Goal: Task Accomplishment & Management: Use online tool/utility

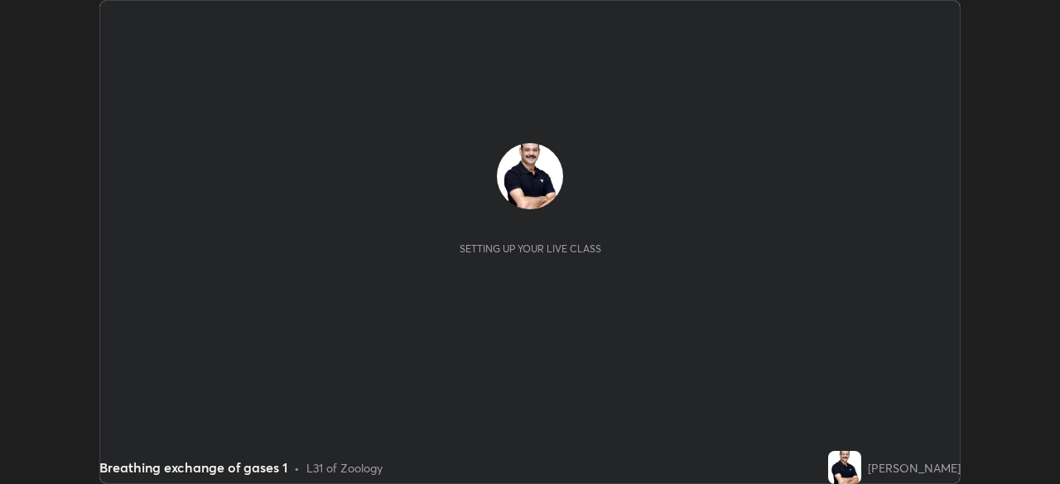
scroll to position [484, 1059]
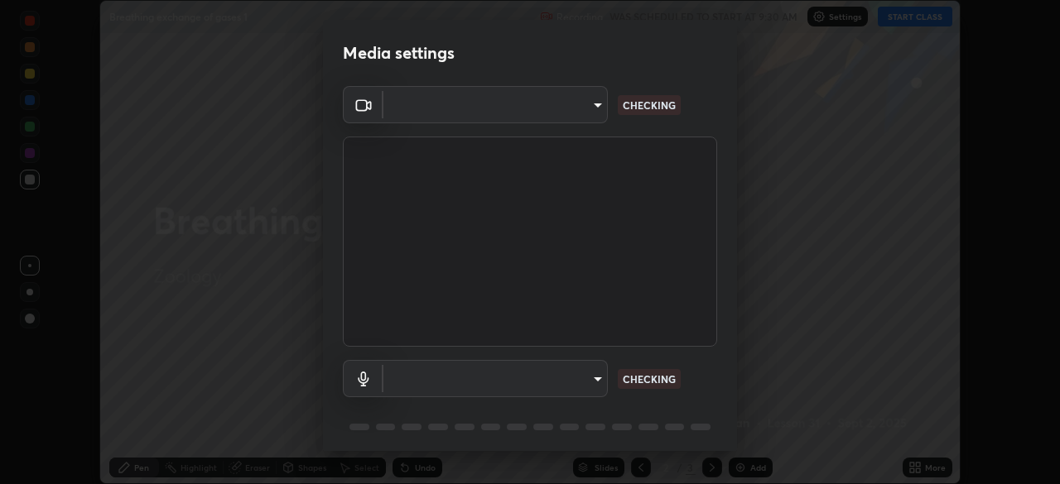
click at [594, 377] on body "Erase all Breathing exchange of gases 1 Recording WAS SCHEDULED TO START AT 9:3…" at bounding box center [530, 242] width 1060 height 484
type input "c7661abdb2026871ead36f205add4b28eed2acd2256a3062a57d90756d6a7fda"
type input "96fcf24ad01b3a7b421b329ab36215e194257b873513e221a7a03126c554046f"
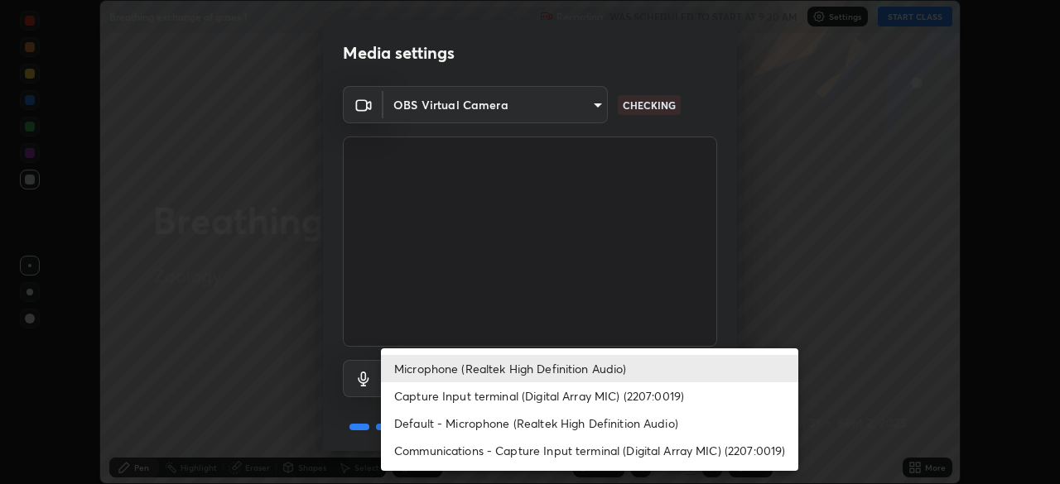
click at [504, 363] on li "Microphone (Realtek High Definition Audio)" at bounding box center [589, 368] width 417 height 27
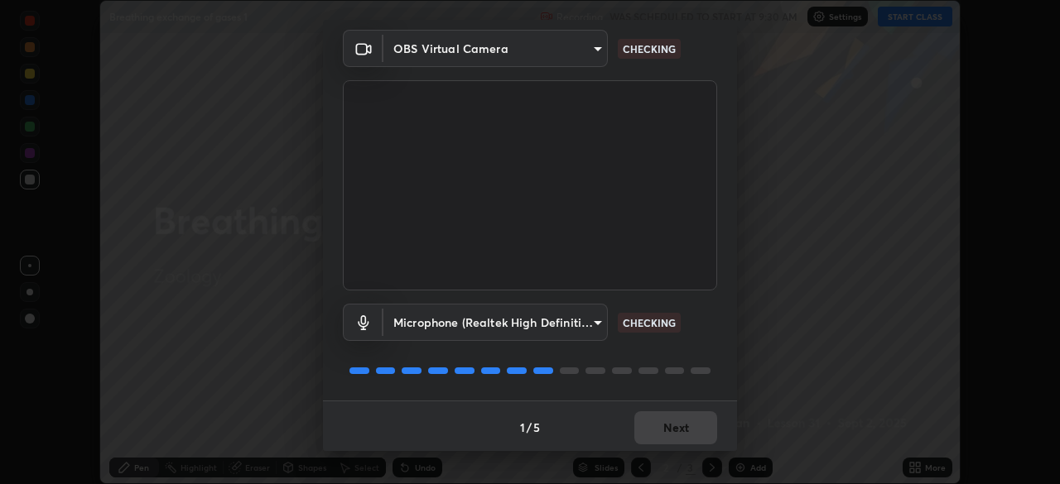
scroll to position [59, 0]
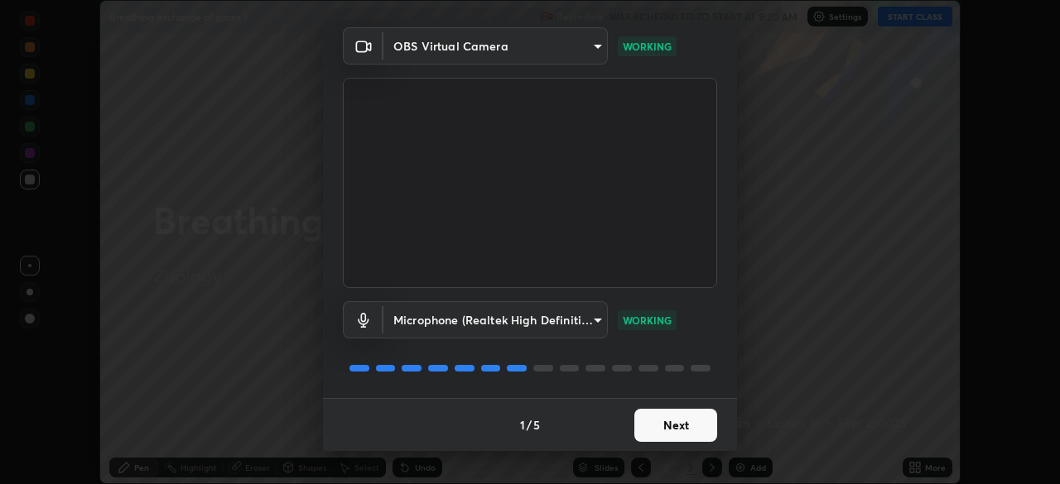
click at [681, 430] on button "Next" at bounding box center [675, 425] width 83 height 33
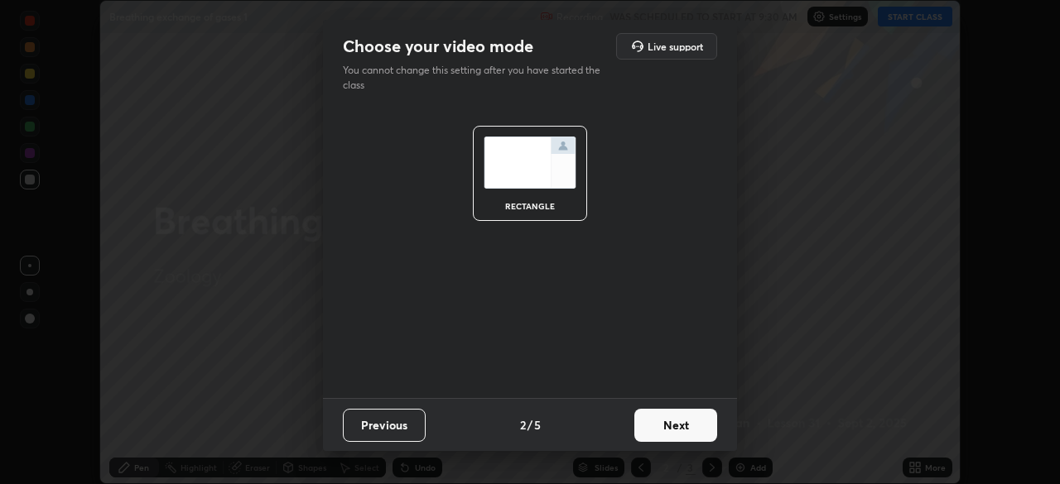
scroll to position [0, 0]
click at [686, 434] on button "Next" at bounding box center [675, 425] width 83 height 33
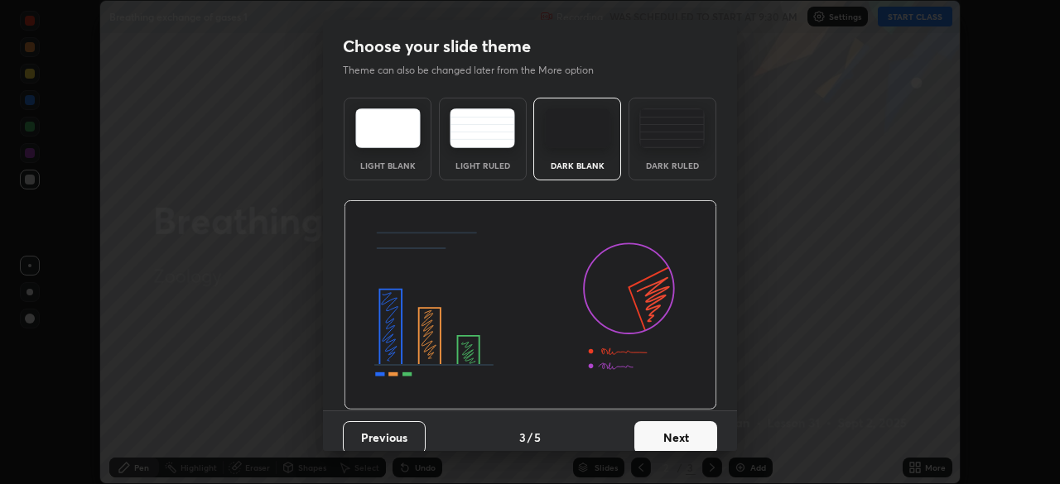
click at [692, 433] on button "Next" at bounding box center [675, 437] width 83 height 33
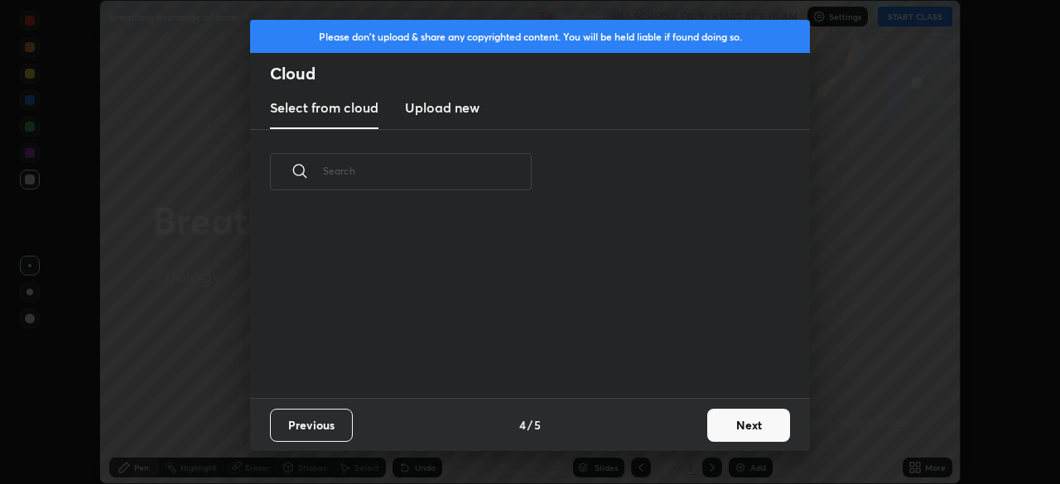
click at [753, 421] on button "Next" at bounding box center [748, 425] width 83 height 33
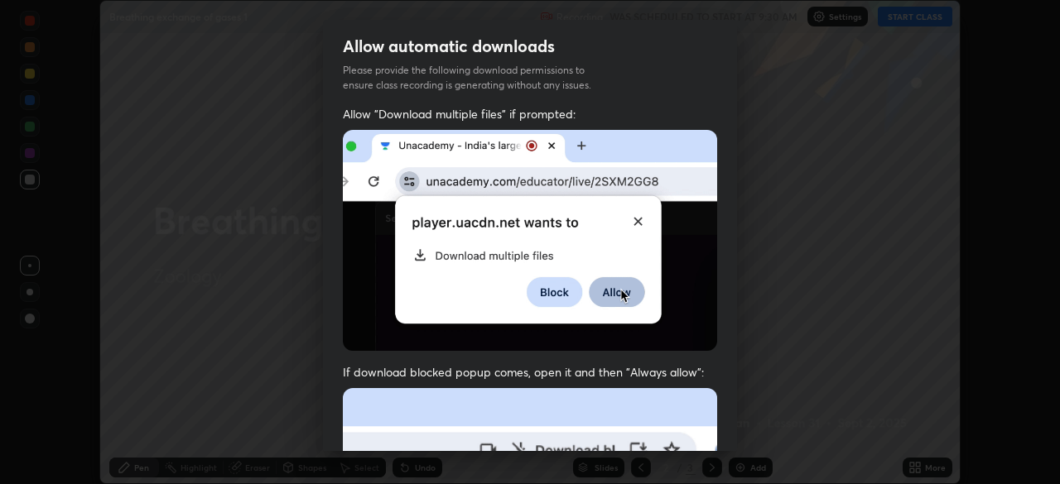
click at [758, 426] on div "Allow automatic downloads Please provide the following download permissions to …" at bounding box center [530, 242] width 1060 height 484
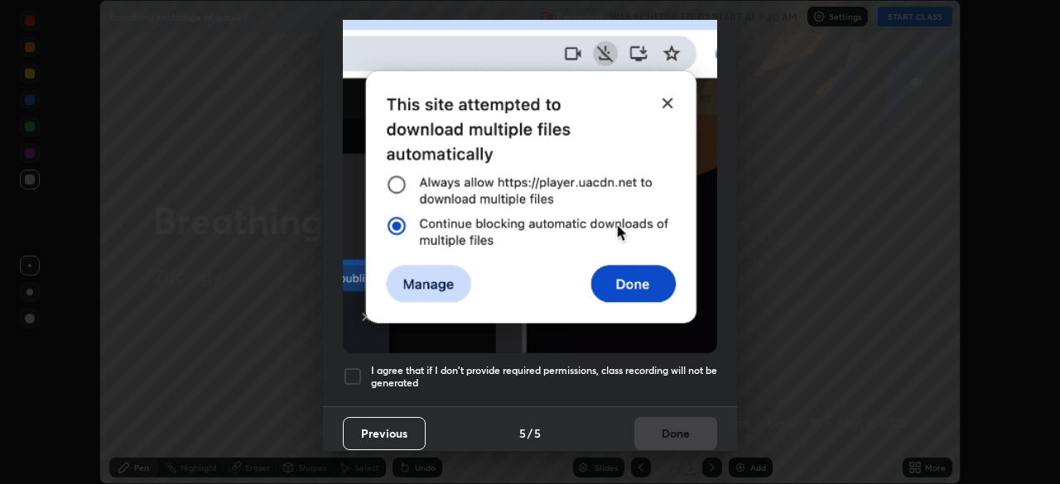
click at [358, 369] on div at bounding box center [353, 377] width 20 height 20
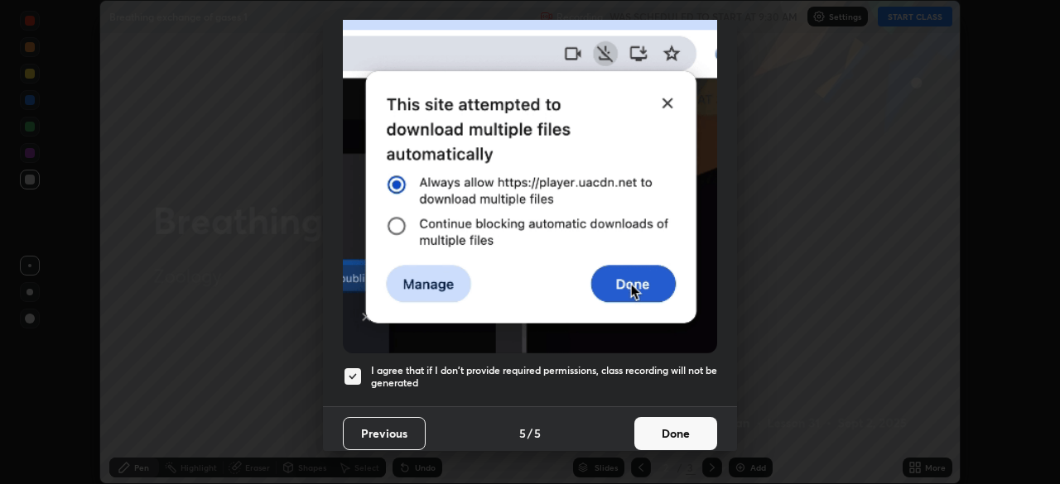
click at [668, 425] on button "Done" at bounding box center [675, 433] width 83 height 33
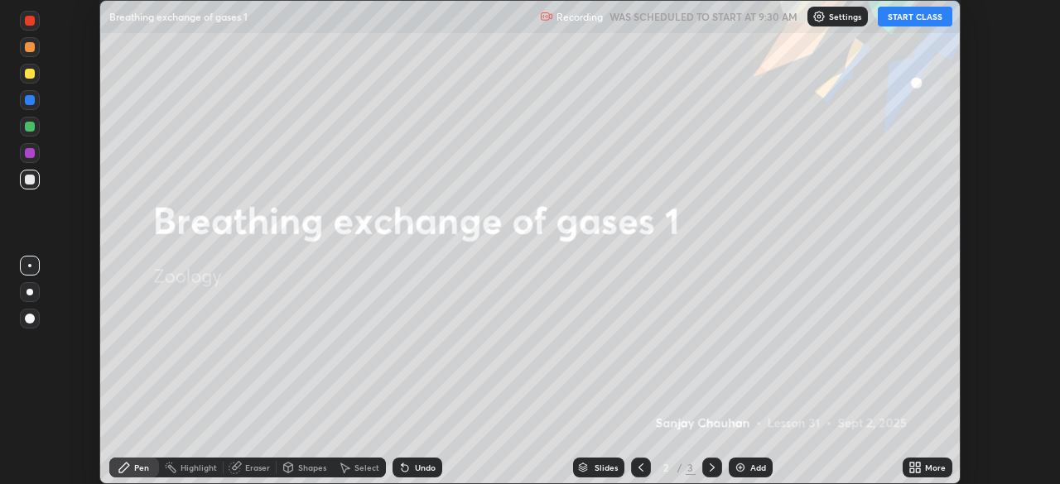
click at [915, 16] on button "START CLASS" at bounding box center [915, 17] width 75 height 20
click at [917, 465] on icon at bounding box center [918, 465] width 4 height 4
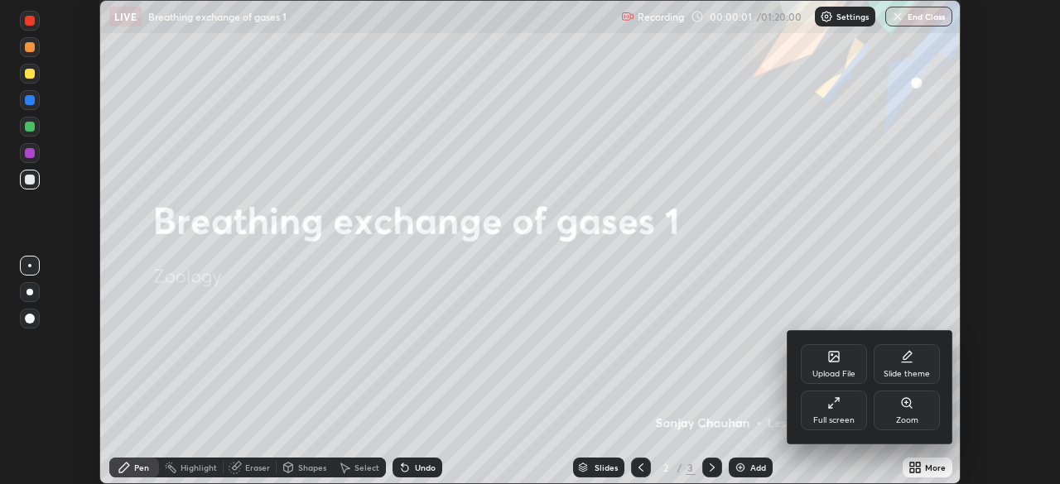
click at [835, 370] on div "Upload File" at bounding box center [833, 374] width 43 height 8
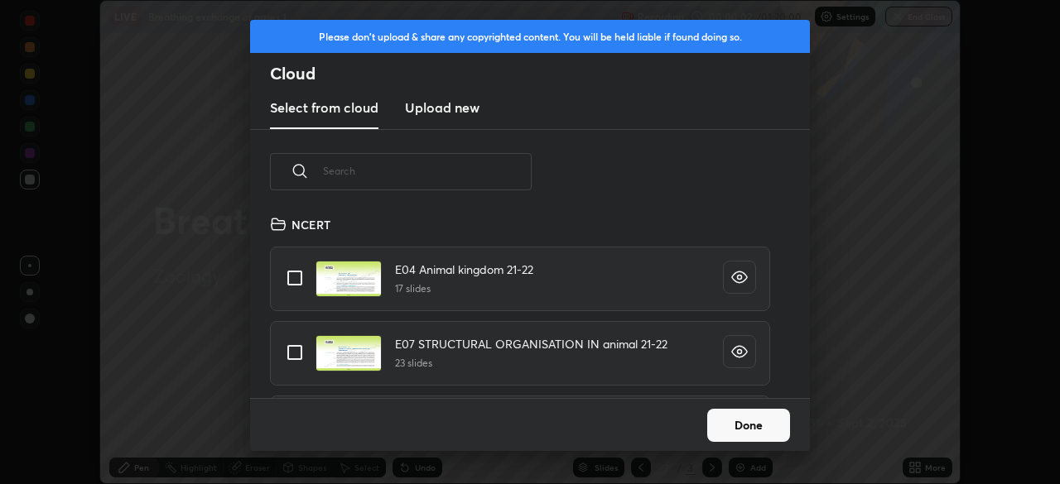
scroll to position [184, 532]
click at [435, 174] on input "text" at bounding box center [427, 171] width 209 height 70
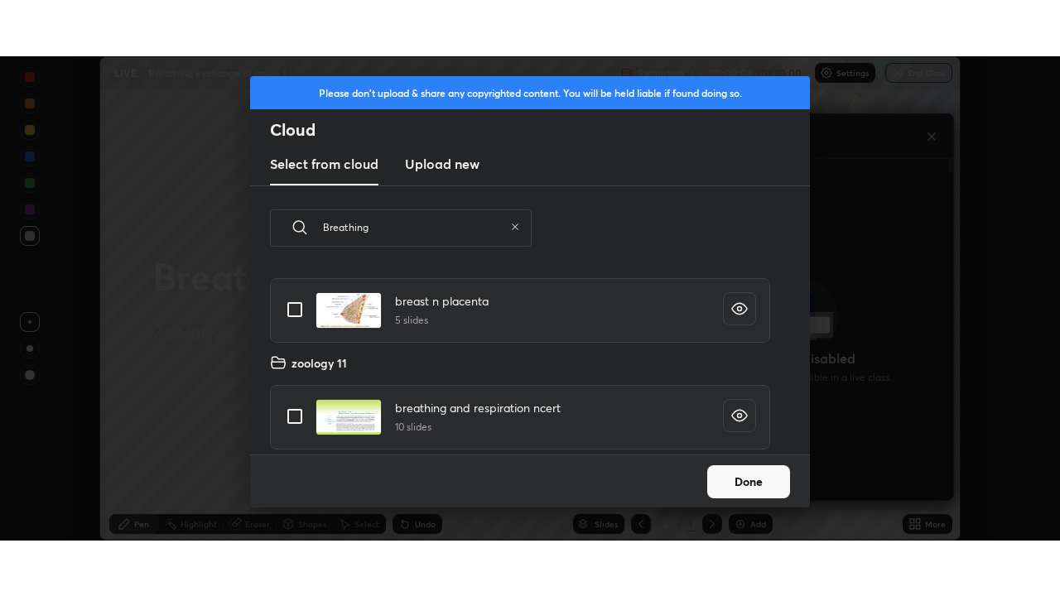
scroll to position [0, 0]
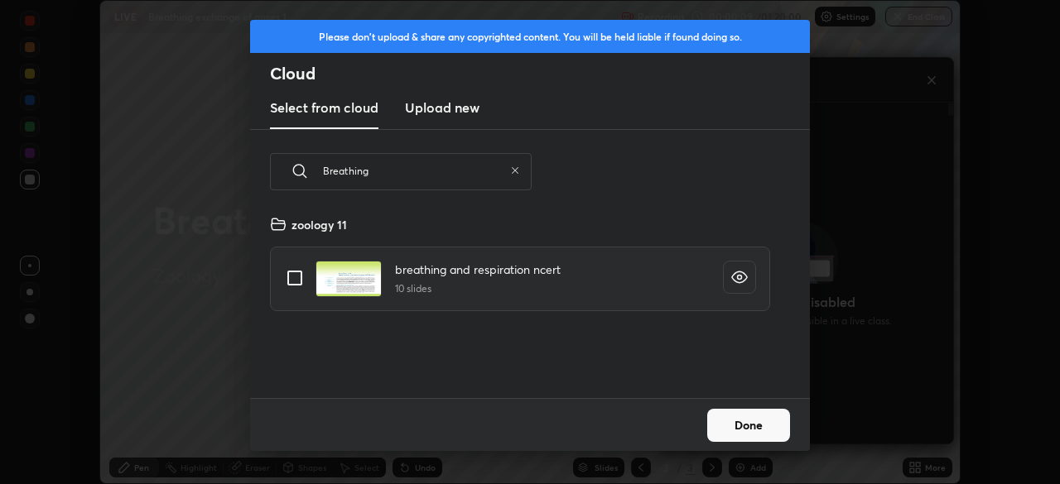
type input "Breathing"
click at [292, 280] on input "grid" at bounding box center [294, 278] width 35 height 35
checkbox input "true"
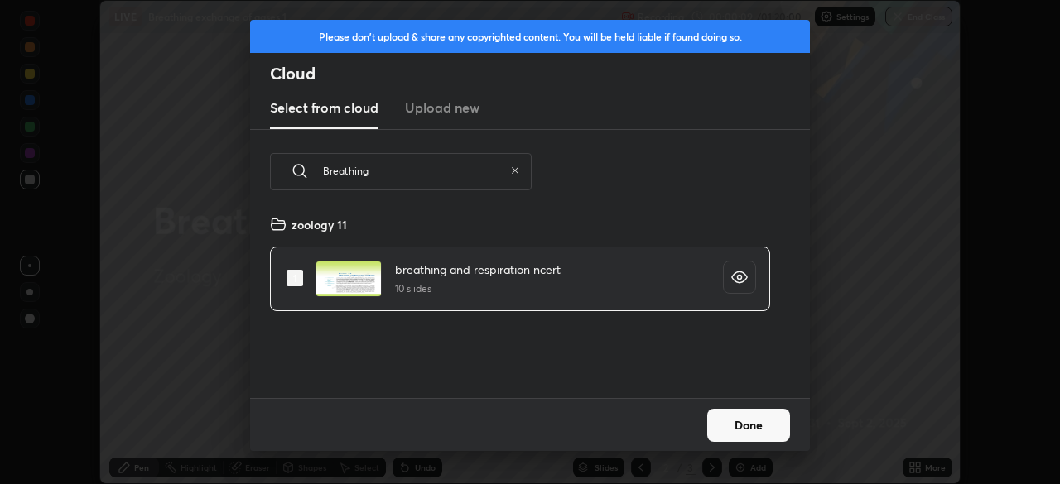
click at [727, 421] on button "Done" at bounding box center [748, 425] width 83 height 33
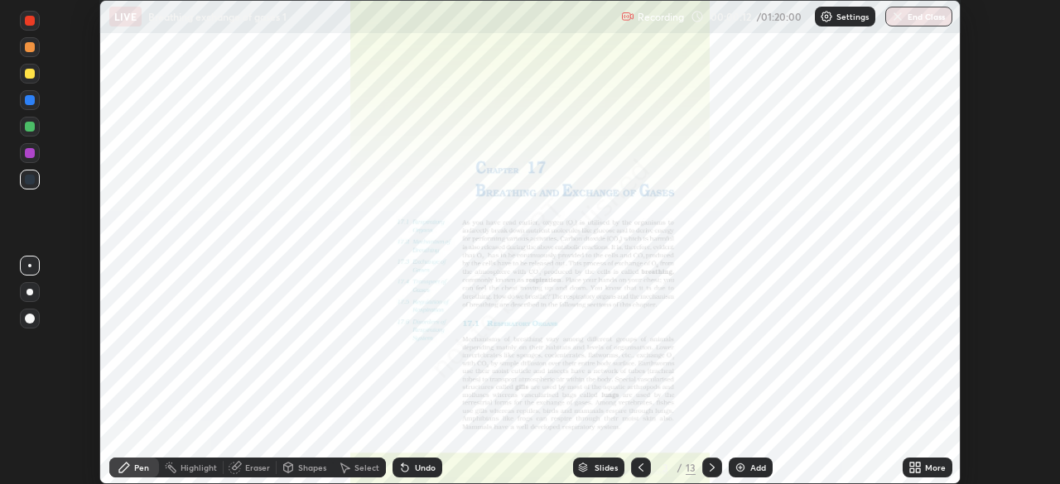
click at [927, 468] on div "More" at bounding box center [935, 468] width 21 height 8
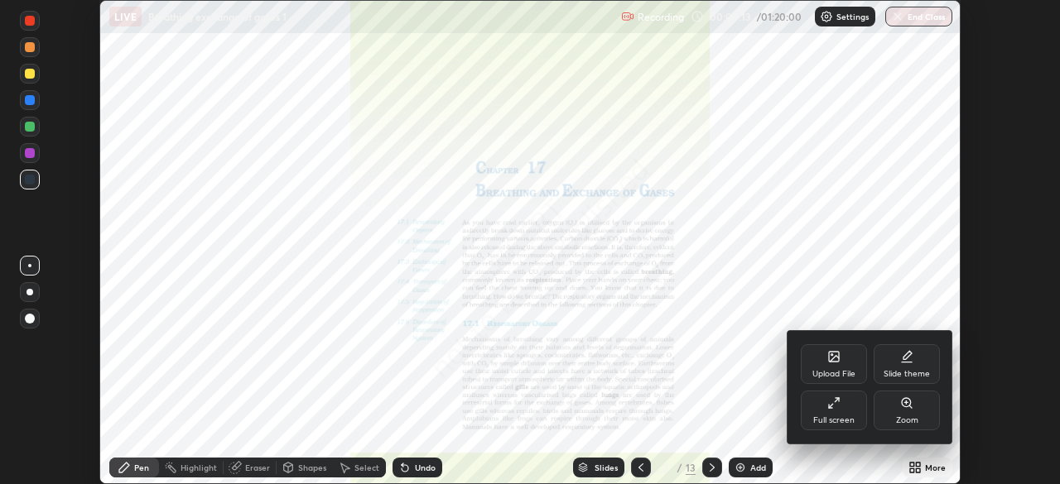
click at [840, 408] on div "Full screen" at bounding box center [834, 411] width 66 height 40
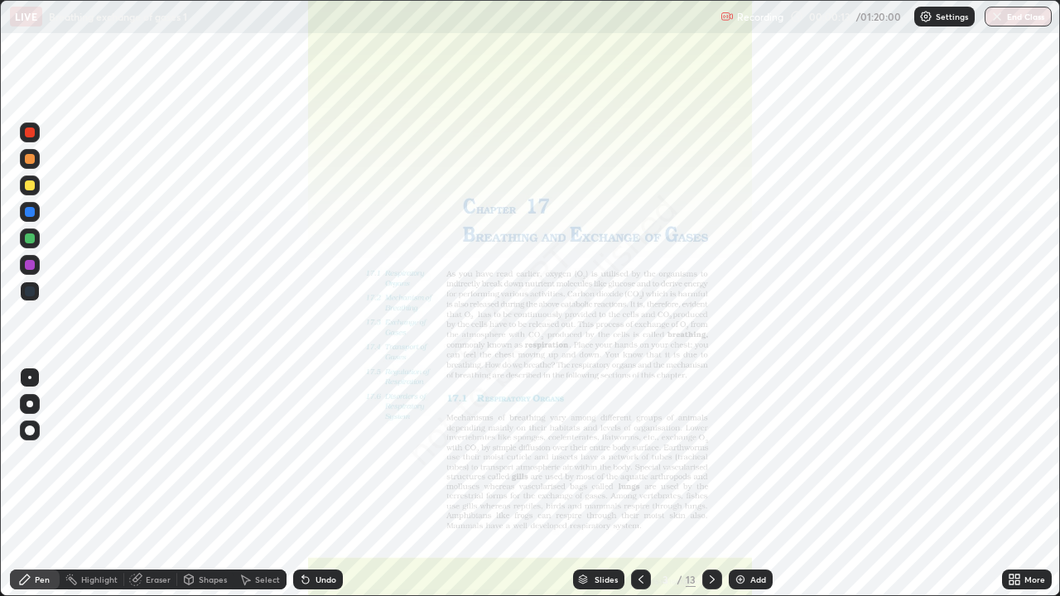
scroll to position [596, 1060]
click at [702, 484] on div at bounding box center [712, 580] width 20 height 20
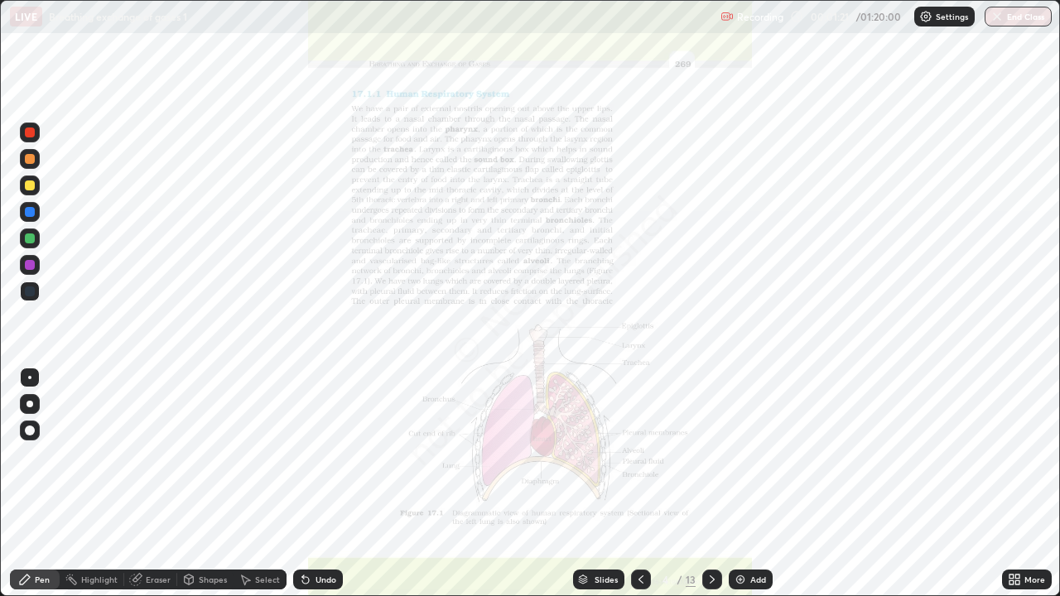
click at [641, 484] on icon at bounding box center [640, 579] width 13 height 13
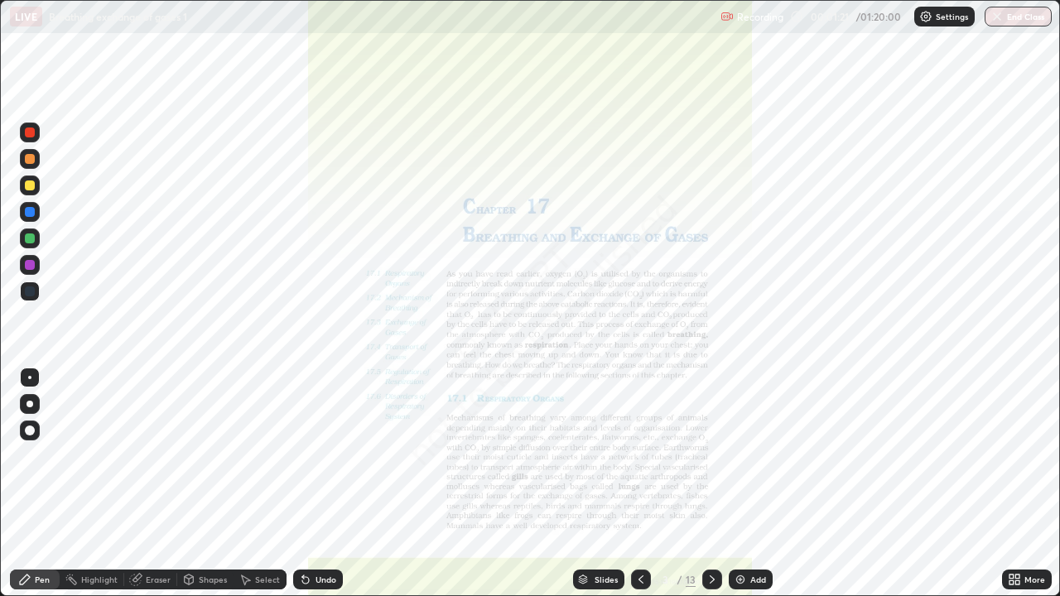
click at [759, 484] on div "Add" at bounding box center [758, 579] width 16 height 8
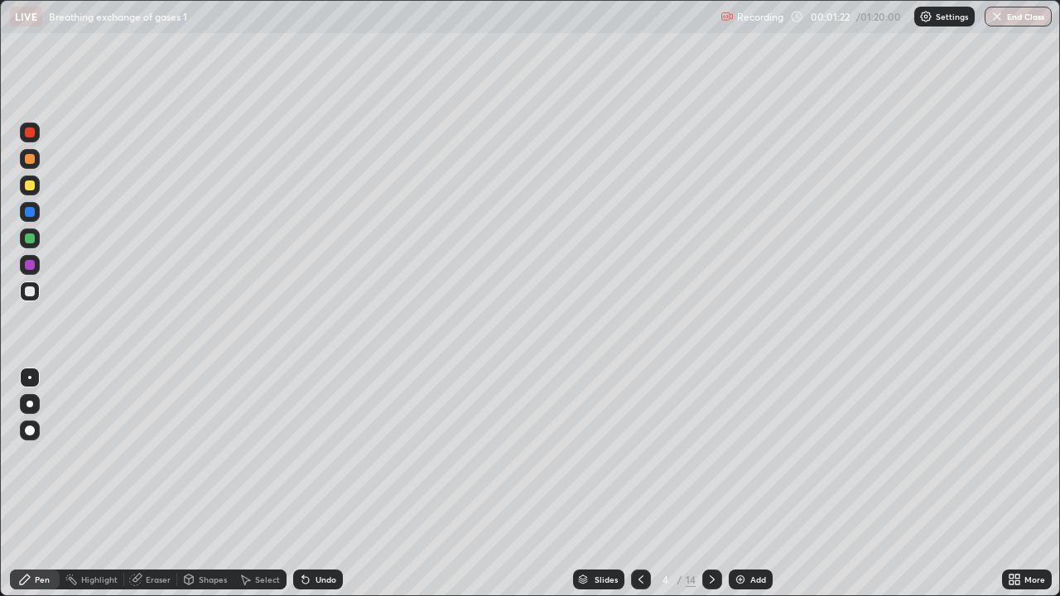
click at [29, 193] on div at bounding box center [30, 186] width 20 height 20
click at [215, 484] on div "Shapes" at bounding box center [205, 580] width 56 height 20
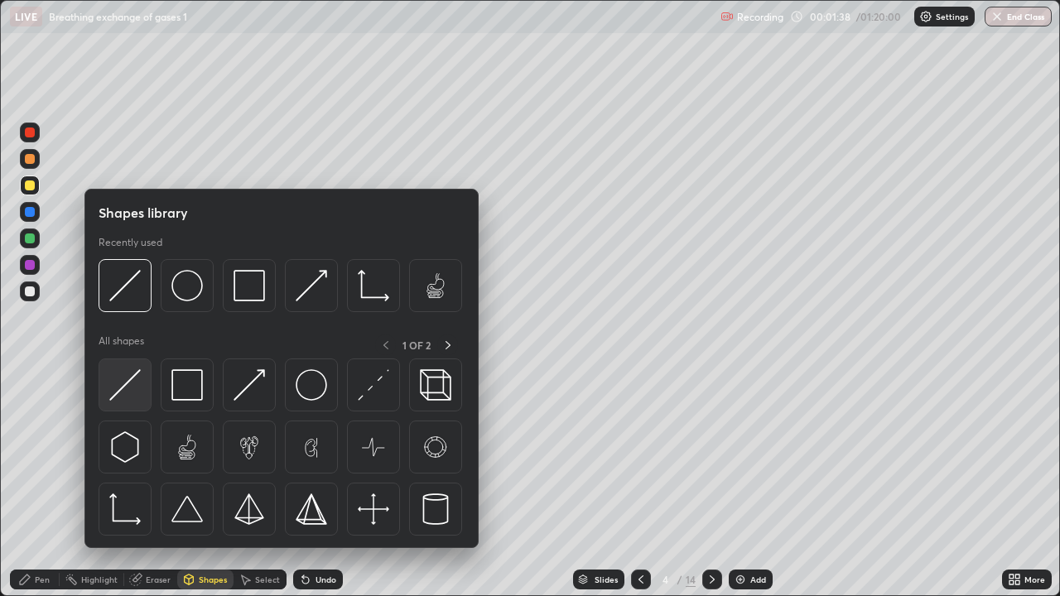
click at [130, 389] on img at bounding box center [124, 384] width 31 height 31
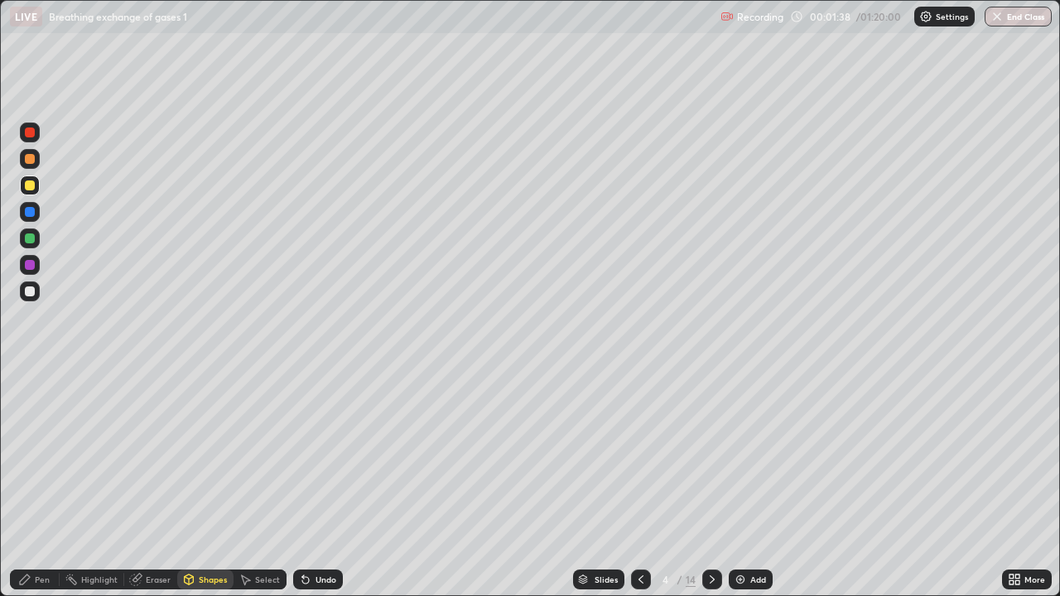
click at [31, 246] on div at bounding box center [30, 239] width 20 height 20
click at [42, 484] on div "Pen" at bounding box center [42, 579] width 15 height 8
click at [34, 292] on div at bounding box center [30, 291] width 10 height 10
click at [41, 484] on div "Pen" at bounding box center [42, 579] width 15 height 8
click at [31, 292] on div at bounding box center [30, 291] width 10 height 10
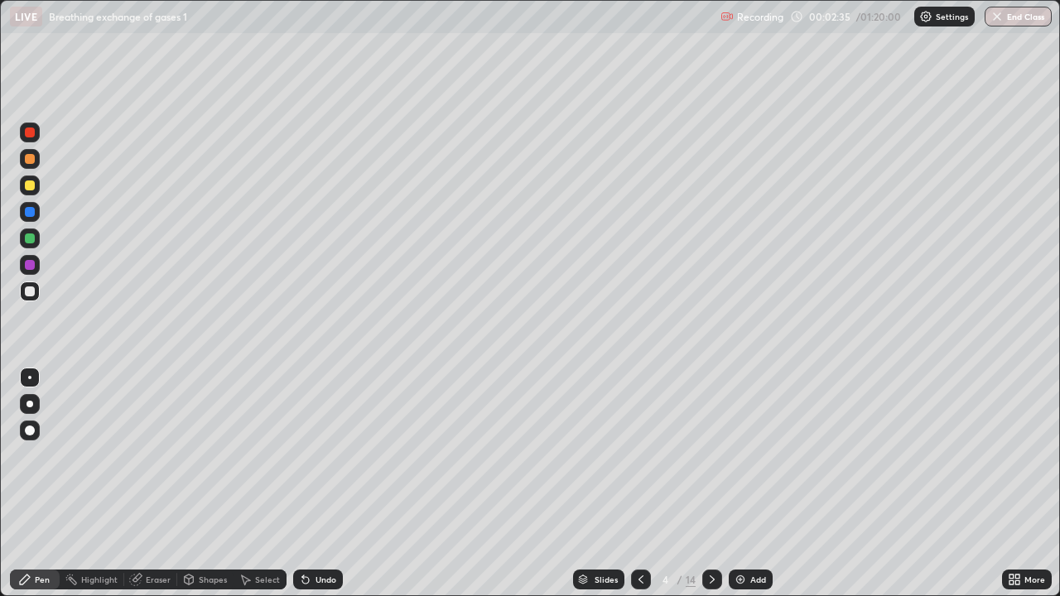
click at [32, 189] on div at bounding box center [30, 186] width 10 height 10
click at [757, 484] on div "Add" at bounding box center [758, 579] width 16 height 8
click at [41, 484] on div "Pen" at bounding box center [35, 580] width 50 height 20
click at [33, 288] on div at bounding box center [30, 291] width 10 height 10
click at [27, 187] on div at bounding box center [30, 186] width 10 height 10
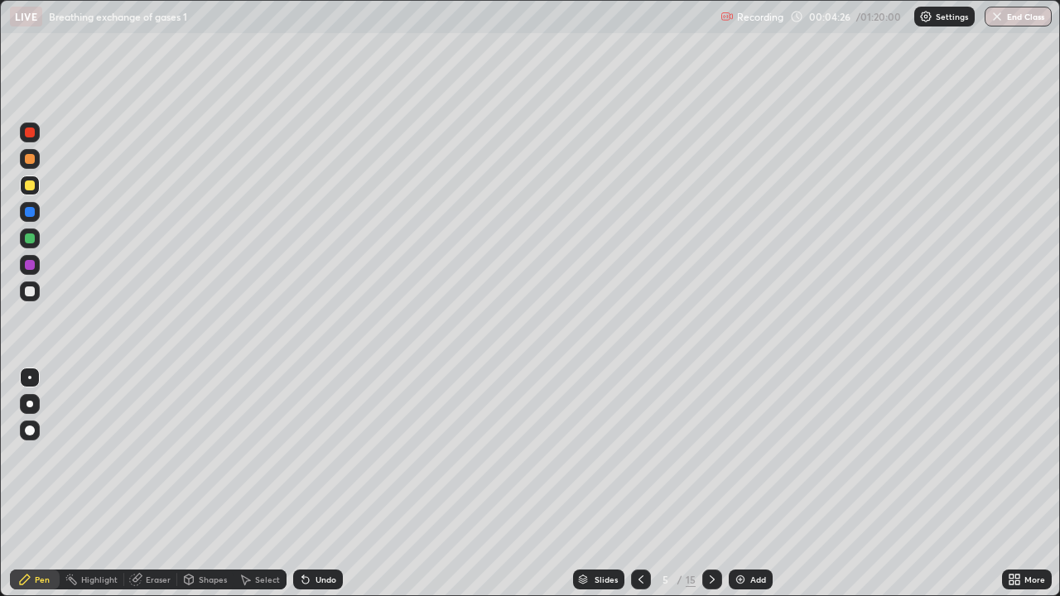
click at [639, 484] on icon at bounding box center [640, 579] width 13 height 13
click at [702, 484] on div at bounding box center [712, 580] width 20 height 20
click at [30, 266] on div at bounding box center [30, 265] width 10 height 10
click at [710, 484] on icon at bounding box center [711, 579] width 13 height 13
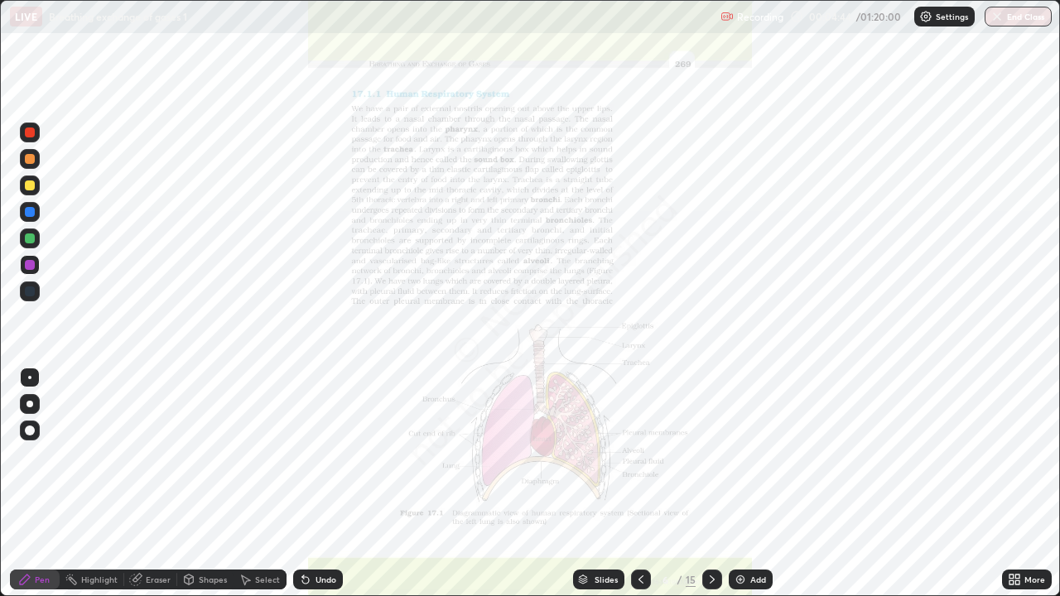
click at [640, 484] on icon at bounding box center [640, 579] width 13 height 13
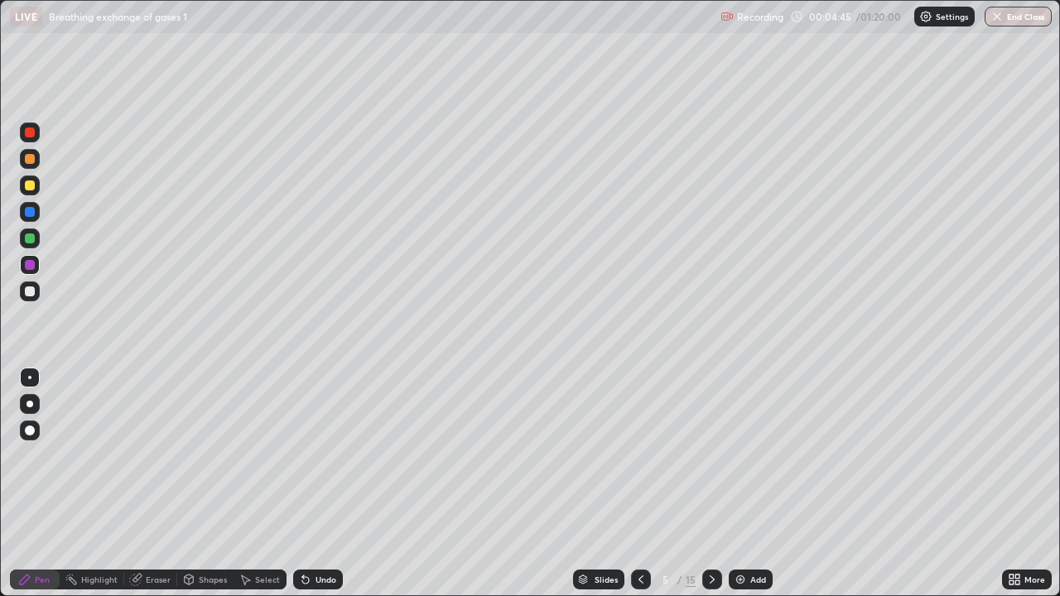
click at [641, 484] on icon at bounding box center [640, 579] width 13 height 13
click at [710, 484] on icon at bounding box center [711, 579] width 13 height 13
click at [647, 484] on div at bounding box center [641, 580] width 20 height 20
click at [41, 484] on div "Pen" at bounding box center [42, 579] width 15 height 8
click at [22, 296] on div at bounding box center [30, 292] width 20 height 20
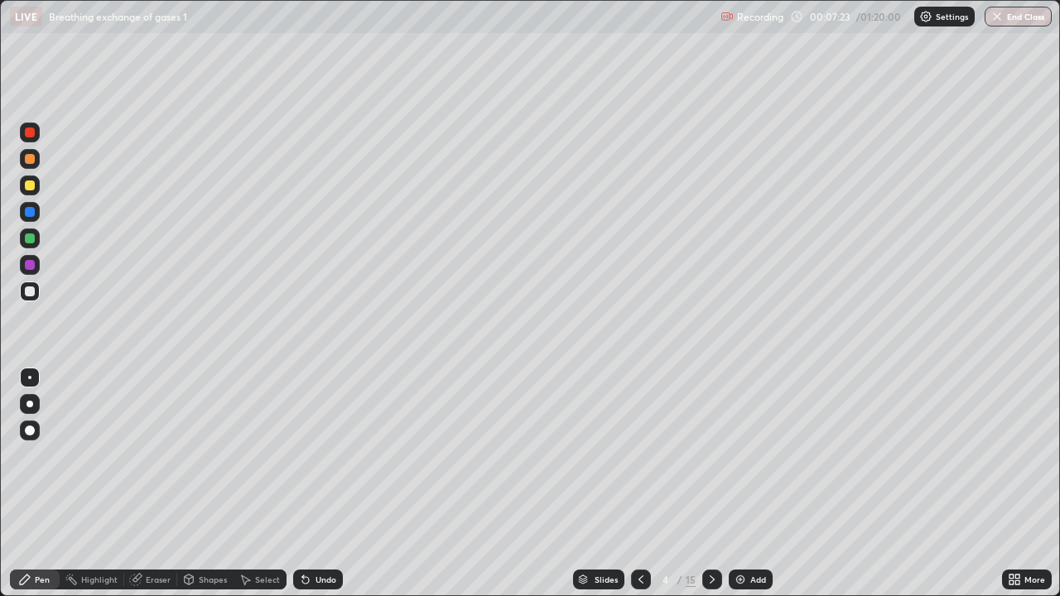
click at [710, 484] on icon at bounding box center [711, 579] width 13 height 13
click at [639, 484] on icon at bounding box center [640, 579] width 13 height 13
click at [30, 291] on div at bounding box center [30, 291] width 10 height 10
click at [30, 186] on div at bounding box center [30, 186] width 10 height 10
click at [711, 484] on icon at bounding box center [711, 579] width 13 height 13
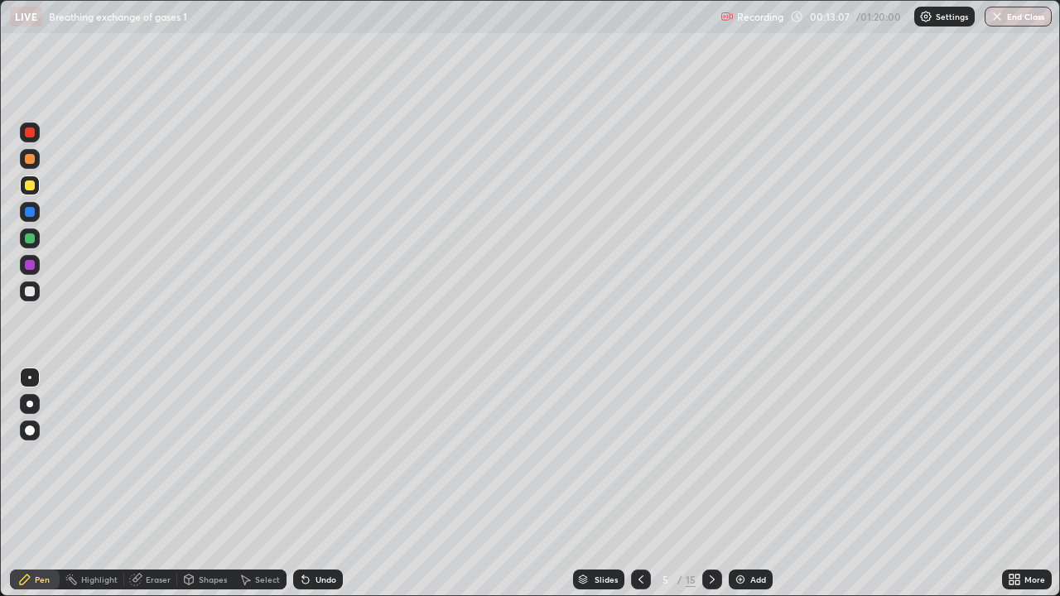
click at [708, 484] on icon at bounding box center [711, 579] width 13 height 13
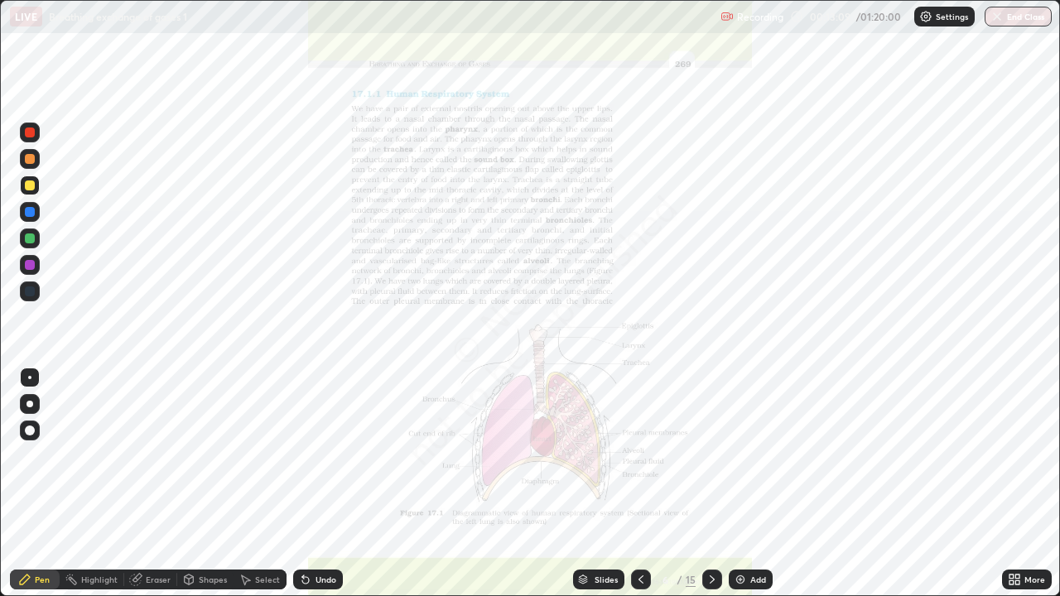
click at [641, 484] on icon at bounding box center [640, 579] width 5 height 8
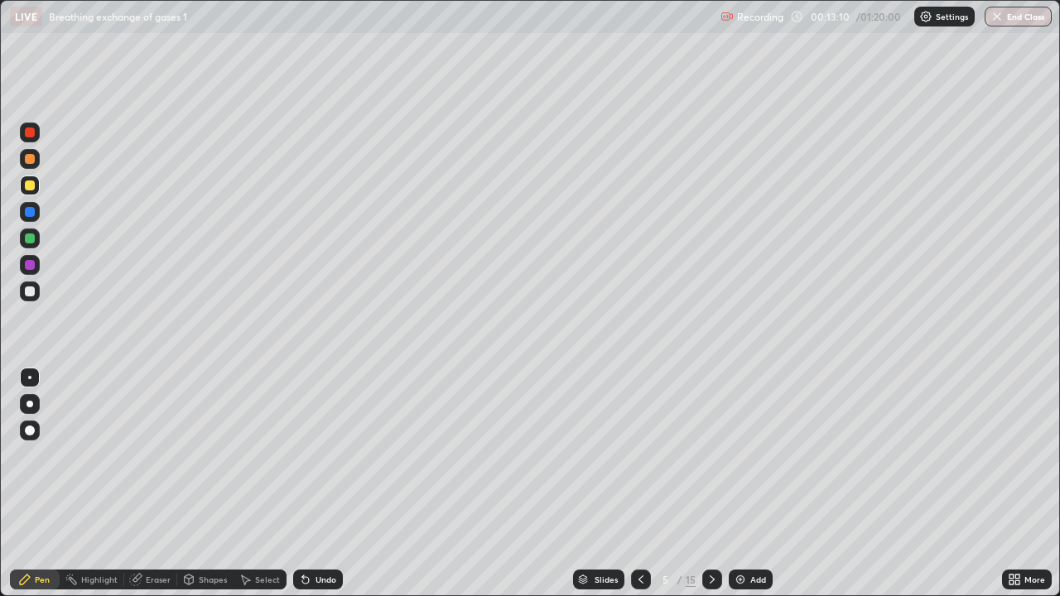
click at [760, 484] on div "Add" at bounding box center [758, 579] width 16 height 8
click at [39, 484] on div "Pen" at bounding box center [42, 579] width 15 height 8
click at [31, 161] on div at bounding box center [30, 159] width 10 height 10
click at [27, 185] on div at bounding box center [30, 186] width 10 height 10
click at [44, 484] on div "Pen" at bounding box center [42, 579] width 15 height 8
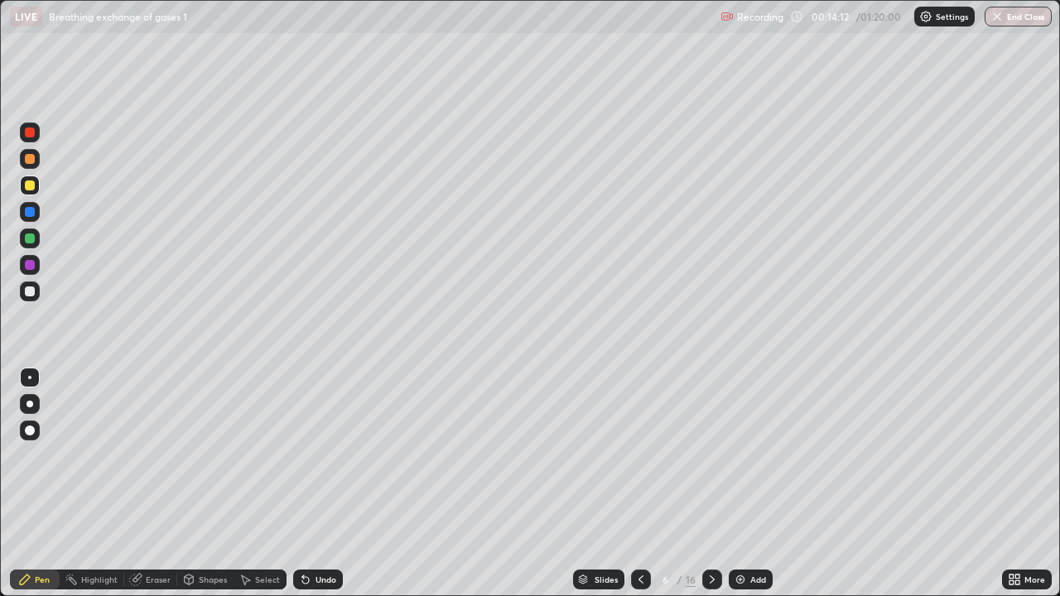
click at [30, 188] on div at bounding box center [30, 186] width 10 height 10
click at [31, 161] on div at bounding box center [30, 159] width 10 height 10
click at [29, 185] on div at bounding box center [30, 186] width 10 height 10
click at [27, 291] on div at bounding box center [30, 291] width 10 height 10
click at [26, 288] on div at bounding box center [30, 291] width 10 height 10
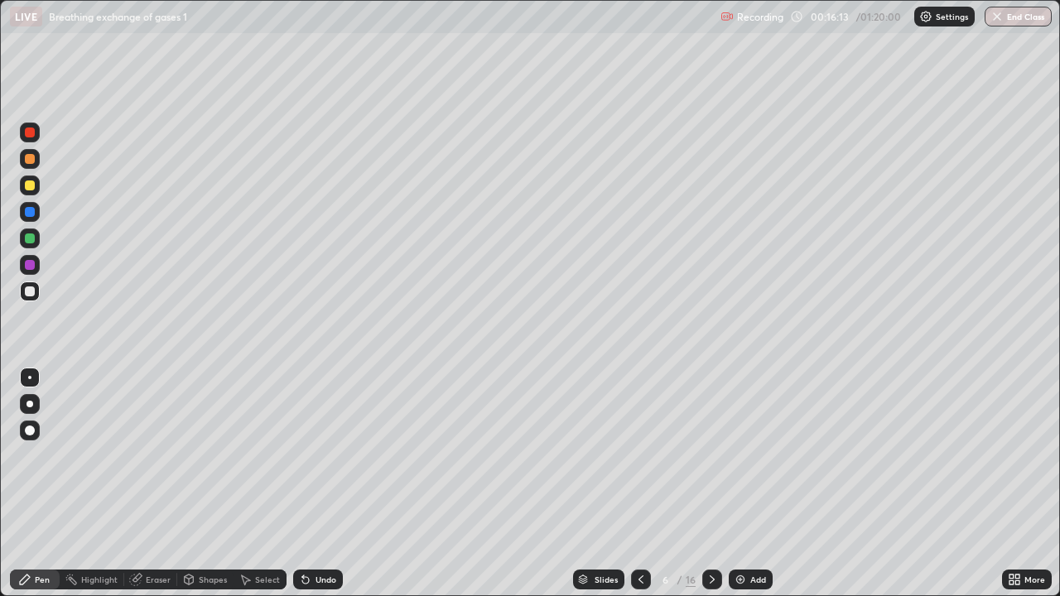
click at [29, 160] on div at bounding box center [30, 159] width 10 height 10
click at [210, 484] on div "Shapes" at bounding box center [213, 579] width 28 height 8
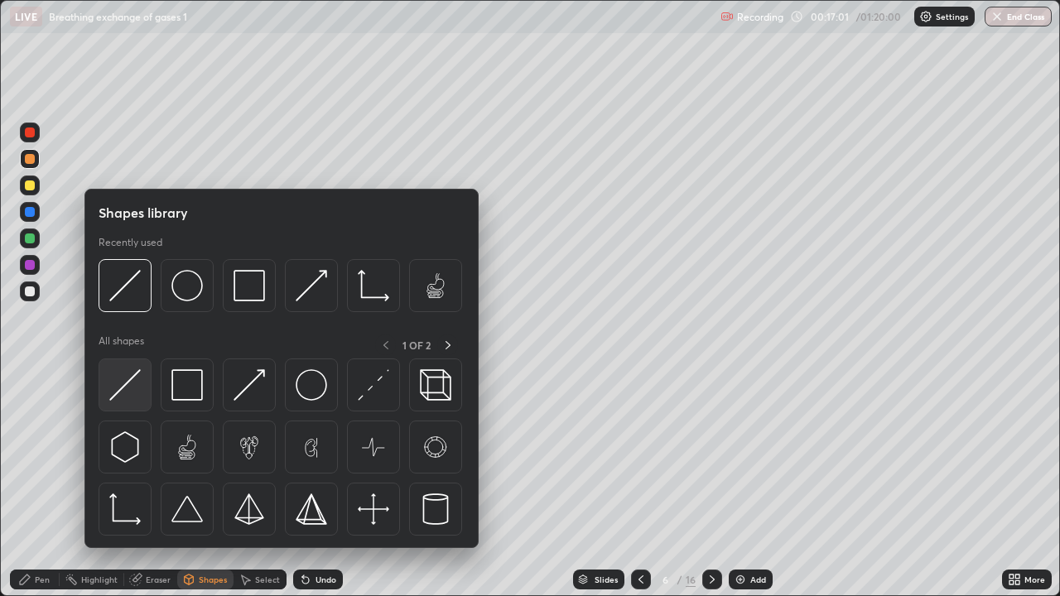
click at [131, 385] on img at bounding box center [124, 384] width 31 height 31
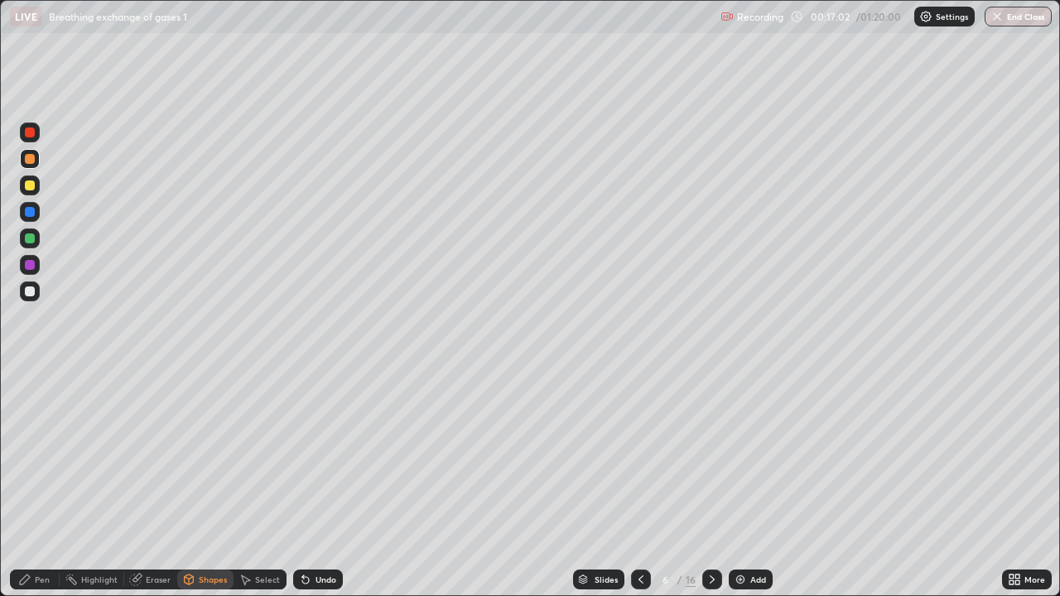
click at [30, 262] on div at bounding box center [30, 265] width 10 height 10
click at [51, 484] on div "Pen" at bounding box center [35, 580] width 50 height 20
click at [29, 295] on div at bounding box center [30, 291] width 10 height 10
click at [30, 162] on div at bounding box center [30, 159] width 10 height 10
click at [30, 263] on div at bounding box center [30, 265] width 10 height 10
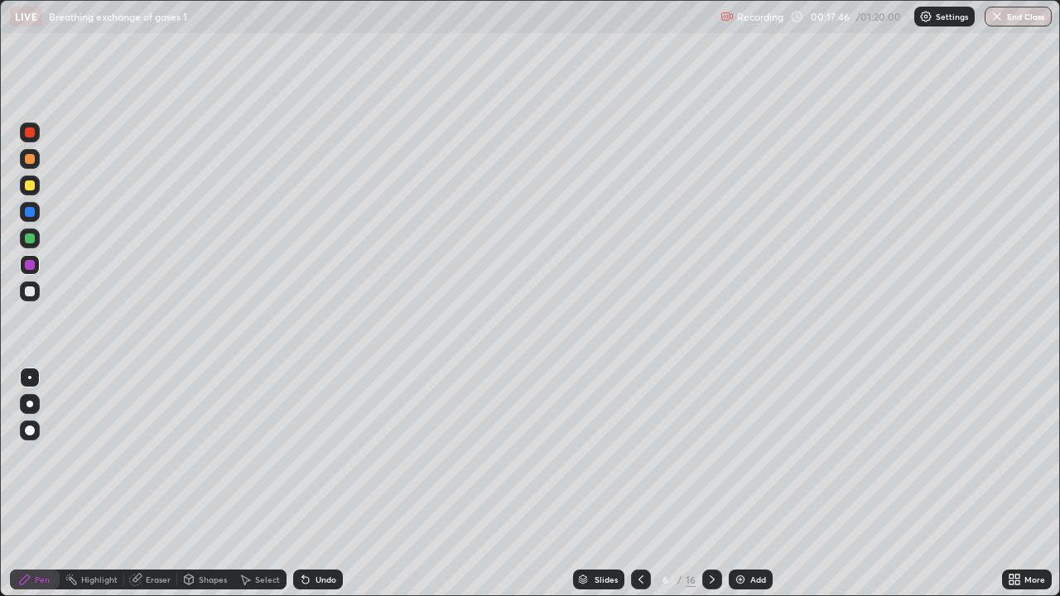
click at [30, 263] on div at bounding box center [30, 265] width 10 height 10
click at [34, 243] on div at bounding box center [30, 239] width 20 height 20
click at [28, 288] on div at bounding box center [30, 291] width 10 height 10
click at [27, 291] on div at bounding box center [30, 291] width 10 height 10
click at [31, 287] on div at bounding box center [30, 291] width 10 height 10
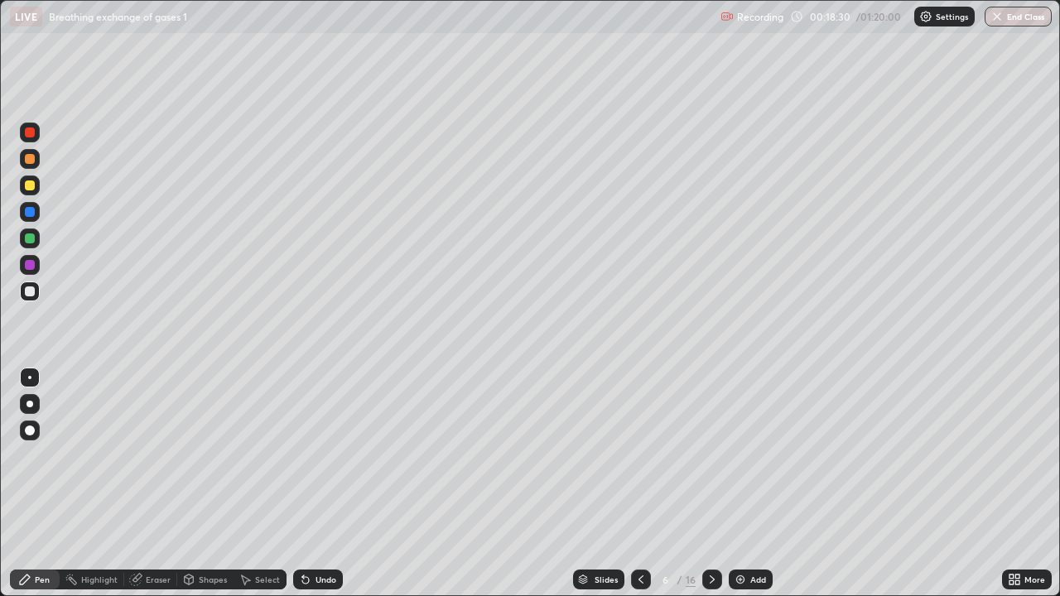
click at [30, 267] on div at bounding box center [30, 265] width 10 height 10
click at [24, 213] on div at bounding box center [30, 212] width 20 height 20
click at [29, 214] on div at bounding box center [30, 212] width 10 height 10
click at [30, 187] on div at bounding box center [30, 186] width 10 height 10
click at [31, 160] on div at bounding box center [30, 159] width 10 height 10
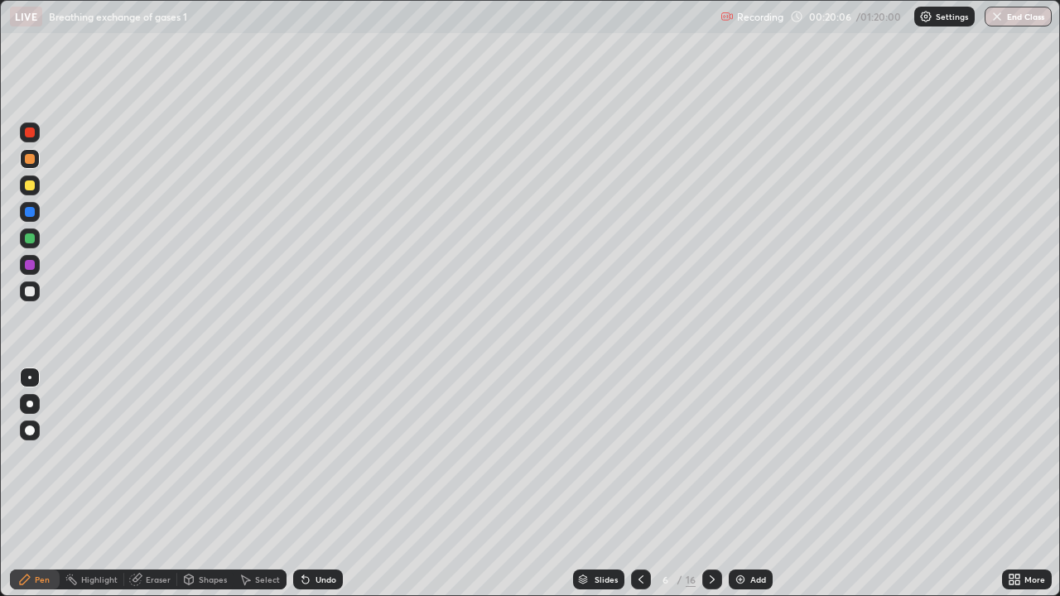
click at [32, 134] on div at bounding box center [30, 133] width 10 height 10
click at [31, 265] on div at bounding box center [30, 265] width 10 height 10
click at [26, 288] on div at bounding box center [30, 291] width 10 height 10
click at [27, 291] on div at bounding box center [30, 291] width 10 height 10
click at [709, 484] on icon at bounding box center [711, 579] width 13 height 13
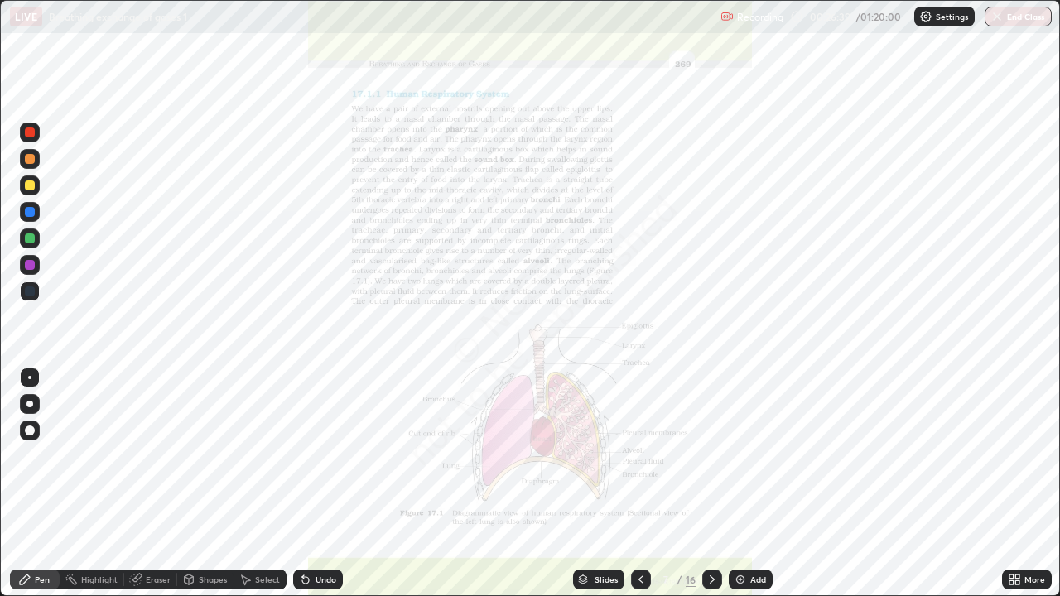
click at [639, 484] on icon at bounding box center [640, 579] width 13 height 13
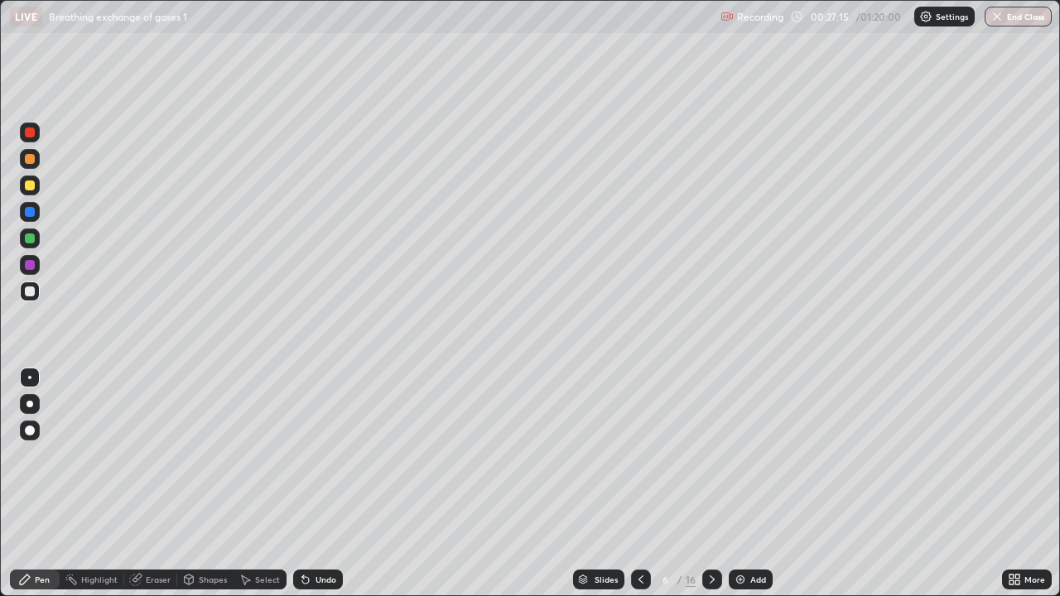
click at [710, 484] on icon at bounding box center [711, 579] width 13 height 13
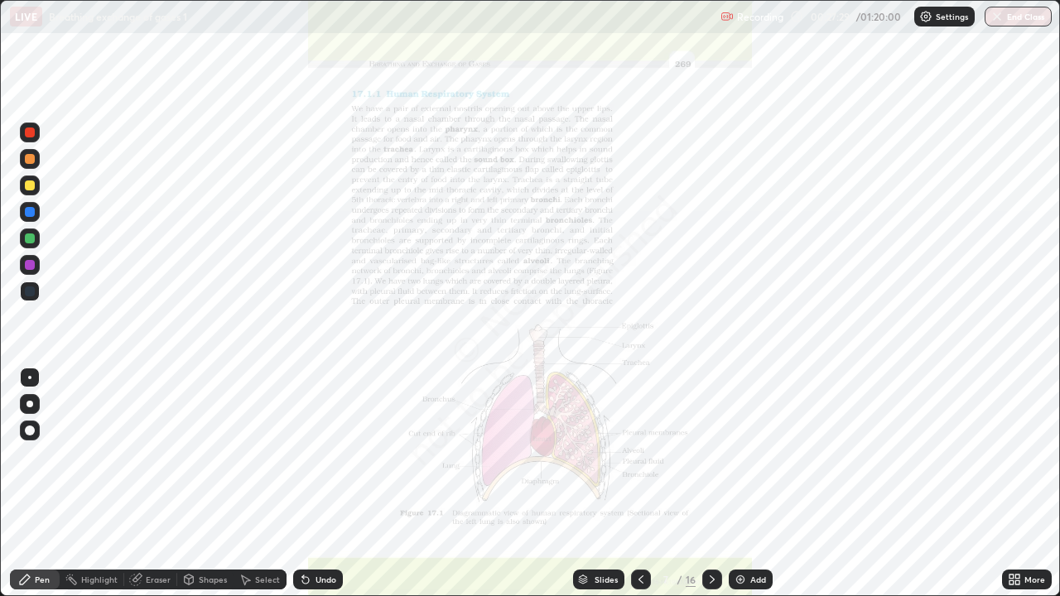
click at [156, 484] on div "Eraser" at bounding box center [158, 579] width 25 height 8
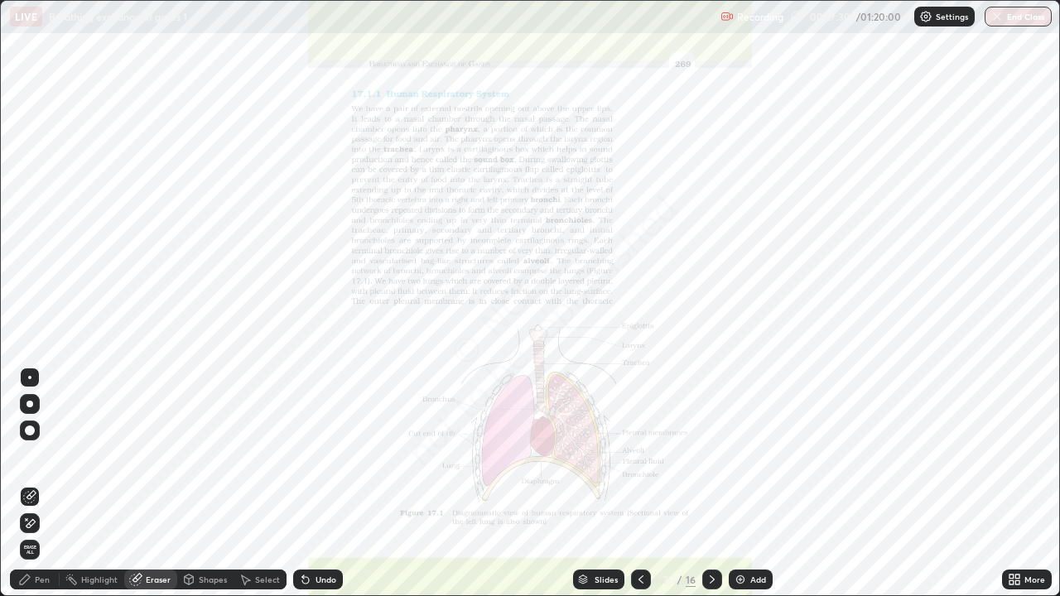
click at [29, 484] on span "Erase all" at bounding box center [30, 550] width 18 height 10
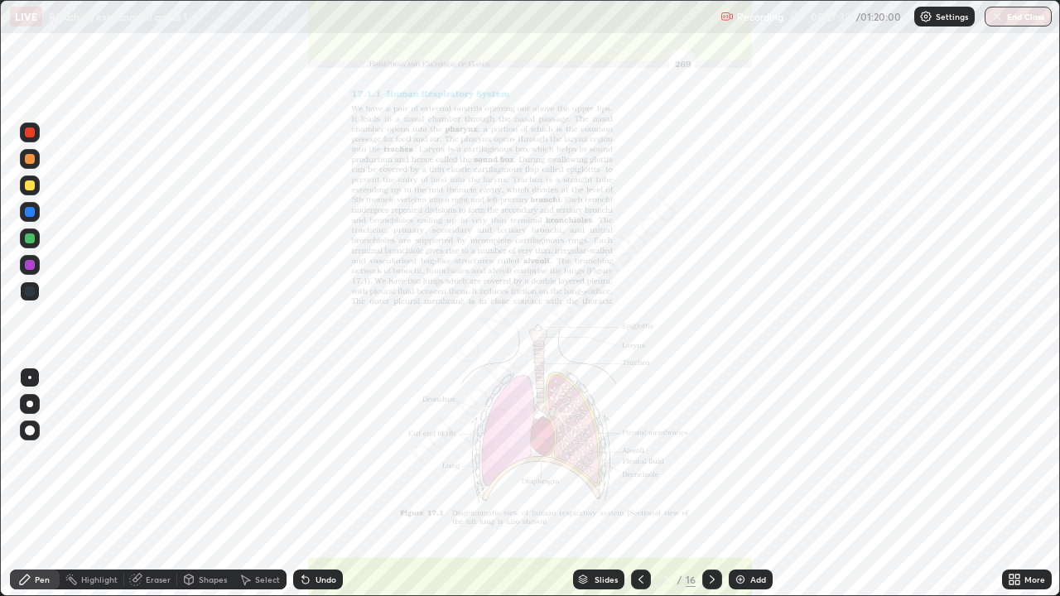
click at [637, 484] on icon at bounding box center [640, 579] width 13 height 13
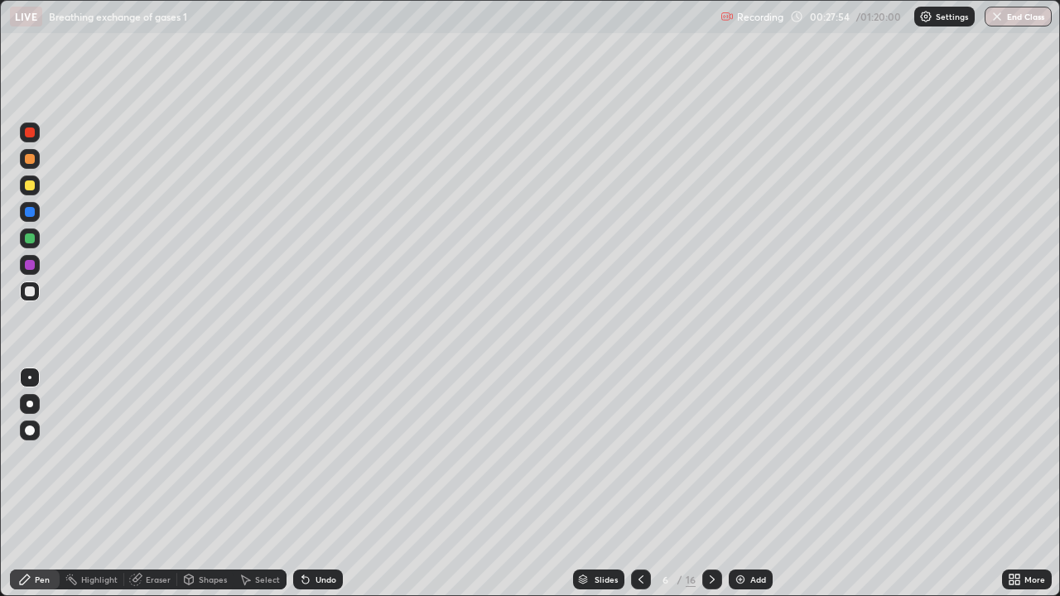
click at [29, 291] on div at bounding box center [30, 291] width 10 height 10
click at [710, 484] on icon at bounding box center [711, 579] width 13 height 13
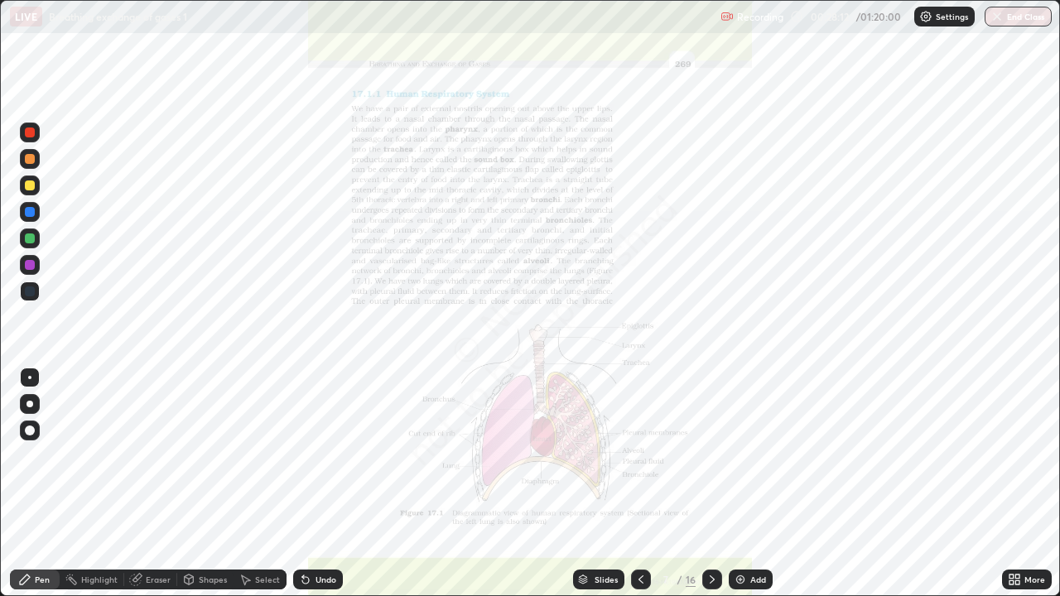
click at [1035, 484] on div "More" at bounding box center [1034, 579] width 21 height 8
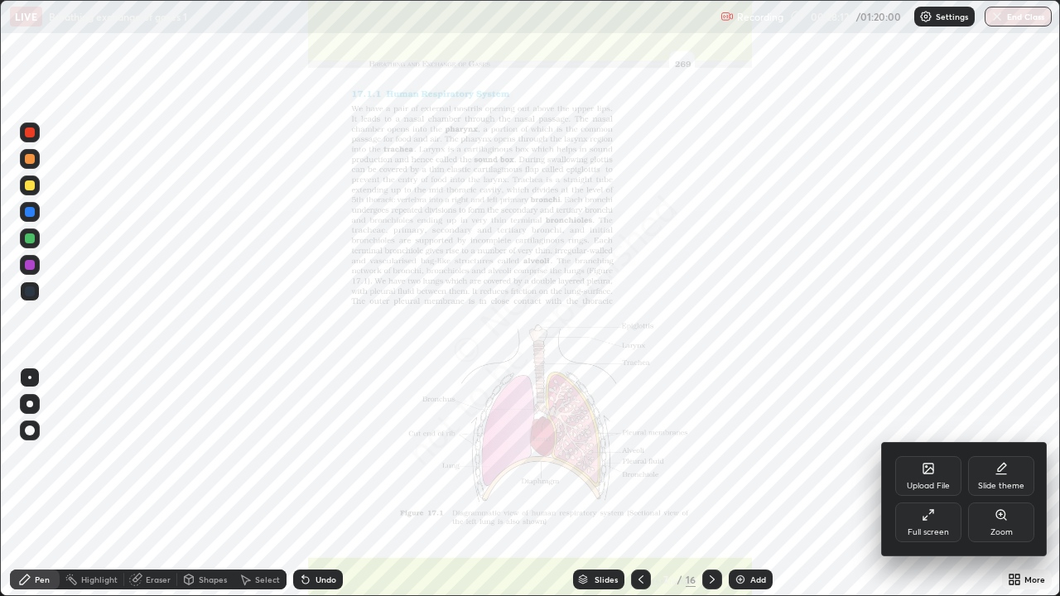
click at [999, 484] on div "Zoom" at bounding box center [1001, 532] width 22 height 8
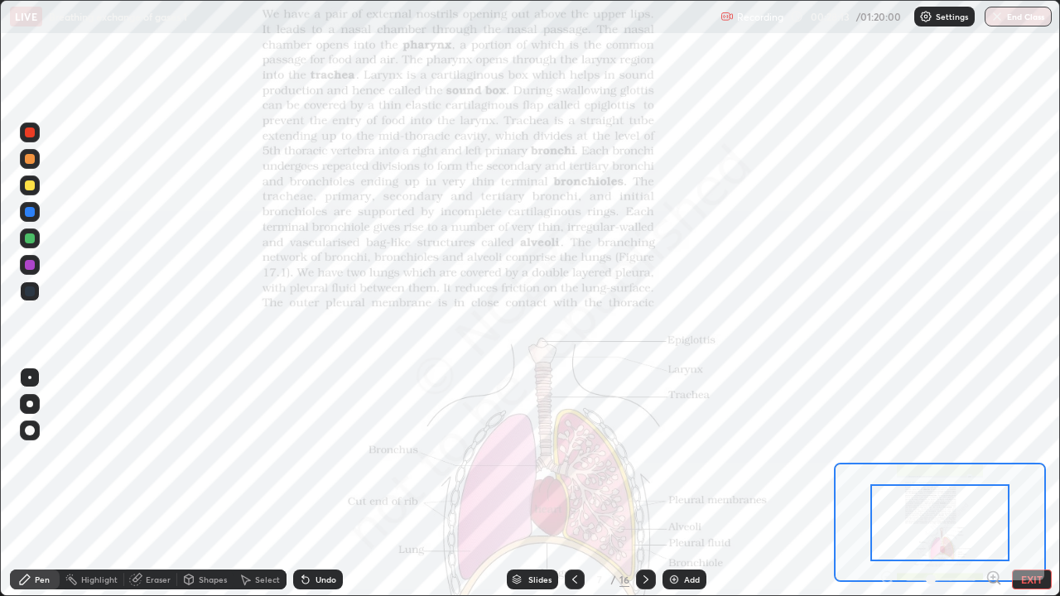
click at [998, 484] on icon at bounding box center [998, 582] width 3 height 3
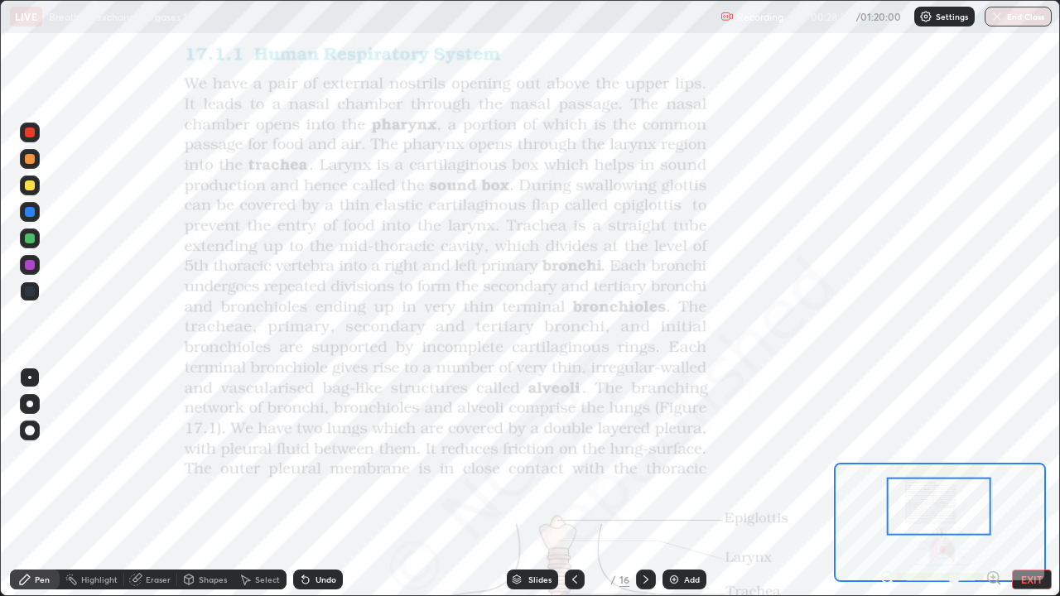
click at [574, 484] on icon at bounding box center [574, 579] width 13 height 13
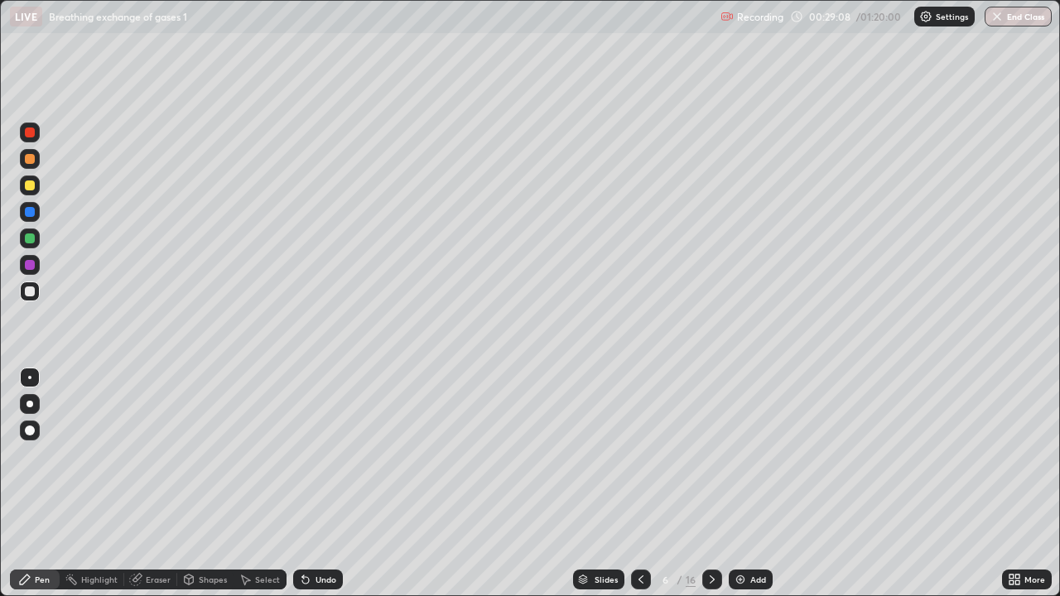
click at [30, 291] on div at bounding box center [30, 291] width 10 height 10
click at [262, 484] on div "Select" at bounding box center [259, 580] width 53 height 20
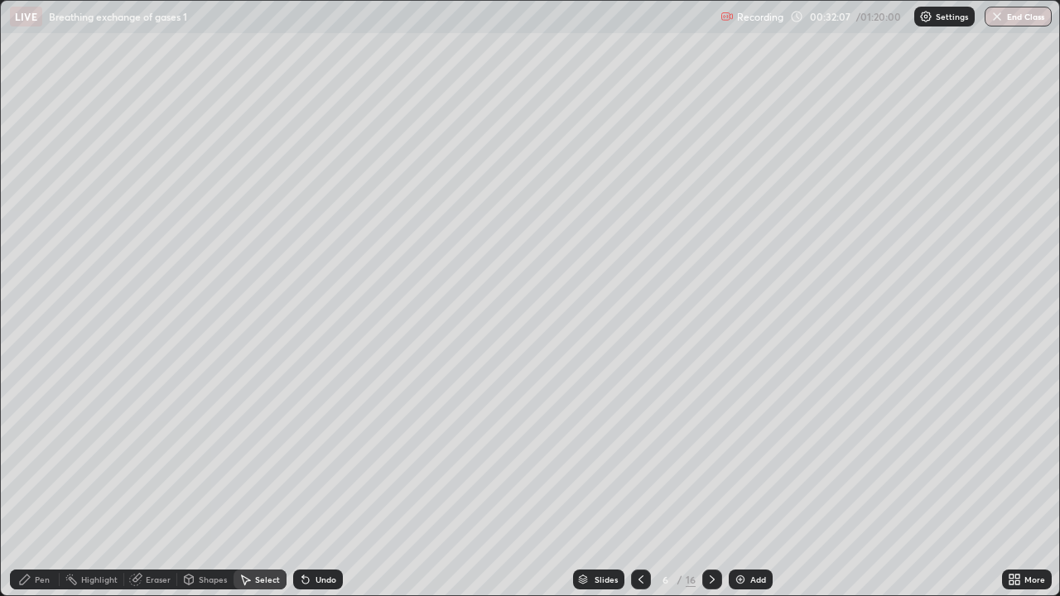
click at [710, 484] on icon at bounding box center [711, 579] width 13 height 13
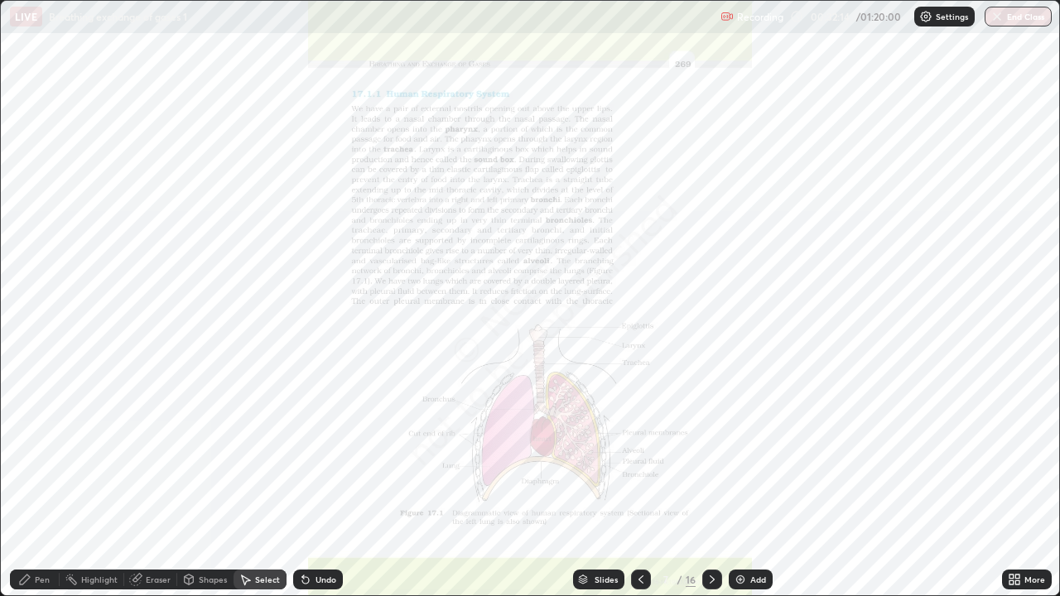
click at [639, 484] on icon at bounding box center [640, 579] width 13 height 13
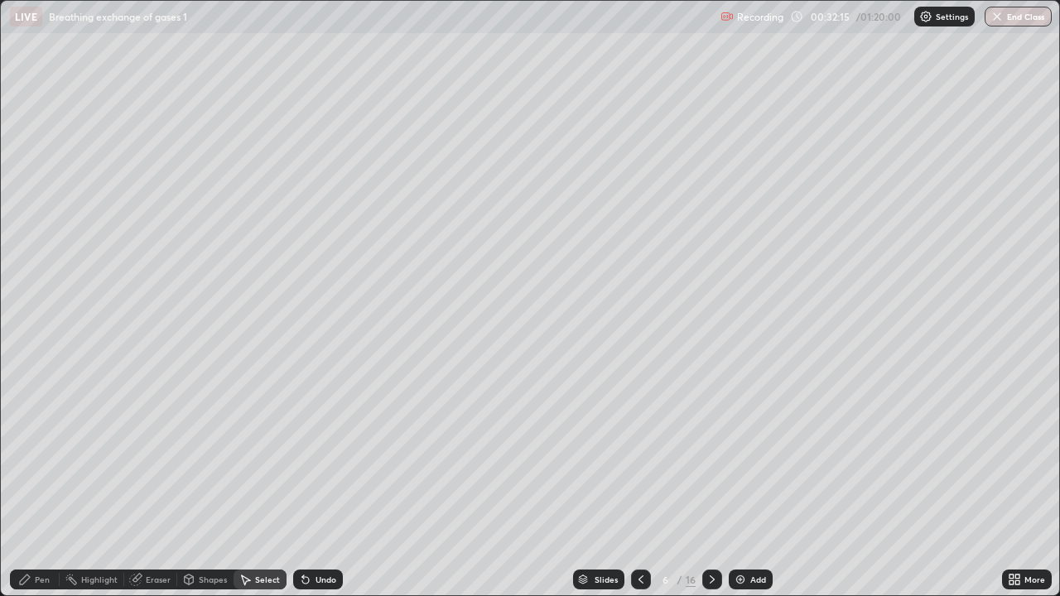
click at [756, 484] on div "Add" at bounding box center [758, 579] width 16 height 8
click at [42, 484] on div "Pen" at bounding box center [42, 579] width 15 height 8
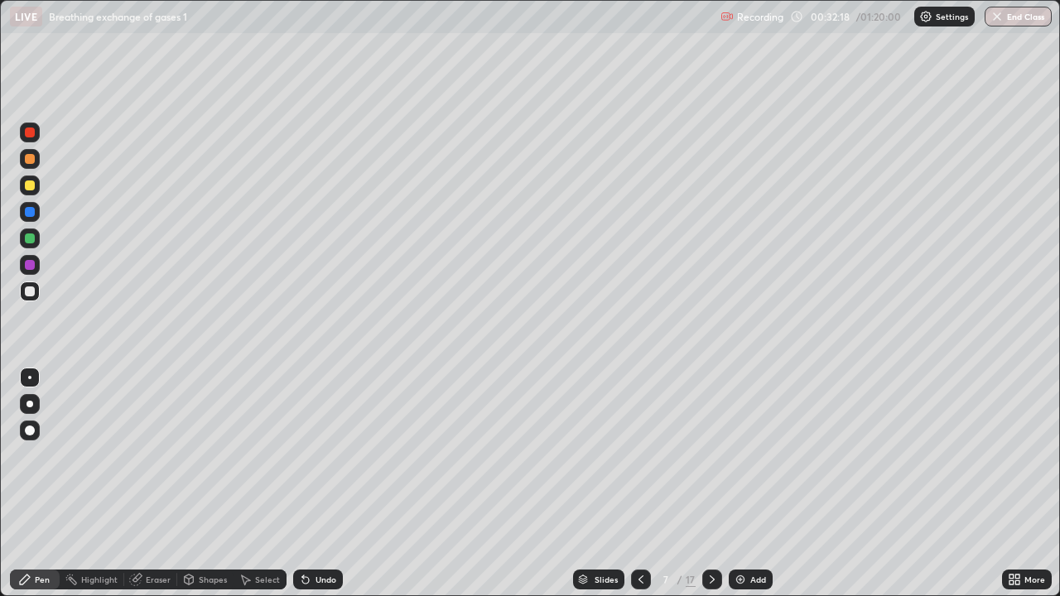
click at [31, 158] on div at bounding box center [30, 159] width 10 height 10
click at [205, 484] on div "Shapes" at bounding box center [213, 579] width 28 height 8
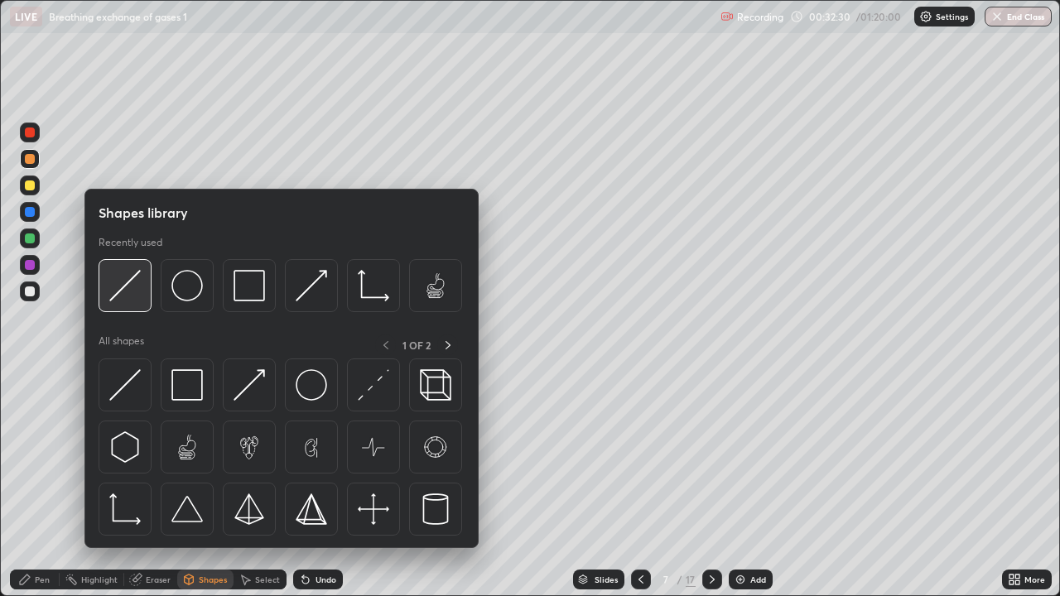
click at [129, 289] on img at bounding box center [124, 285] width 31 height 31
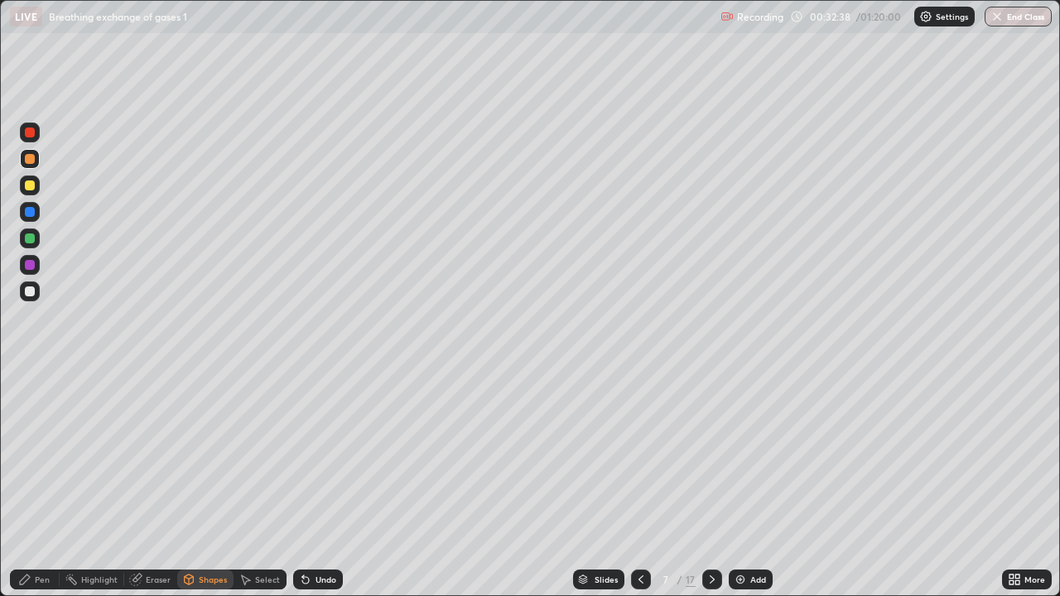
click at [152, 484] on div "Eraser" at bounding box center [158, 579] width 25 height 8
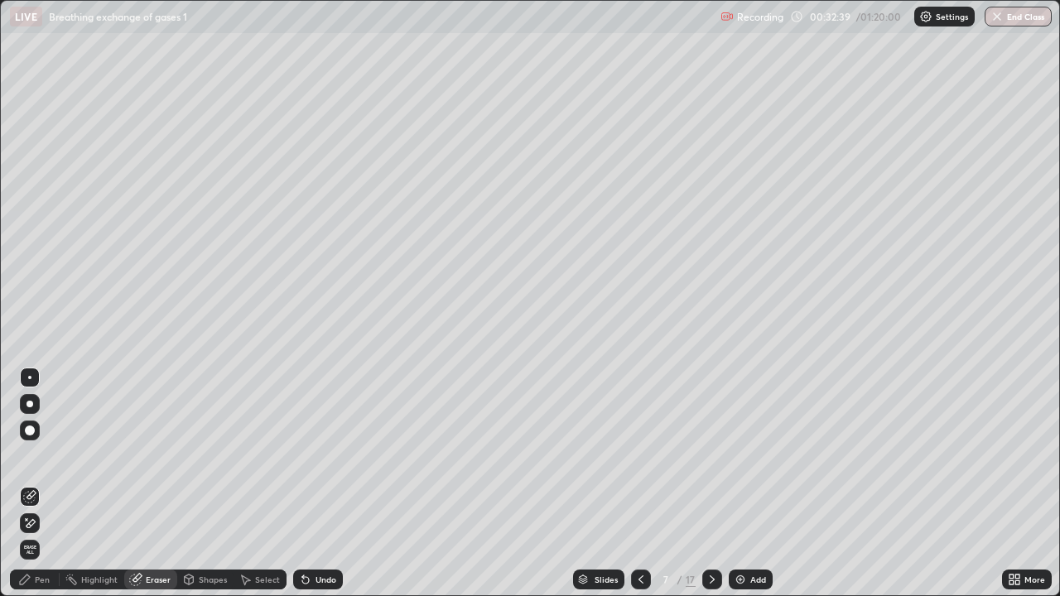
click at [38, 484] on div "Pen" at bounding box center [42, 579] width 15 height 8
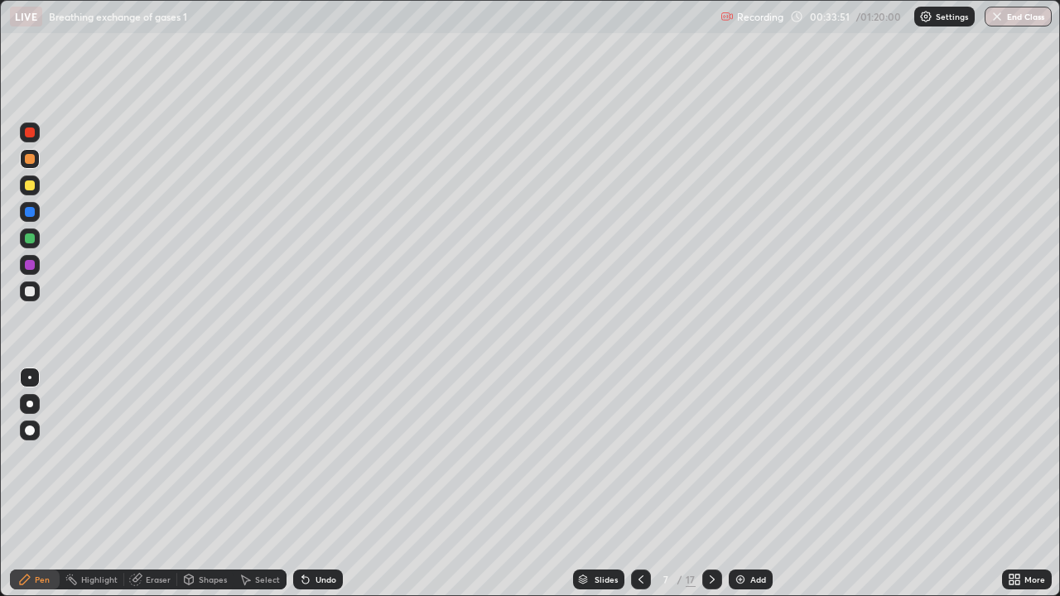
click at [29, 160] on div at bounding box center [30, 159] width 10 height 10
click at [31, 186] on div at bounding box center [30, 186] width 10 height 10
click at [710, 484] on icon at bounding box center [711, 579] width 13 height 13
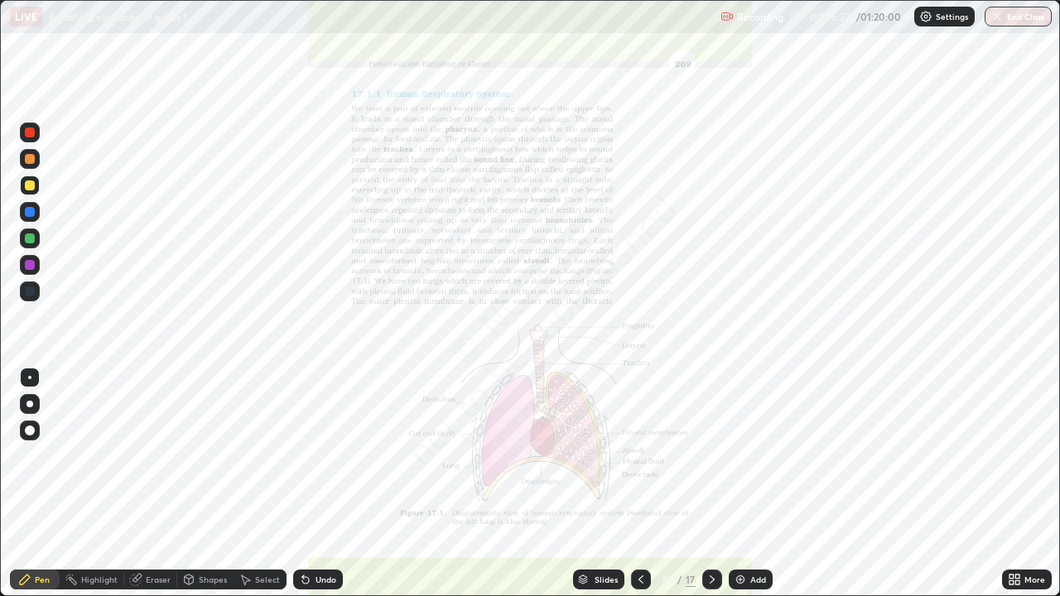
click at [28, 290] on div at bounding box center [30, 291] width 10 height 10
click at [27, 263] on div at bounding box center [30, 265] width 10 height 10
click at [152, 484] on div "Eraser" at bounding box center [158, 579] width 25 height 8
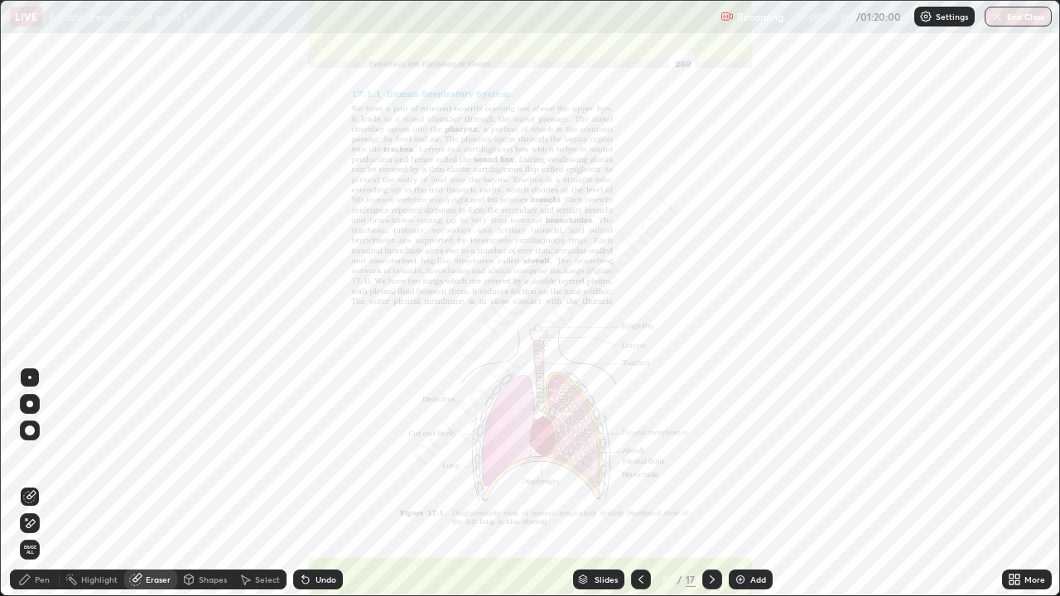
click at [51, 484] on div "Pen" at bounding box center [35, 580] width 50 height 20
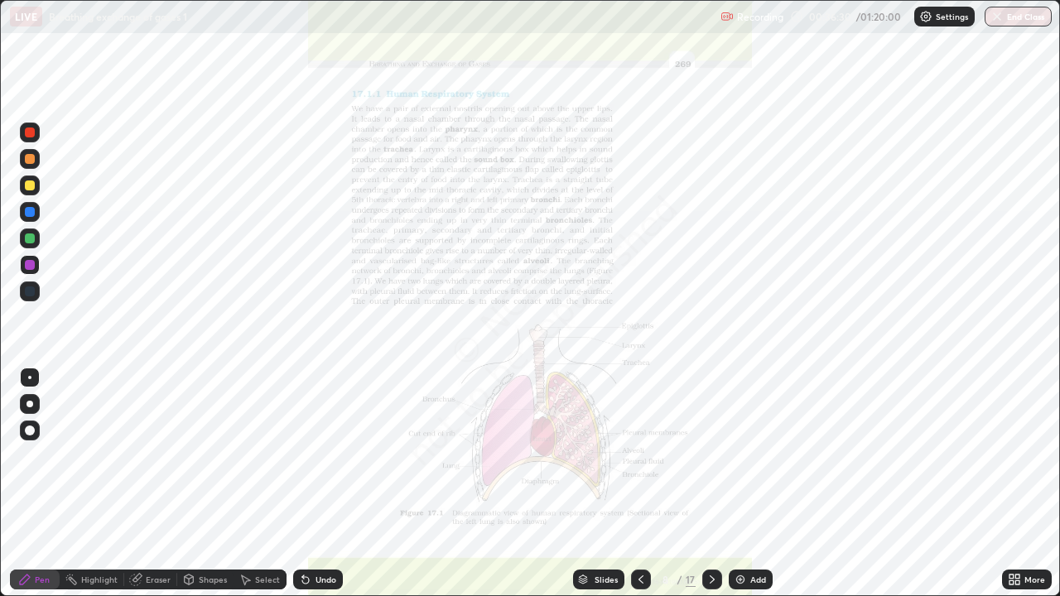
click at [34, 183] on div at bounding box center [30, 186] width 10 height 10
click at [639, 484] on icon at bounding box center [640, 579] width 13 height 13
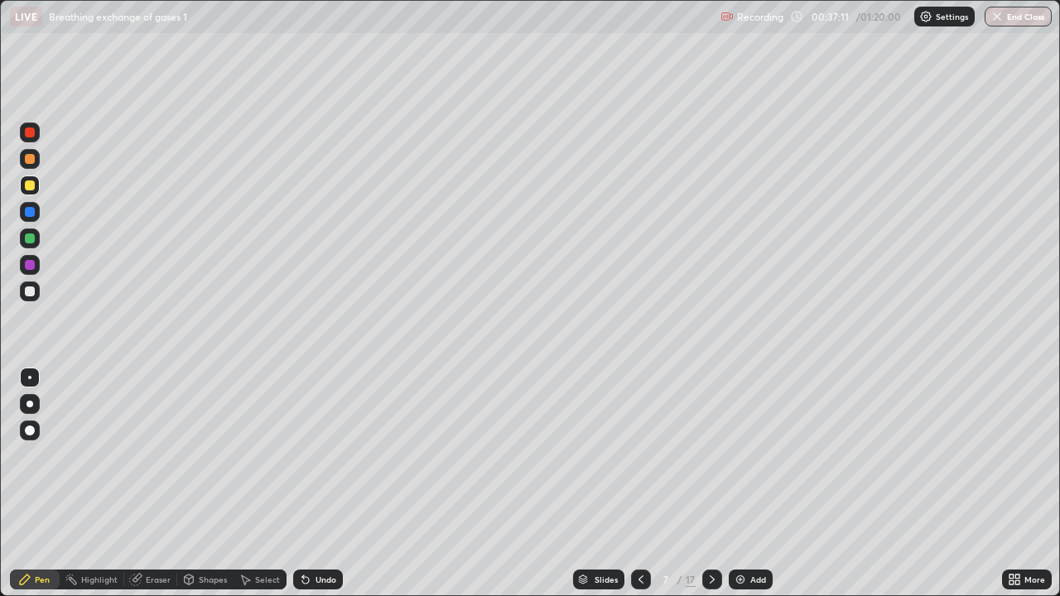
click at [31, 289] on div at bounding box center [30, 291] width 10 height 10
click at [27, 187] on div at bounding box center [30, 186] width 10 height 10
click at [27, 239] on div at bounding box center [30, 238] width 10 height 10
click at [156, 484] on div "Eraser" at bounding box center [158, 579] width 25 height 8
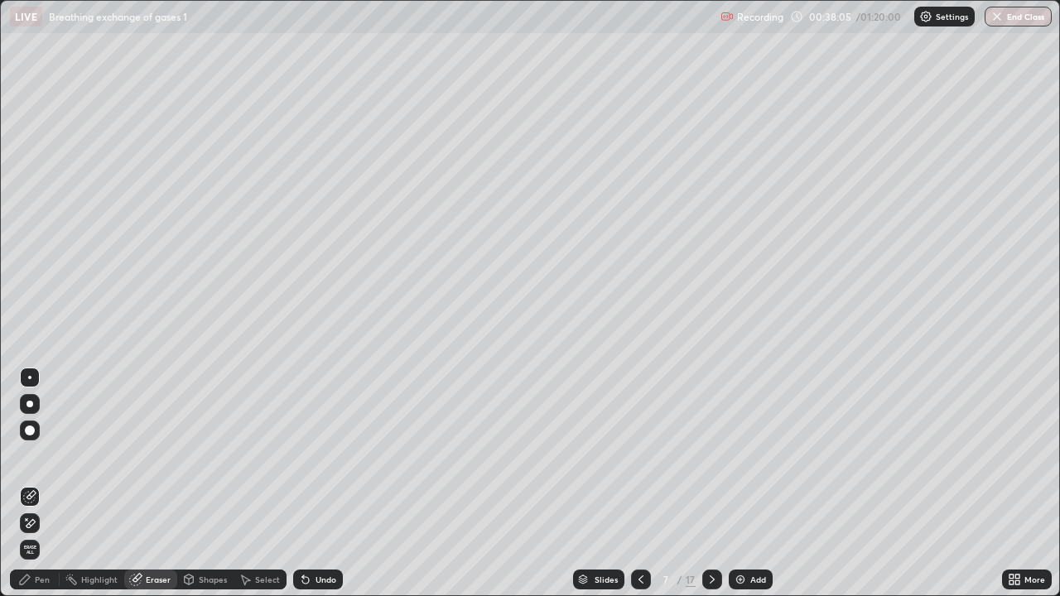
click at [44, 484] on div "Pen" at bounding box center [42, 579] width 15 height 8
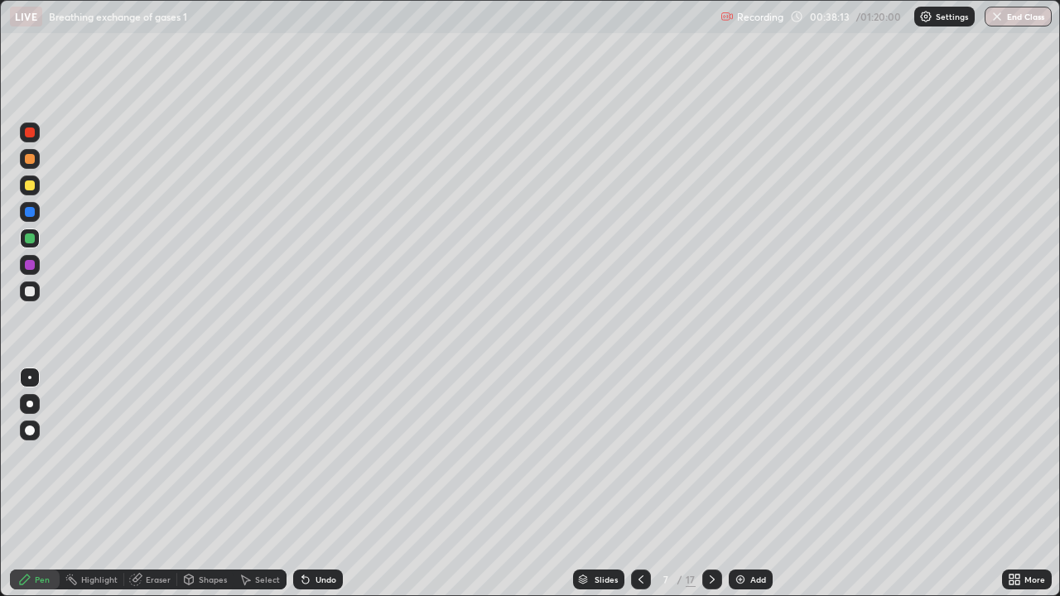
click at [709, 484] on icon at bounding box center [711, 579] width 13 height 13
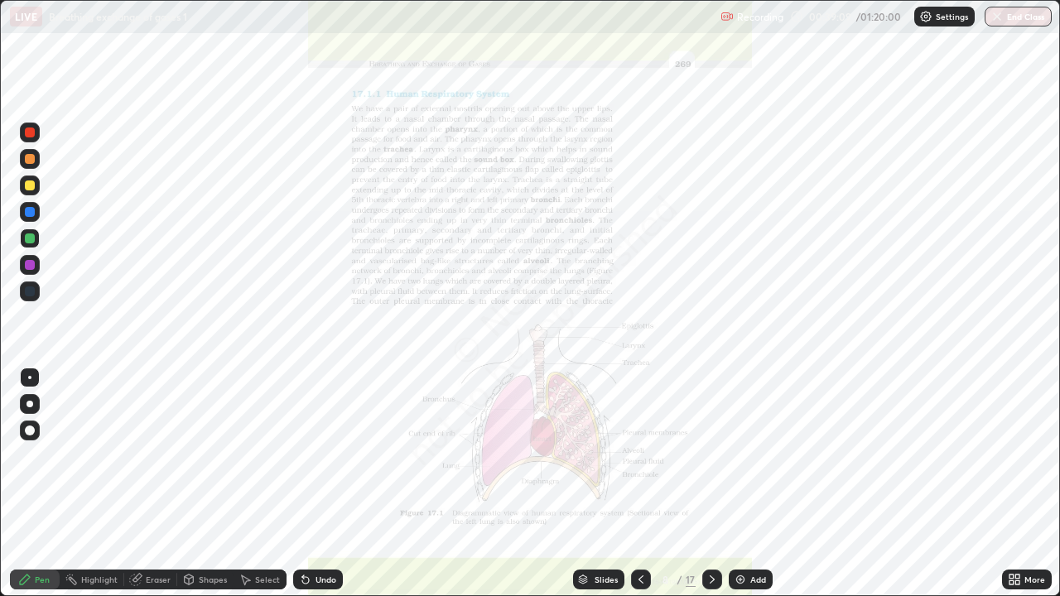
click at [638, 484] on icon at bounding box center [640, 579] width 5 height 8
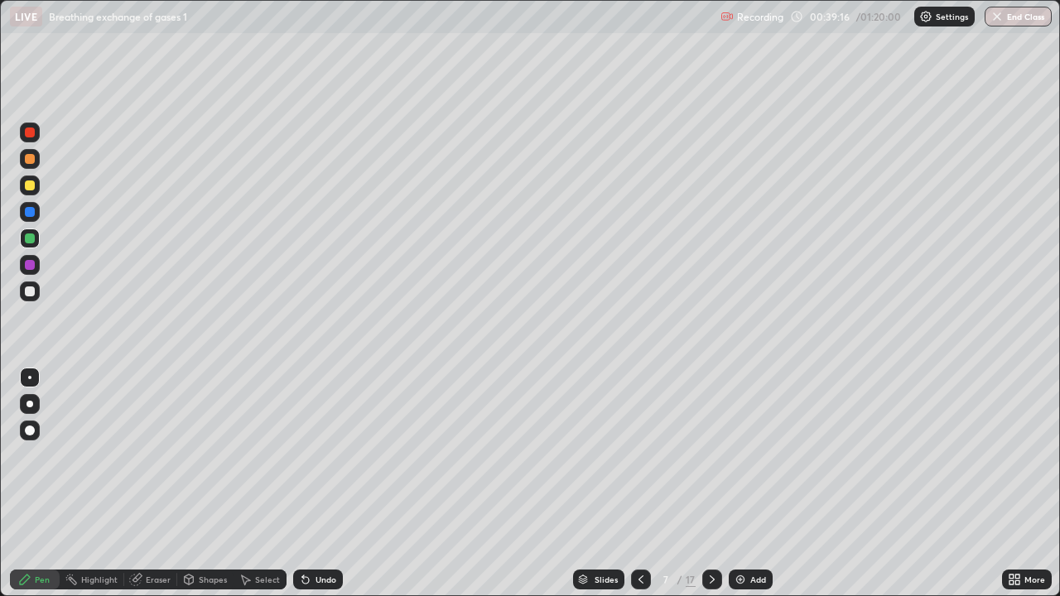
click at [23, 238] on div at bounding box center [30, 239] width 20 height 20
click at [31, 238] on div at bounding box center [30, 238] width 10 height 10
click at [29, 285] on div at bounding box center [30, 292] width 20 height 20
click at [31, 283] on div at bounding box center [30, 292] width 20 height 20
click at [31, 287] on div at bounding box center [30, 291] width 10 height 10
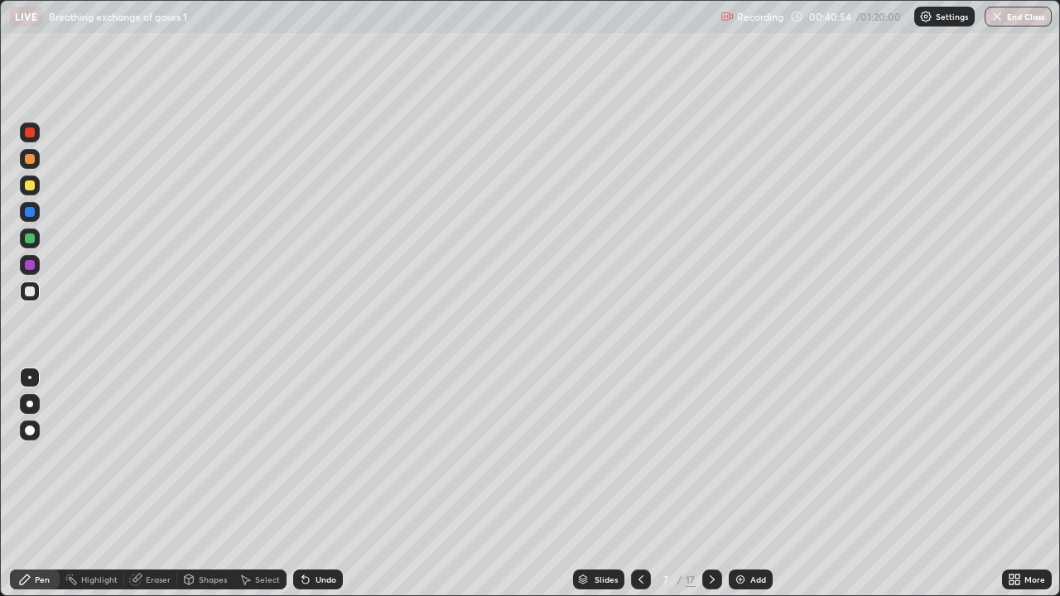
click at [31, 160] on div at bounding box center [30, 159] width 10 height 10
click at [29, 209] on div at bounding box center [30, 212] width 10 height 10
click at [31, 264] on div at bounding box center [30, 265] width 10 height 10
click at [28, 291] on div at bounding box center [30, 291] width 10 height 10
click at [31, 263] on div at bounding box center [30, 265] width 10 height 10
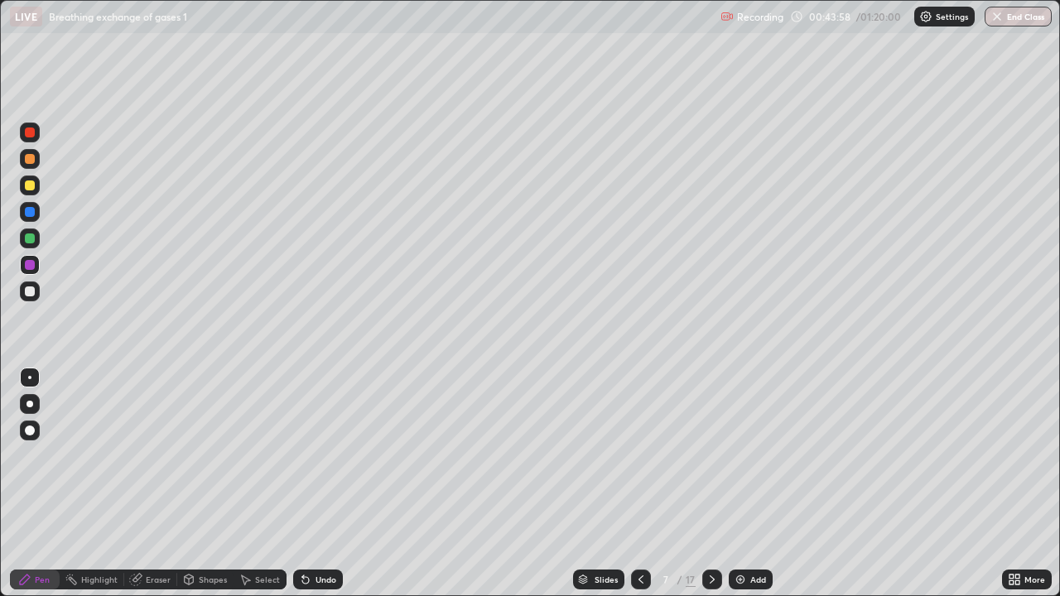
click at [26, 295] on div at bounding box center [30, 291] width 10 height 10
click at [161, 484] on div "Eraser" at bounding box center [158, 579] width 25 height 8
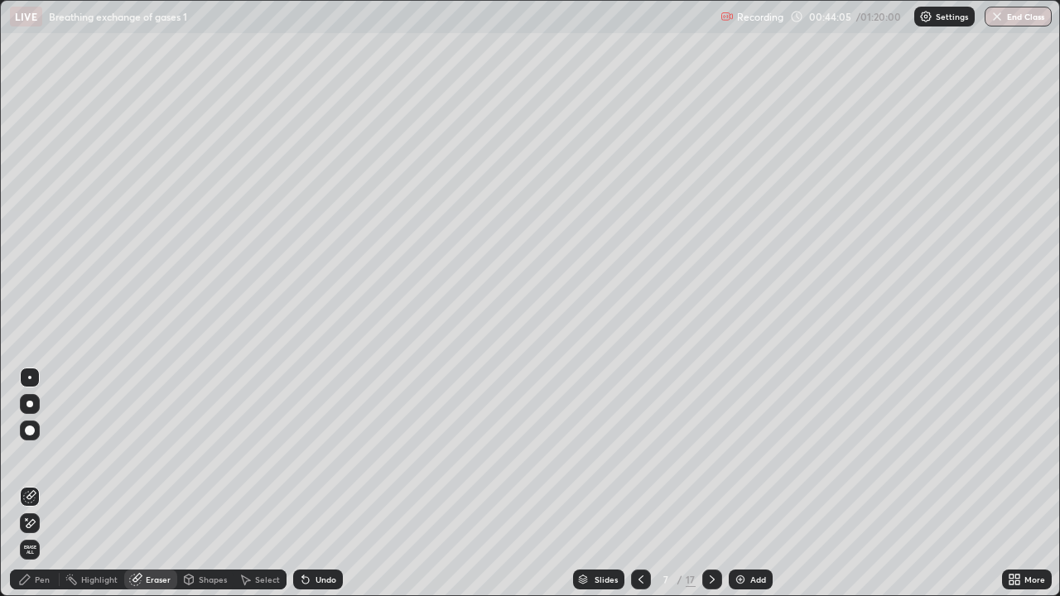
click at [51, 484] on div "Pen" at bounding box center [35, 580] width 50 height 20
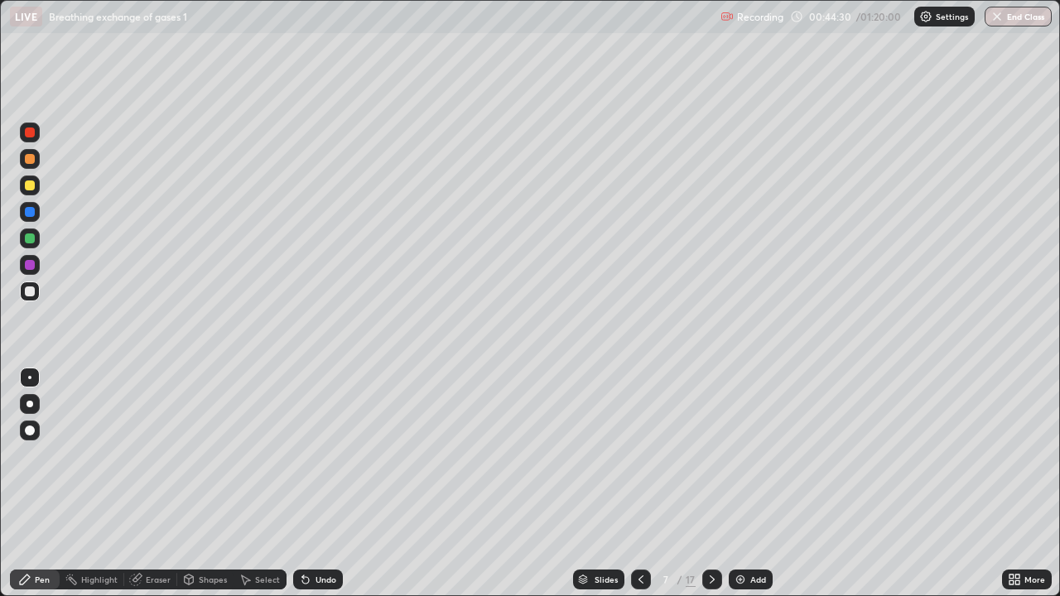
click at [30, 291] on div at bounding box center [30, 291] width 10 height 10
click at [28, 241] on div at bounding box center [30, 238] width 10 height 10
click at [31, 212] on div at bounding box center [30, 212] width 10 height 10
click at [31, 291] on div at bounding box center [30, 291] width 10 height 10
click at [28, 291] on div at bounding box center [30, 291] width 10 height 10
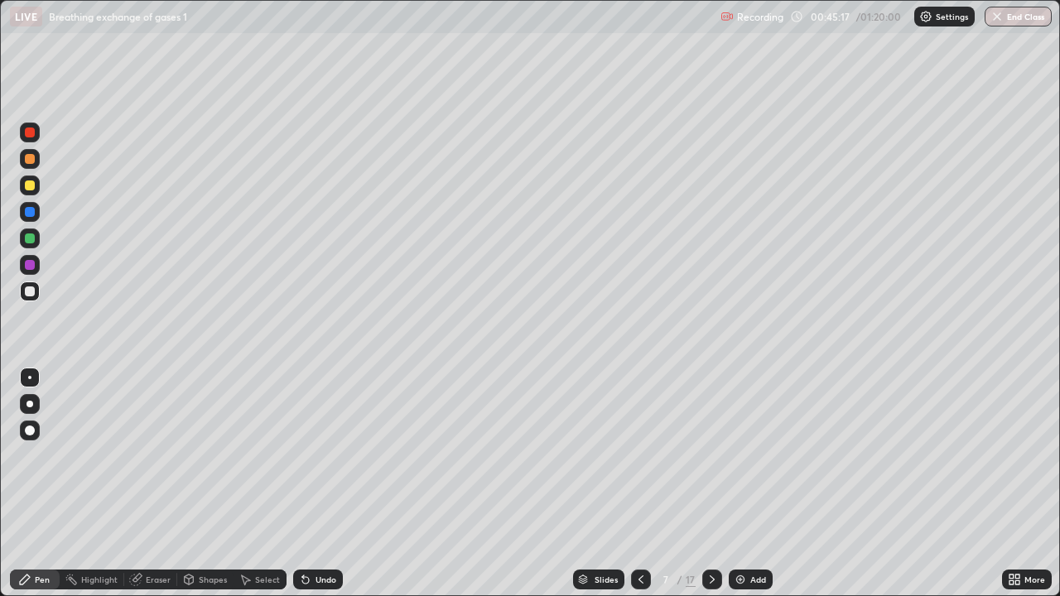
click at [26, 186] on div at bounding box center [30, 186] width 10 height 10
click at [29, 287] on div at bounding box center [30, 291] width 10 height 10
click at [31, 181] on div at bounding box center [30, 186] width 10 height 10
click at [32, 159] on div at bounding box center [30, 159] width 10 height 10
click at [26, 292] on div at bounding box center [30, 291] width 10 height 10
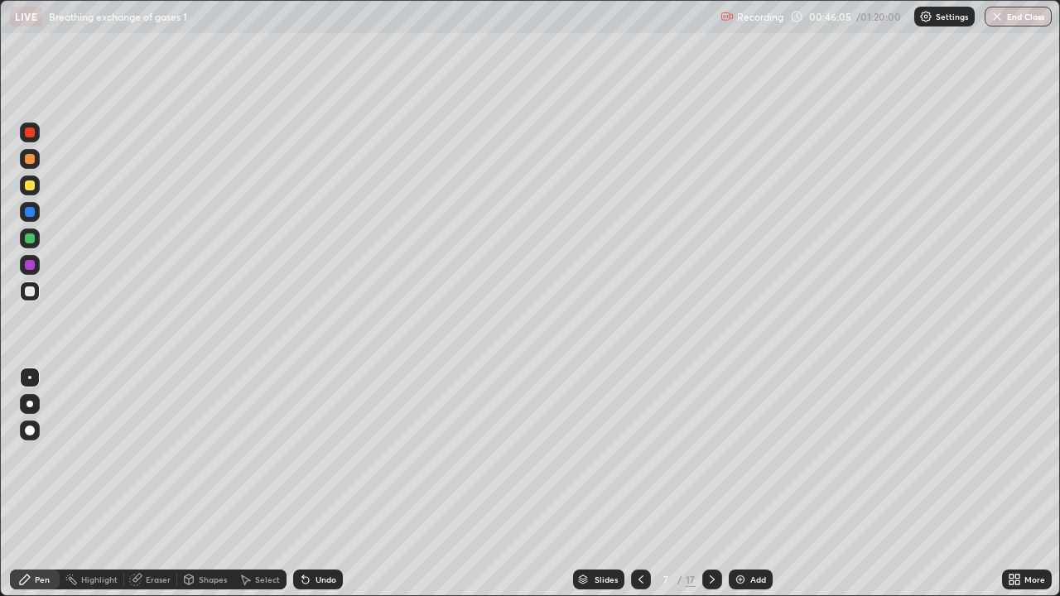
click at [444, 484] on div "Slides 7 / 17 Add" at bounding box center [672, 579] width 659 height 33
click at [31, 291] on div at bounding box center [30, 291] width 10 height 10
click at [756, 484] on div "Add" at bounding box center [758, 579] width 16 height 8
click at [31, 160] on div at bounding box center [30, 159] width 10 height 10
click at [29, 289] on div at bounding box center [30, 291] width 10 height 10
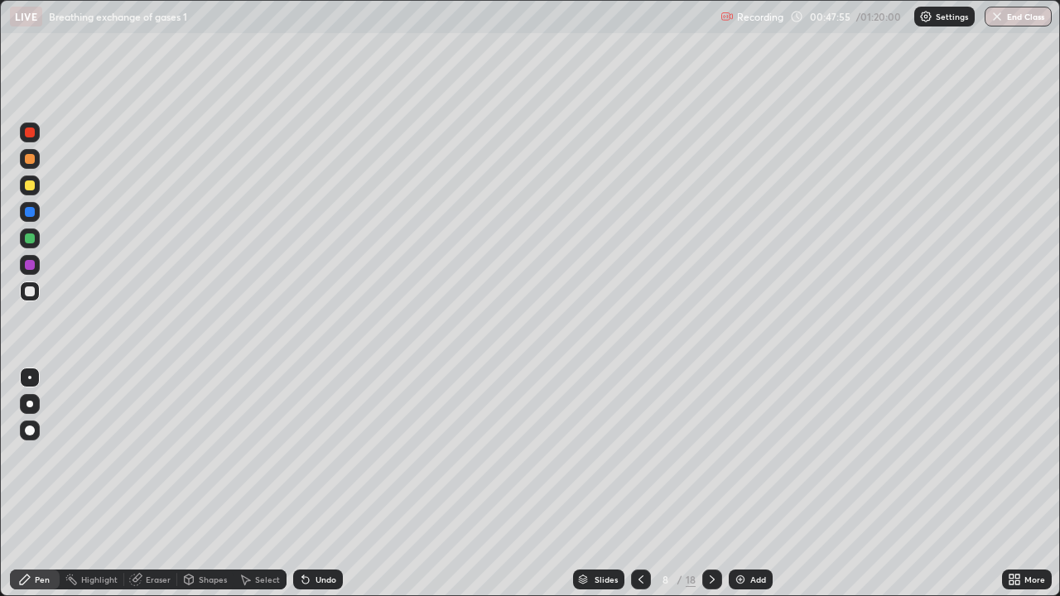
click at [31, 161] on div at bounding box center [30, 159] width 10 height 10
click at [27, 262] on div at bounding box center [30, 265] width 10 height 10
click at [28, 289] on div at bounding box center [30, 291] width 10 height 10
click at [712, 484] on icon at bounding box center [711, 579] width 13 height 13
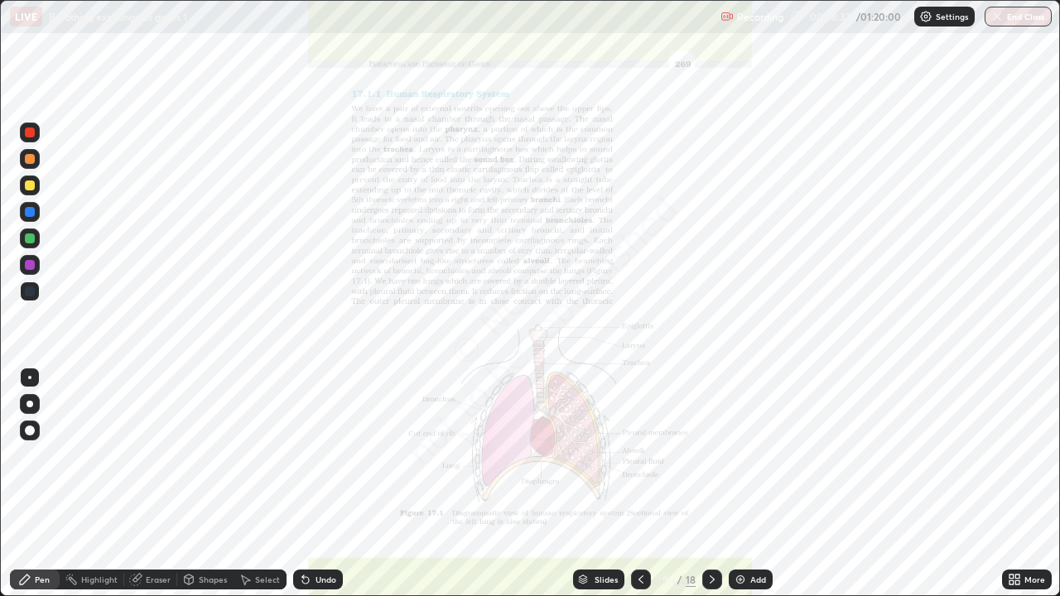
click at [708, 484] on icon at bounding box center [711, 579] width 13 height 13
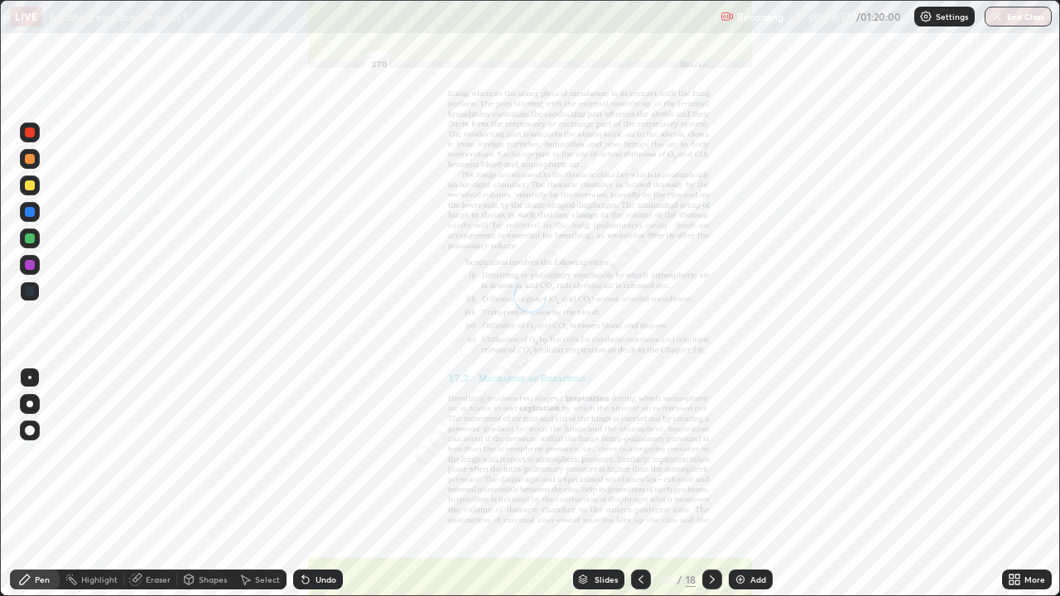
click at [1025, 484] on div "More" at bounding box center [1034, 579] width 21 height 8
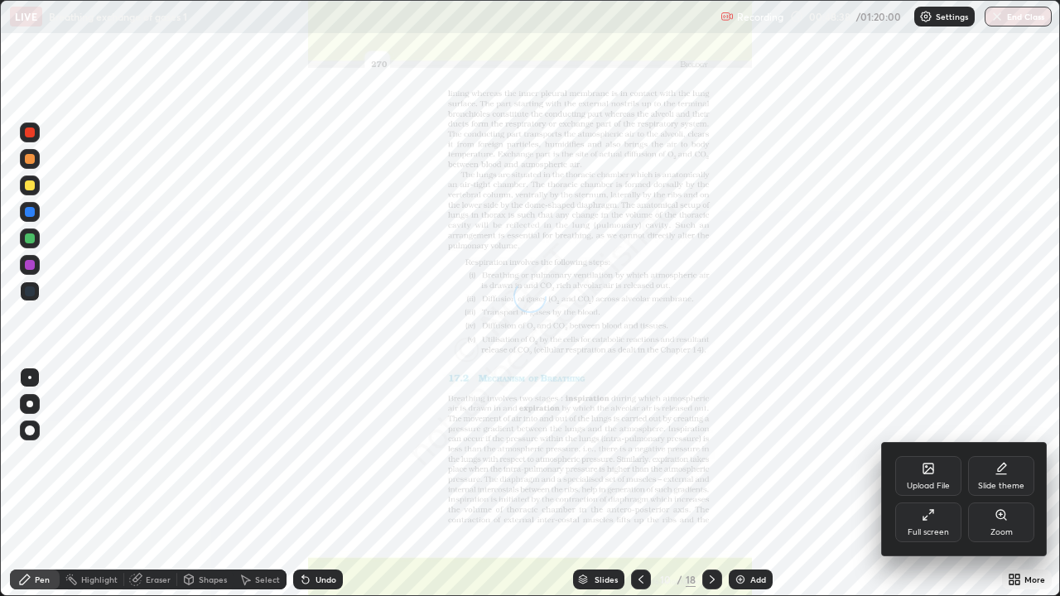
click at [987, 484] on div "Zoom" at bounding box center [1001, 523] width 66 height 40
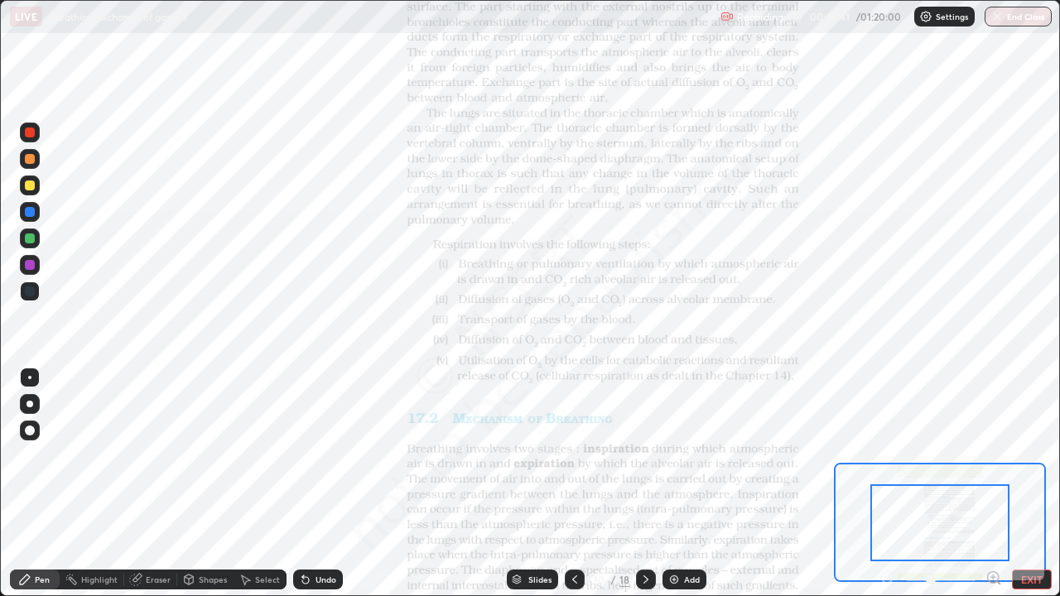
click at [994, 484] on icon at bounding box center [993, 578] width 17 height 17
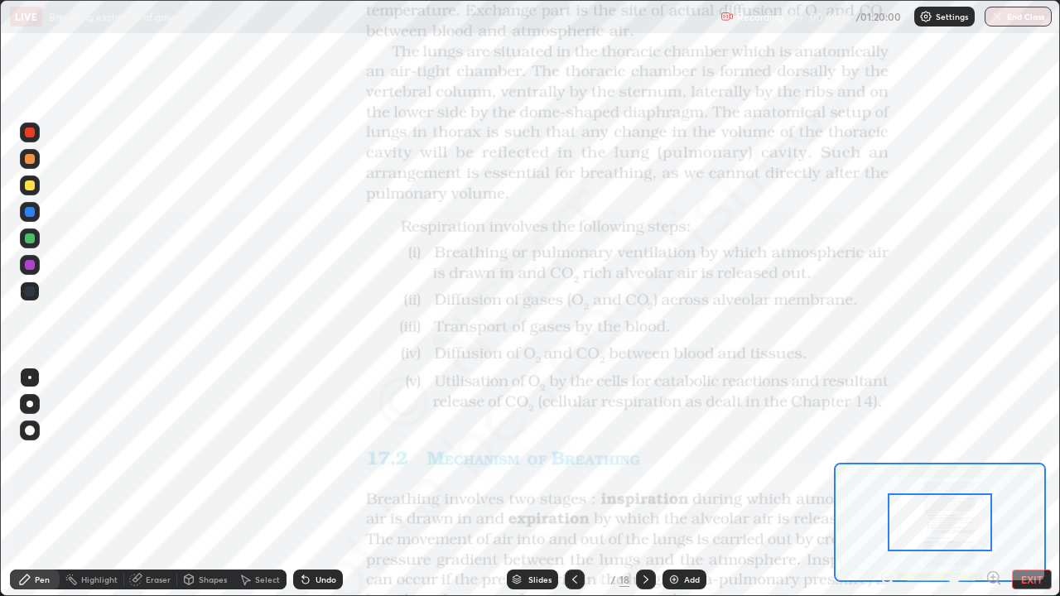
click at [994, 484] on icon at bounding box center [993, 578] width 17 height 17
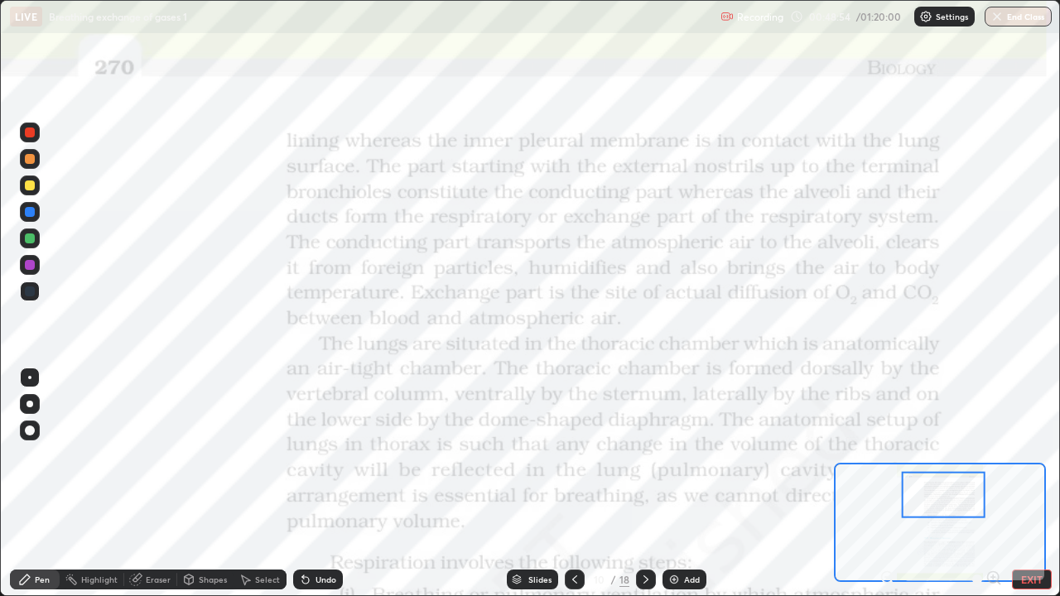
click at [573, 484] on icon at bounding box center [574, 579] width 13 height 13
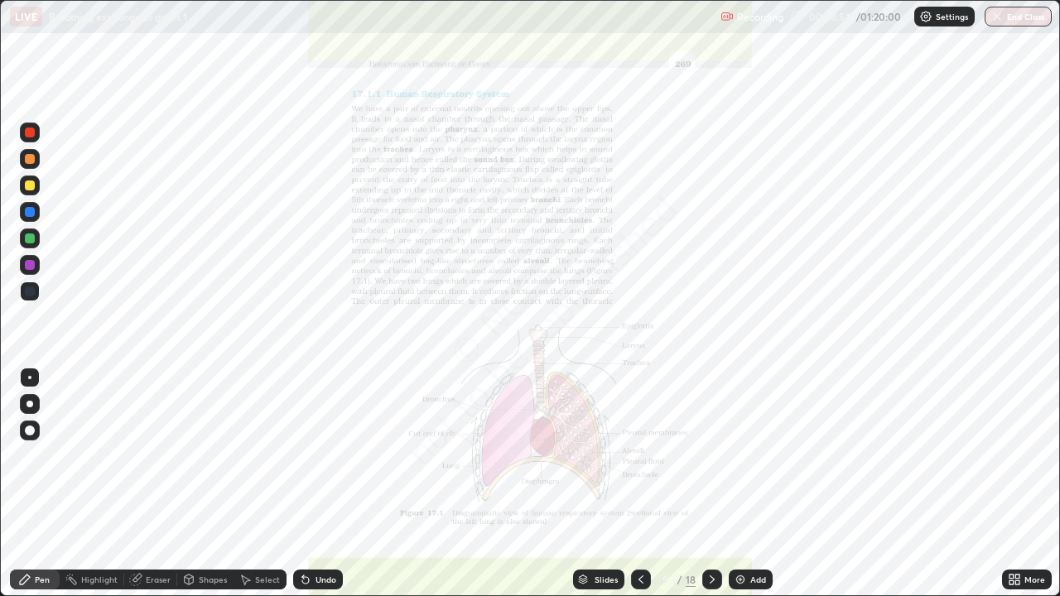
click at [641, 484] on icon at bounding box center [640, 579] width 13 height 13
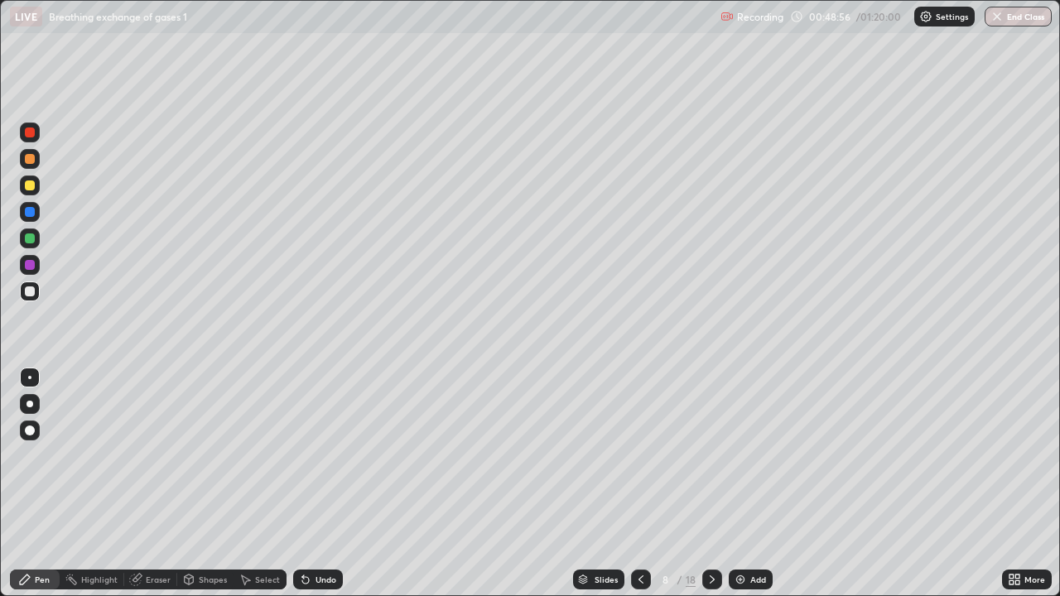
click at [641, 484] on icon at bounding box center [640, 579] width 13 height 13
click at [708, 484] on icon at bounding box center [711, 579] width 13 height 13
click at [710, 484] on icon at bounding box center [711, 579] width 13 height 13
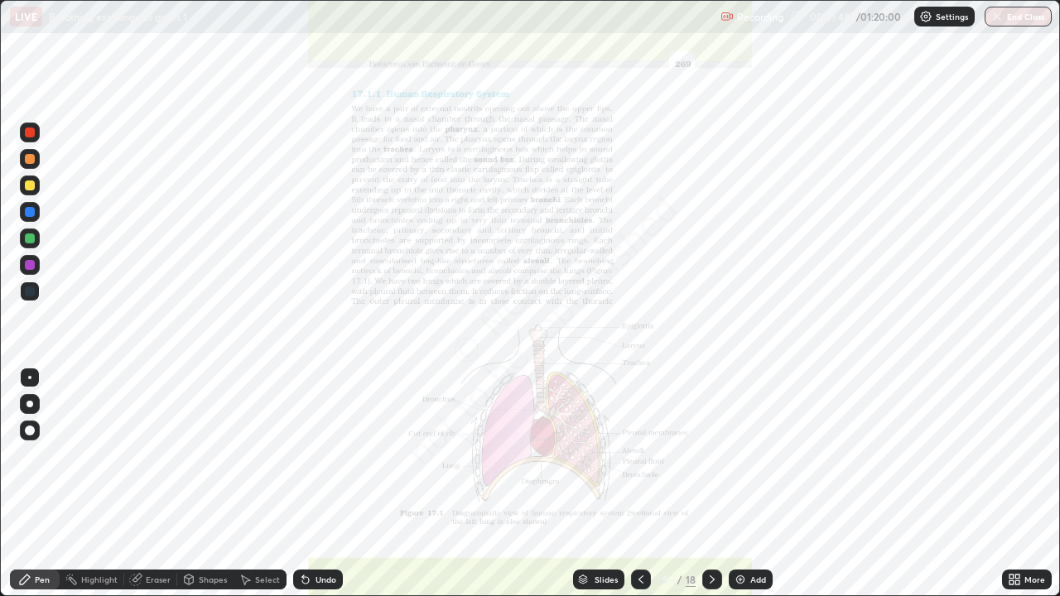
click at [712, 484] on icon at bounding box center [711, 579] width 13 height 13
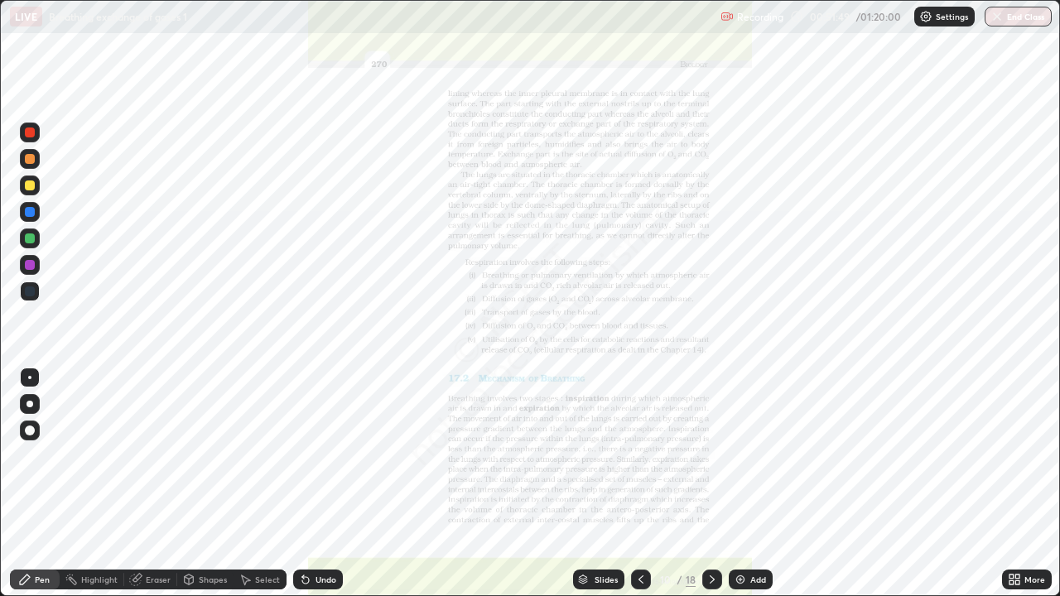
click at [1032, 484] on div "More" at bounding box center [1034, 579] width 21 height 8
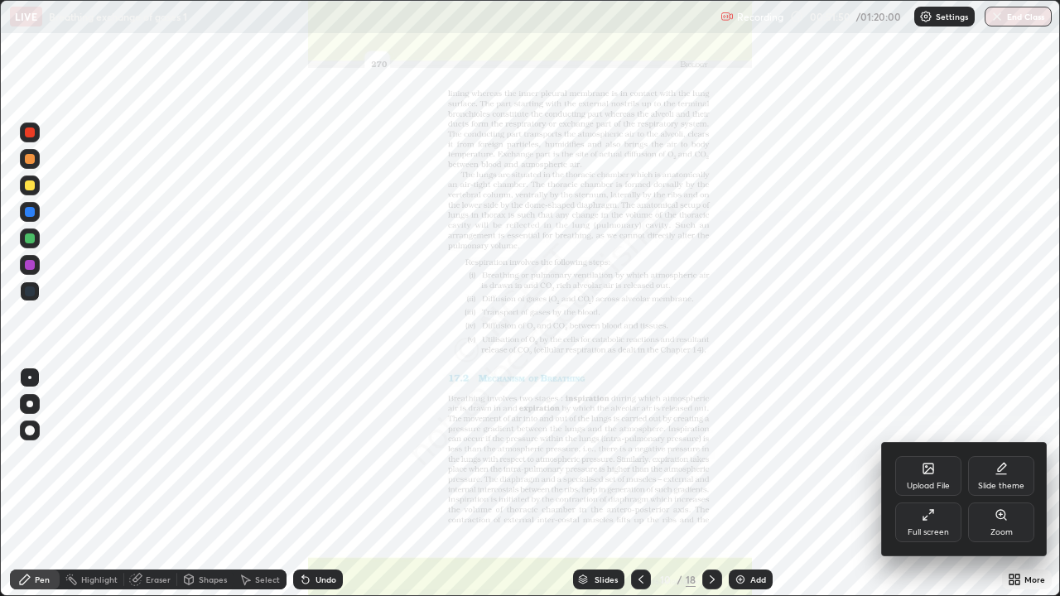
click at [1003, 484] on div "Zoom" at bounding box center [1001, 532] width 22 height 8
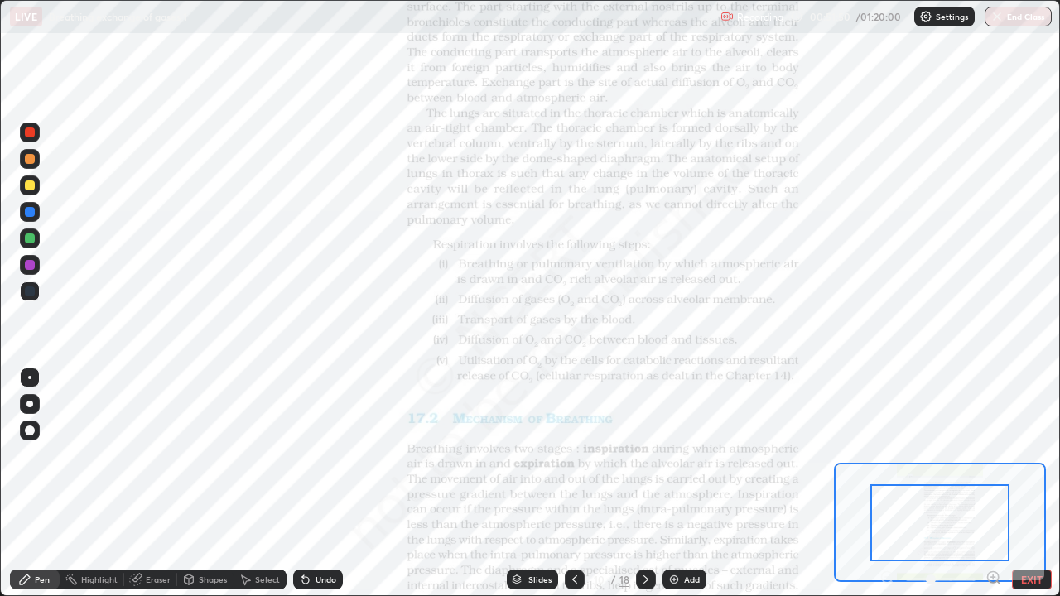
click at [994, 484] on icon at bounding box center [993, 577] width 4 height 0
click at [994, 484] on icon at bounding box center [993, 578] width 17 height 17
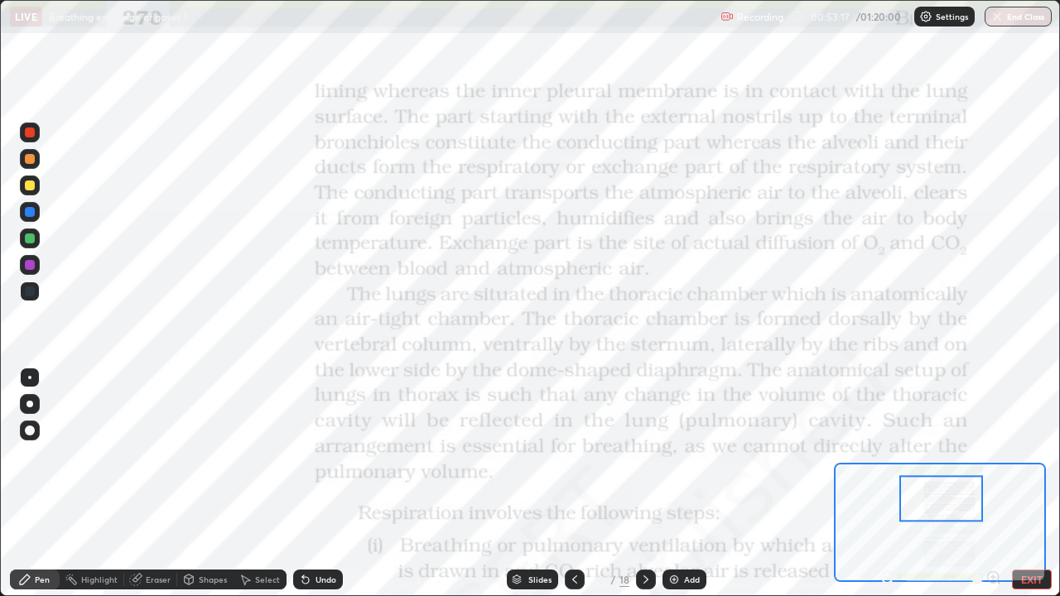
click at [574, 484] on icon at bounding box center [574, 579] width 5 height 8
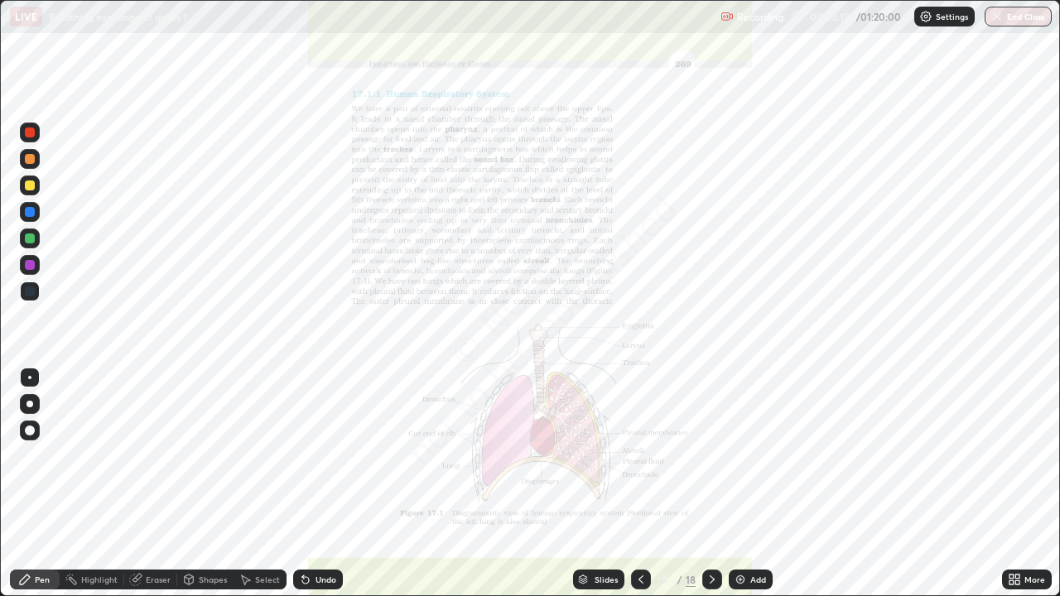
click at [639, 484] on icon at bounding box center [640, 579] width 13 height 13
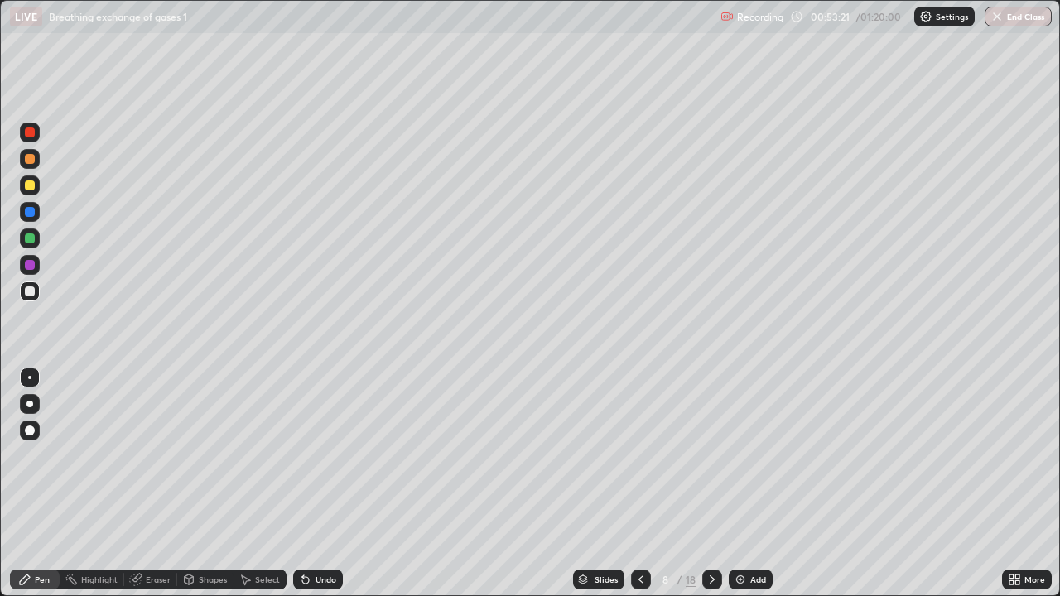
click at [638, 484] on icon at bounding box center [640, 579] width 13 height 13
click at [641, 484] on icon at bounding box center [640, 579] width 13 height 13
click at [30, 292] on div at bounding box center [30, 291] width 10 height 10
click at [711, 484] on div at bounding box center [712, 580] width 20 height 20
click at [710, 484] on icon at bounding box center [711, 579] width 13 height 13
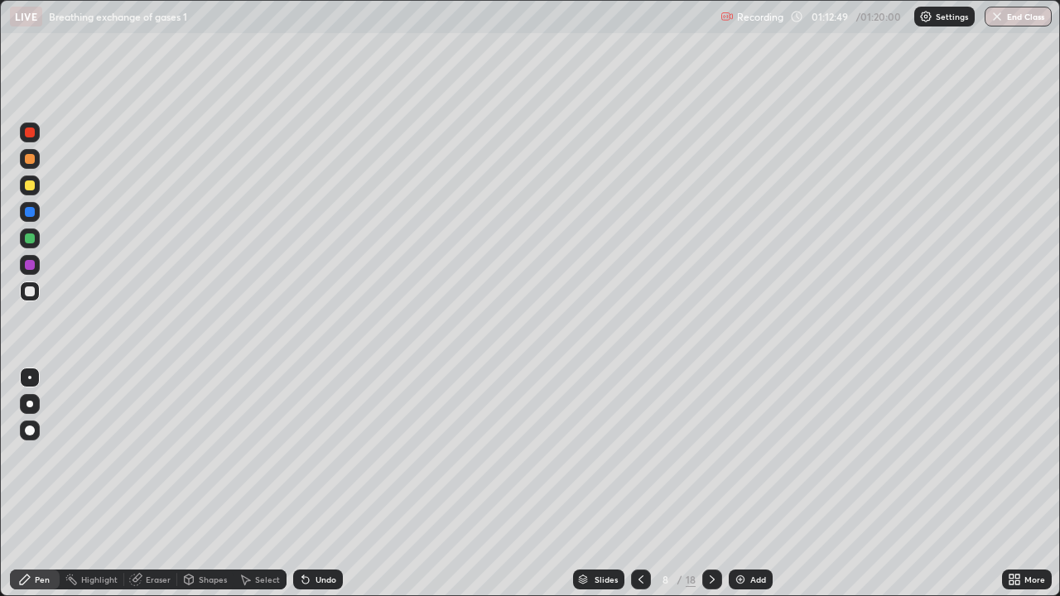
click at [712, 484] on icon at bounding box center [711, 579] width 13 height 13
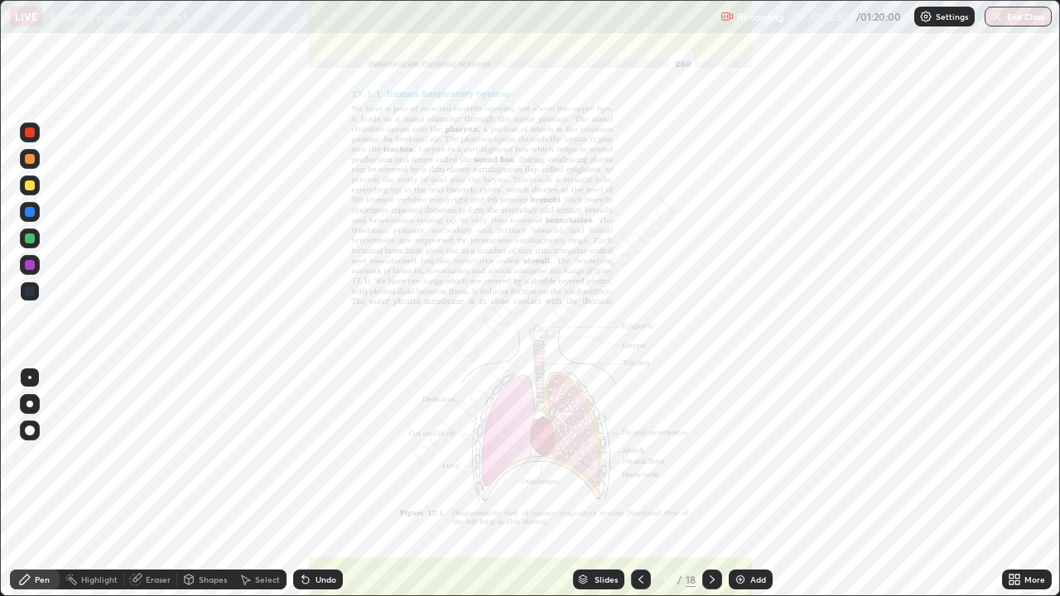
click at [710, 484] on icon at bounding box center [711, 579] width 13 height 13
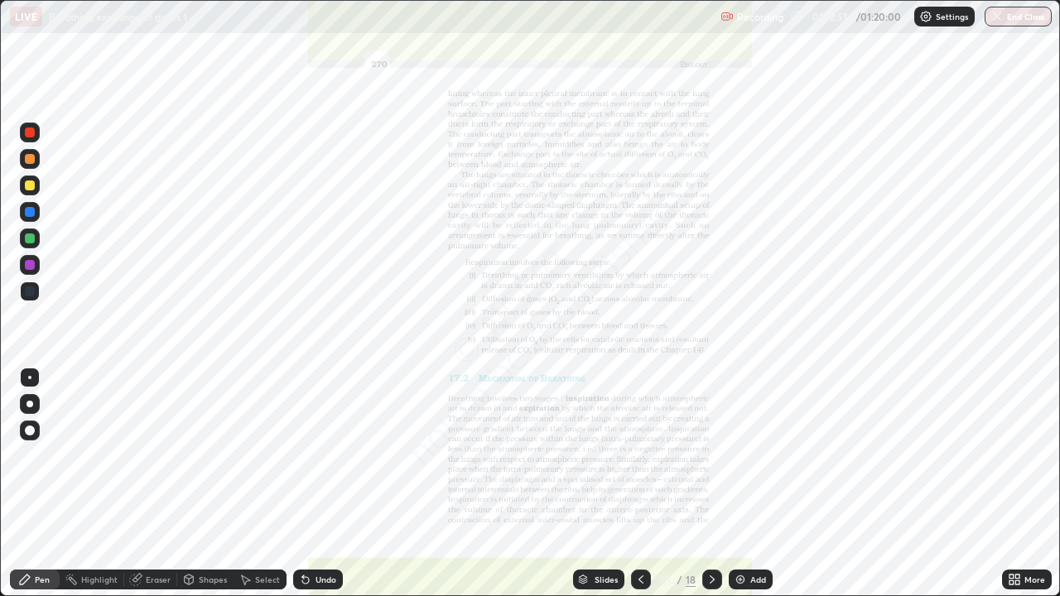
click at [1035, 484] on div "More" at bounding box center [1034, 579] width 21 height 8
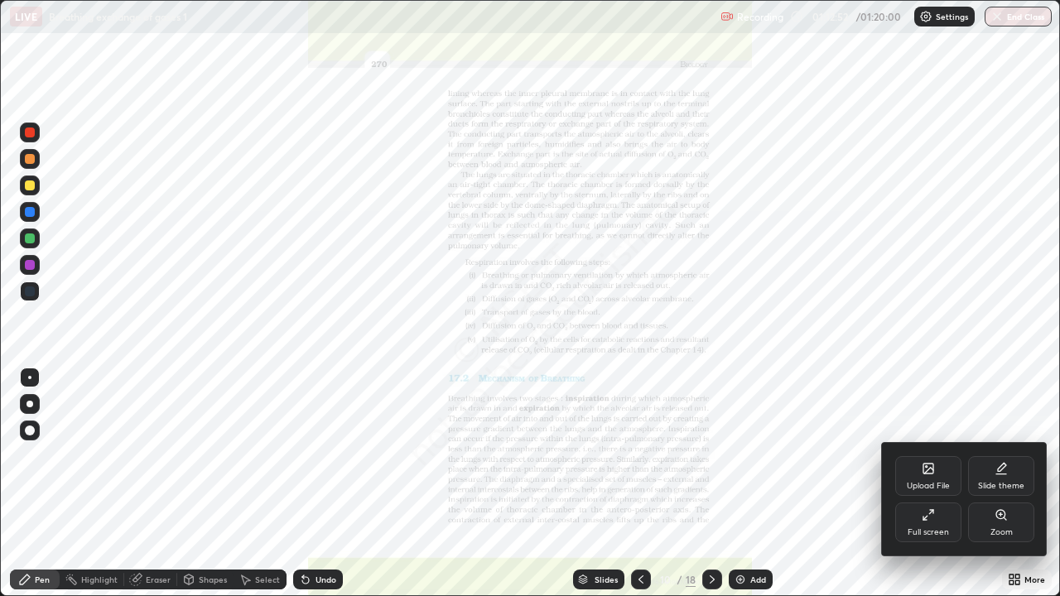
click at [996, 484] on div "Zoom" at bounding box center [1001, 532] width 22 height 8
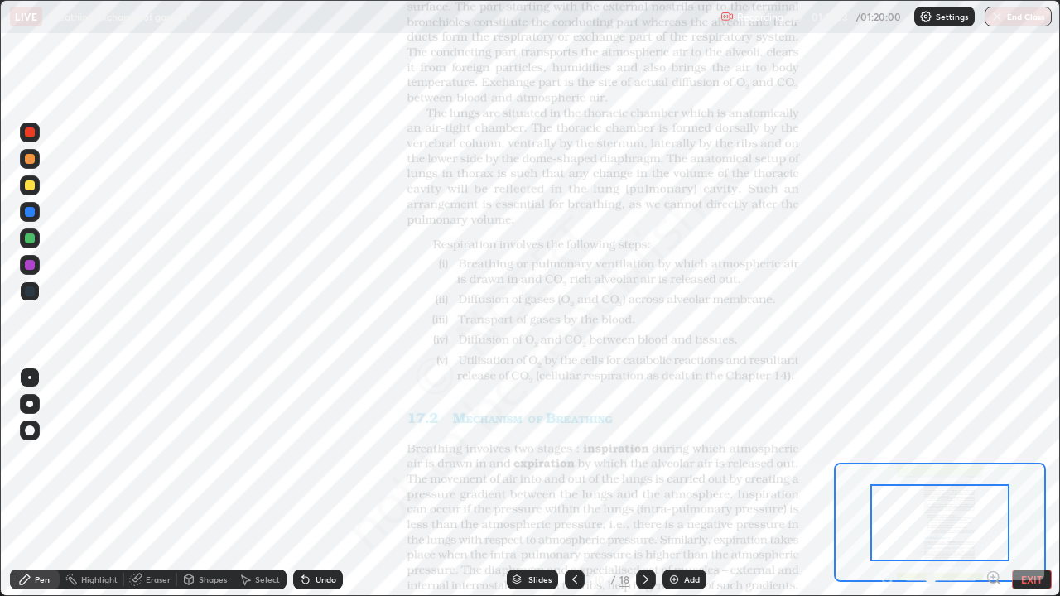
click at [993, 484] on icon at bounding box center [993, 577] width 4 height 0
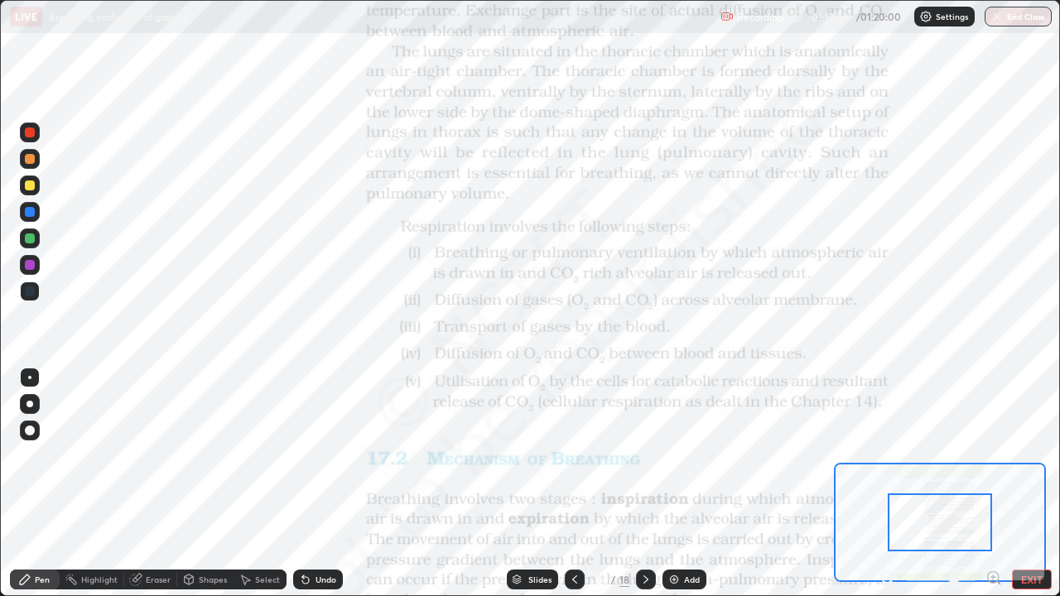
click at [993, 484] on icon at bounding box center [993, 577] width 4 height 0
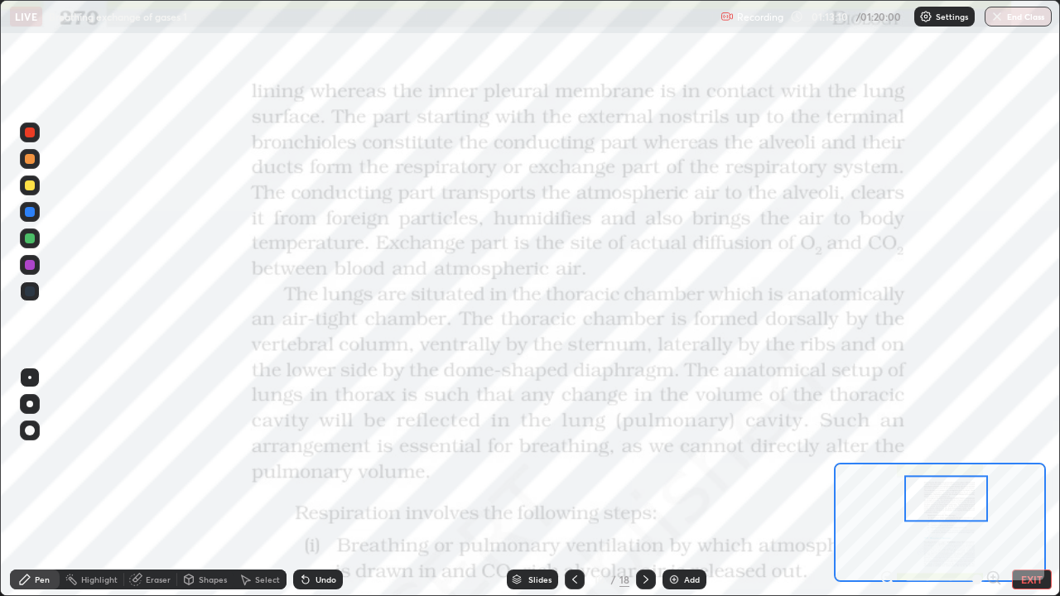
click at [164, 484] on div "Eraser" at bounding box center [158, 579] width 25 height 8
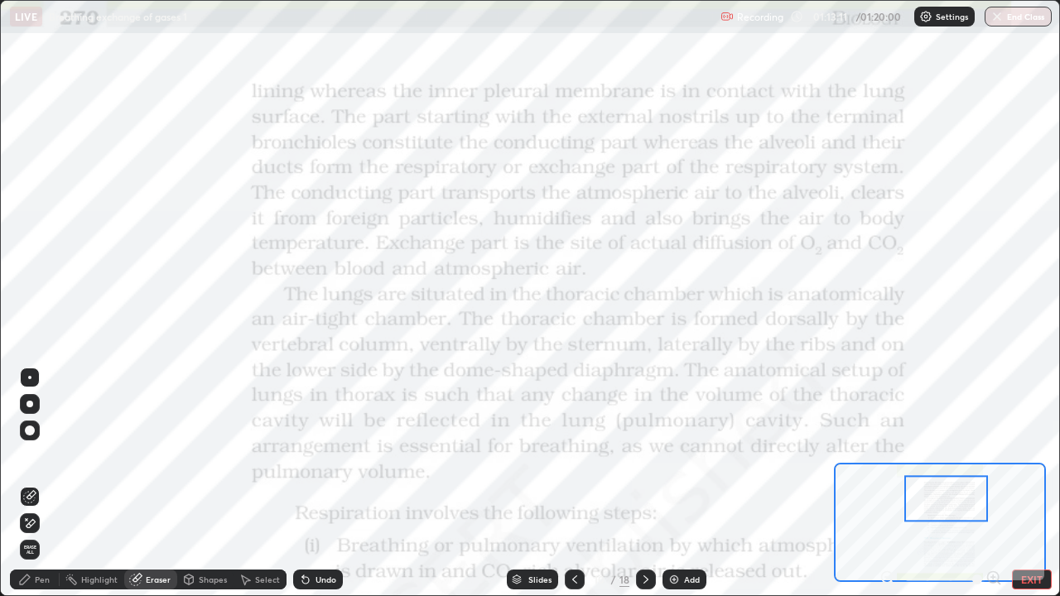
click at [30, 484] on span "Erase all" at bounding box center [30, 550] width 18 height 10
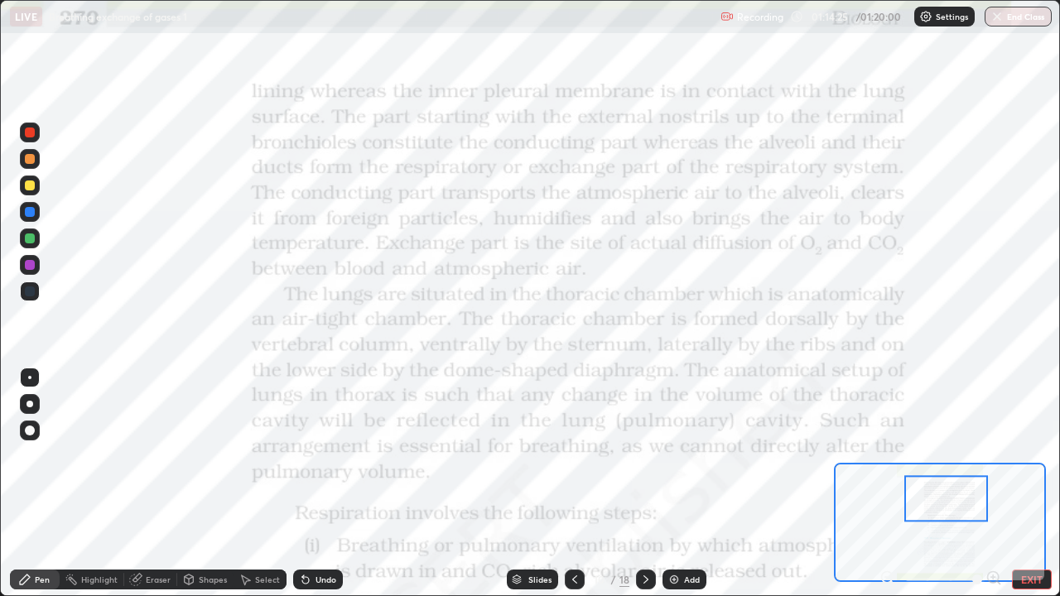
click at [570, 484] on icon at bounding box center [574, 579] width 13 height 13
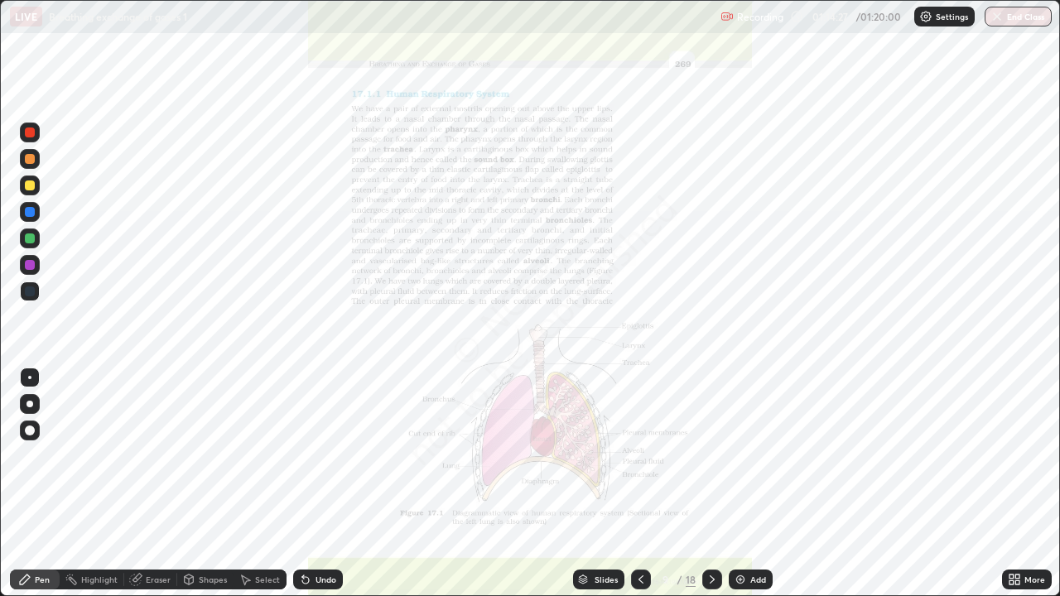
click at [639, 484] on icon at bounding box center [640, 579] width 13 height 13
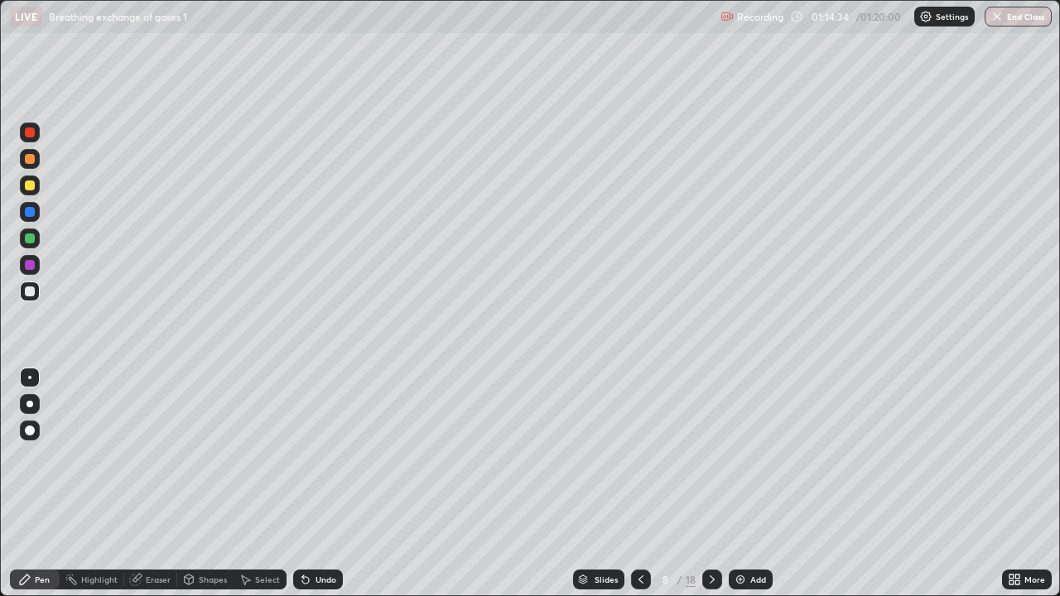
click at [153, 484] on div "Eraser" at bounding box center [158, 579] width 25 height 8
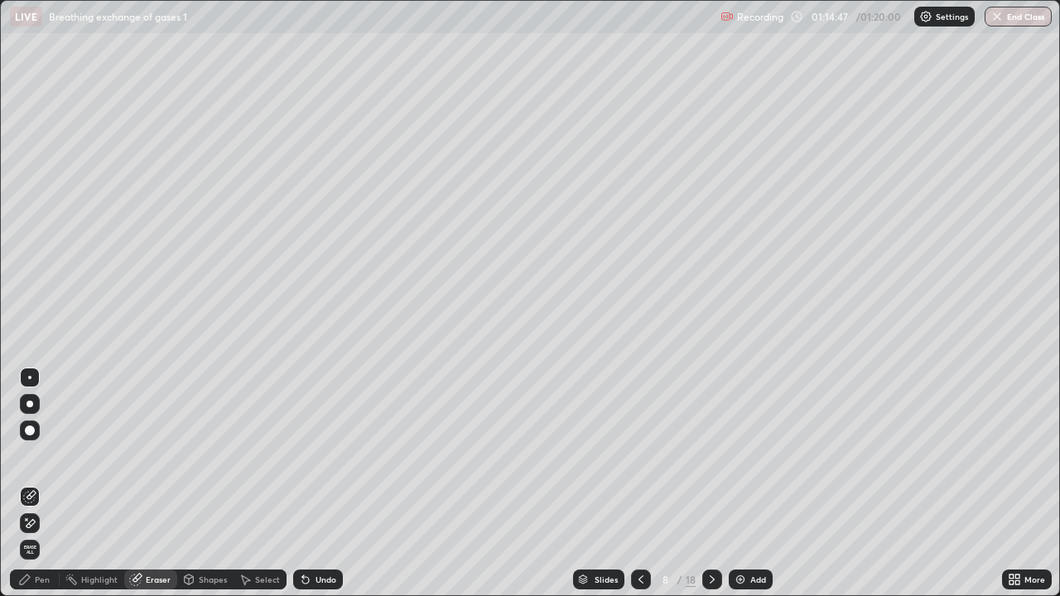
click at [157, 484] on div "Eraser" at bounding box center [158, 579] width 25 height 8
click at [46, 484] on div "Pen" at bounding box center [35, 580] width 50 height 20
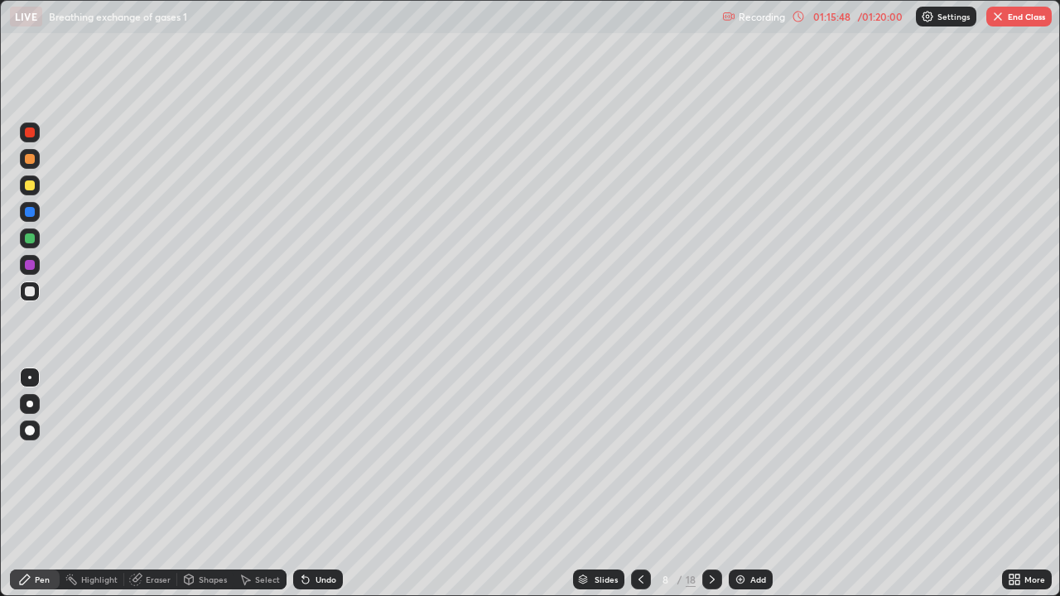
click at [710, 484] on icon at bounding box center [711, 579] width 13 height 13
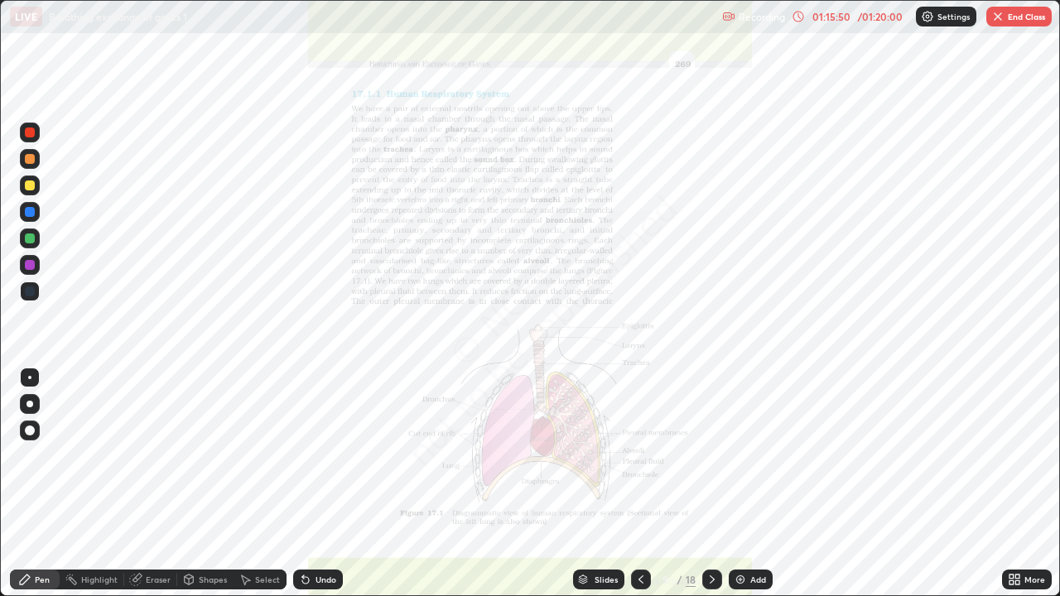
click at [710, 484] on icon at bounding box center [711, 579] width 13 height 13
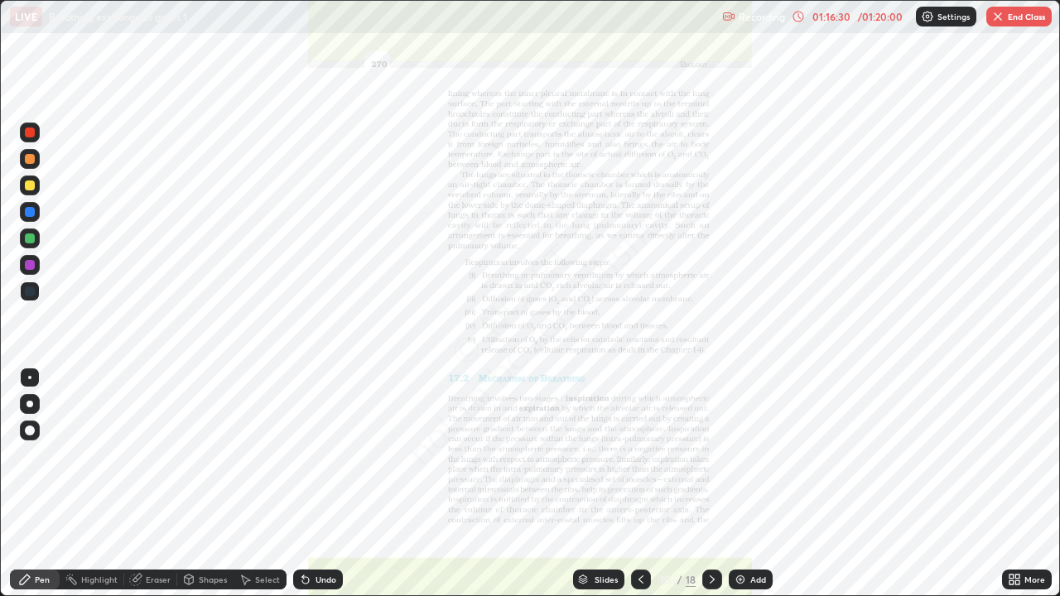
click at [31, 265] on div at bounding box center [30, 265] width 10 height 10
click at [156, 484] on div "Eraser" at bounding box center [158, 579] width 25 height 8
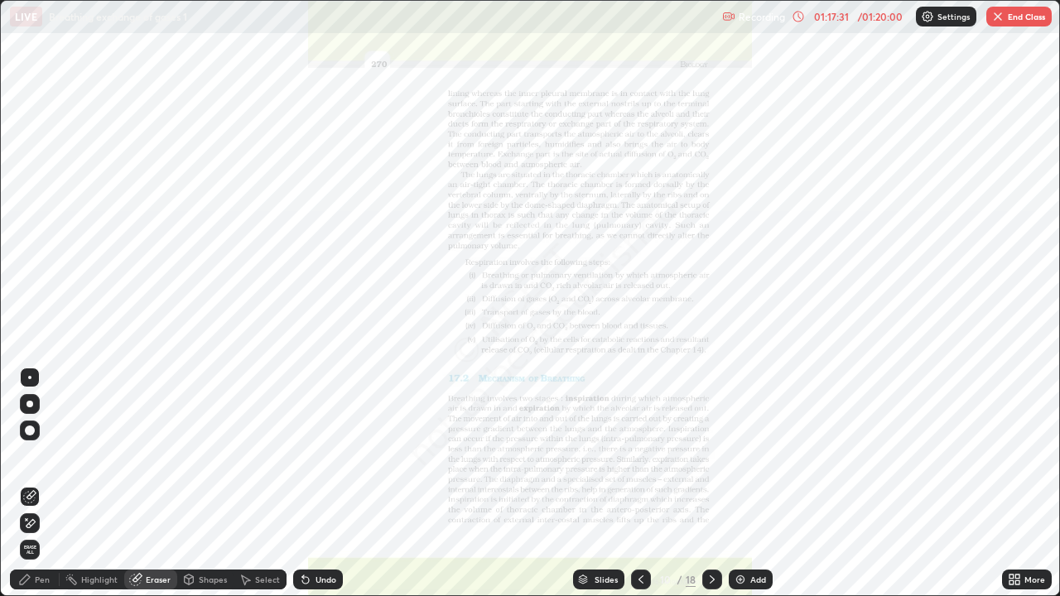
click at [30, 484] on span "Erase all" at bounding box center [30, 550] width 18 height 10
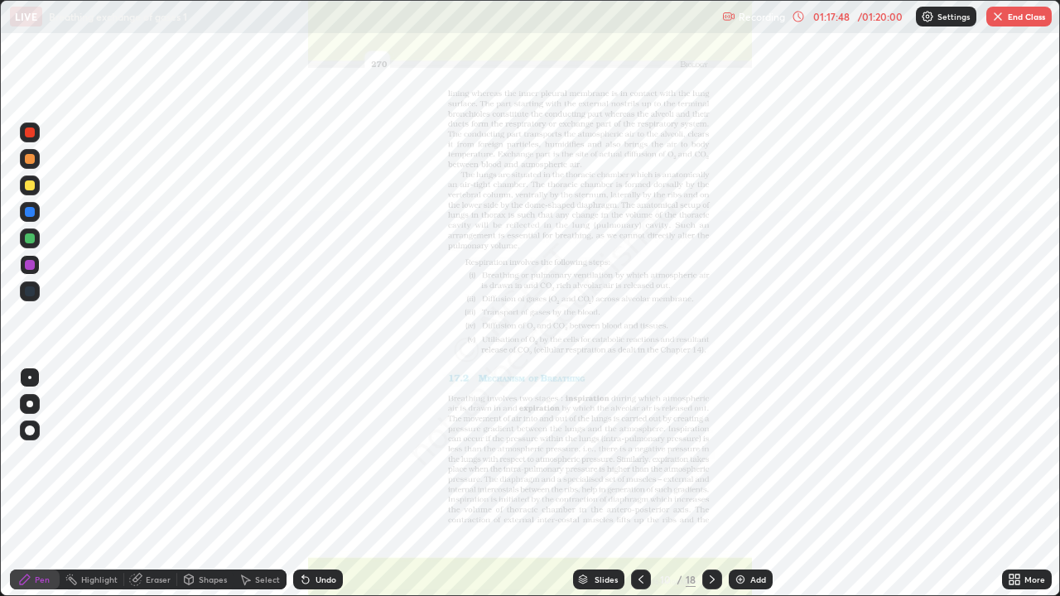
click at [1016, 21] on button "End Class" at bounding box center [1018, 17] width 65 height 20
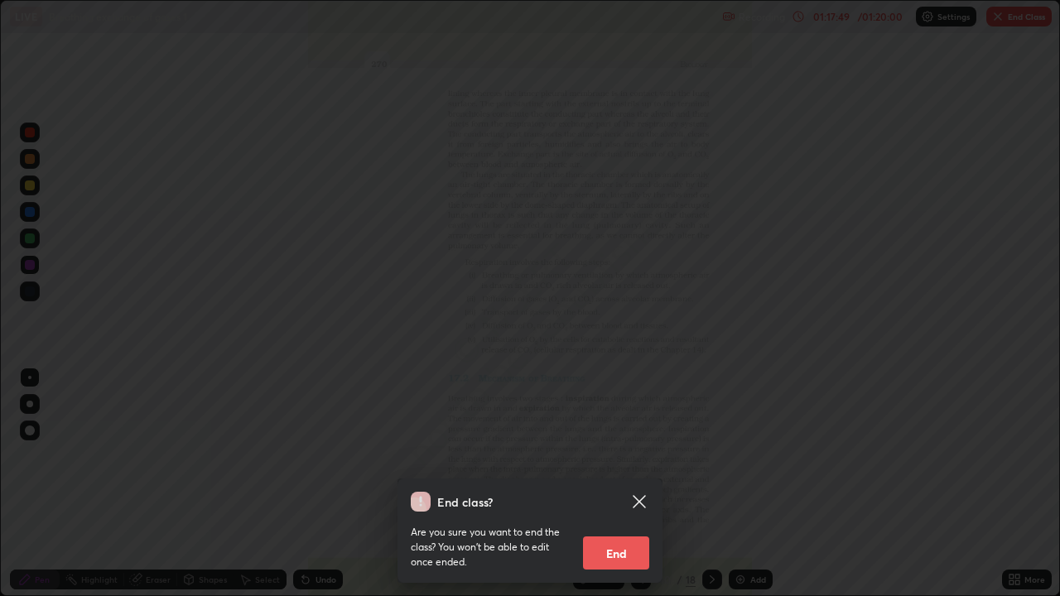
click at [627, 484] on button "End" at bounding box center [616, 553] width 66 height 33
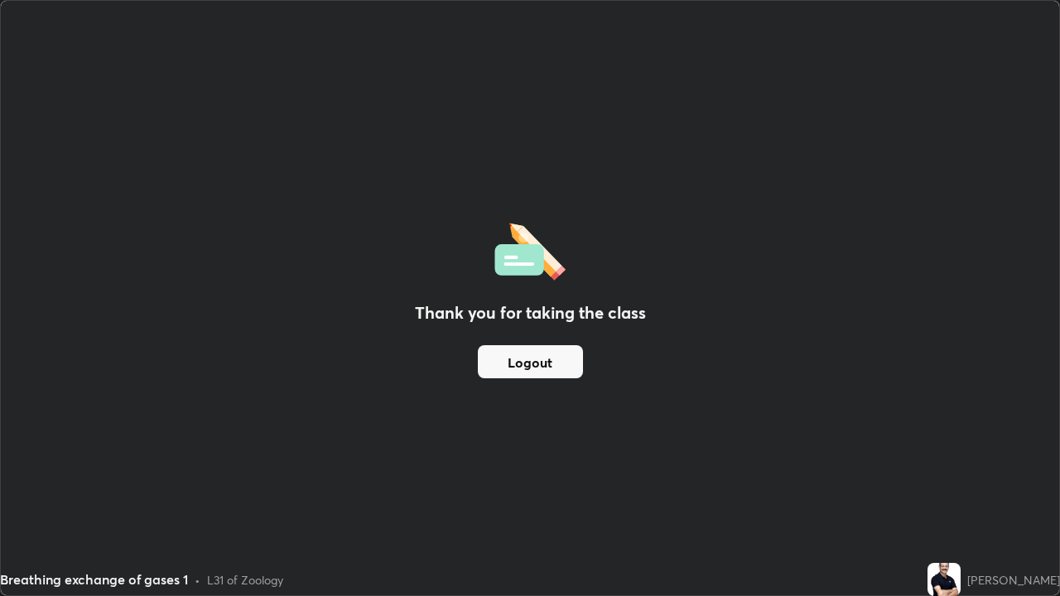
click at [552, 363] on button "Logout" at bounding box center [530, 361] width 105 height 33
